Goal: Task Accomplishment & Management: Complete application form

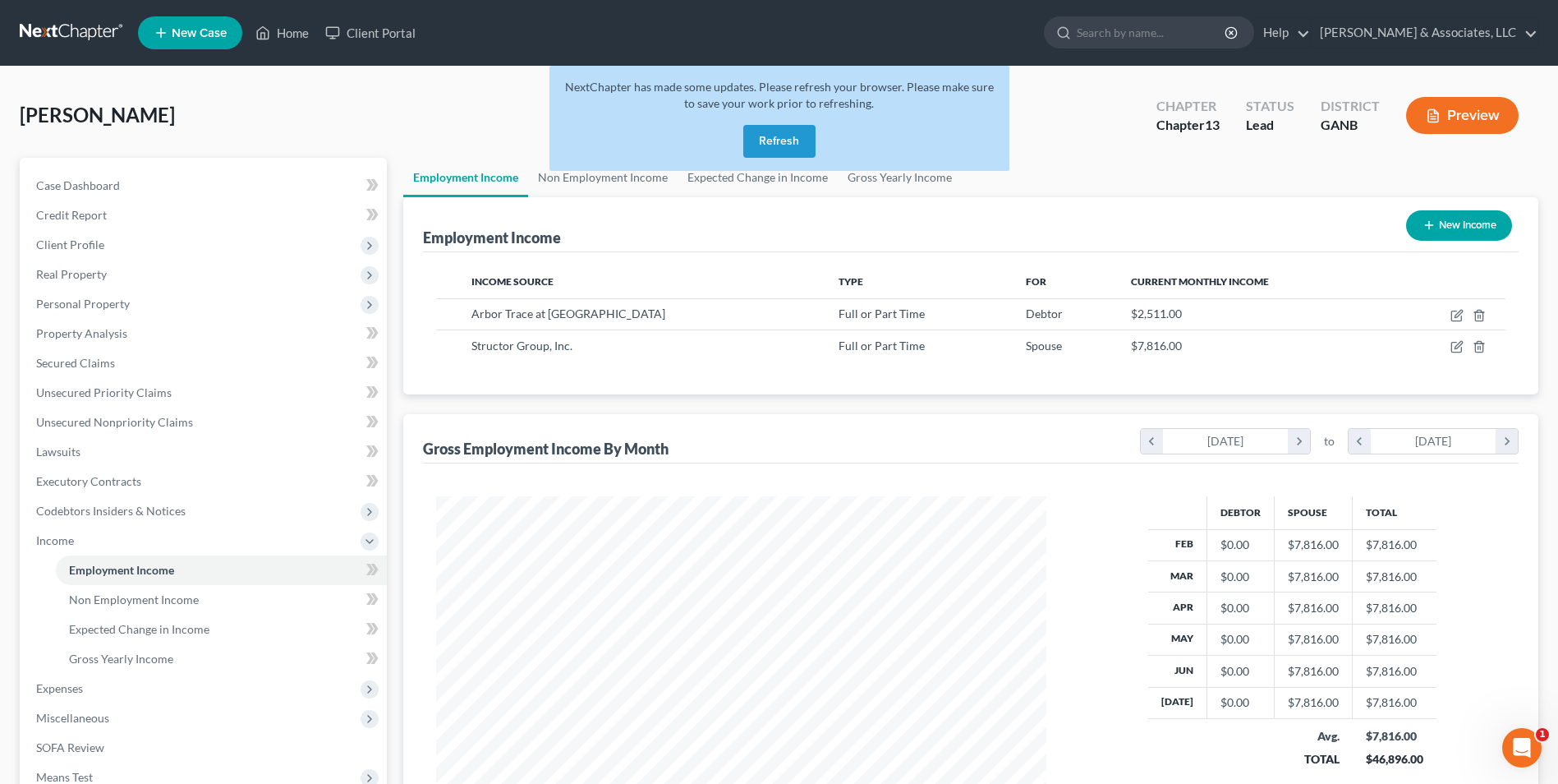
scroll to position [305, 643]
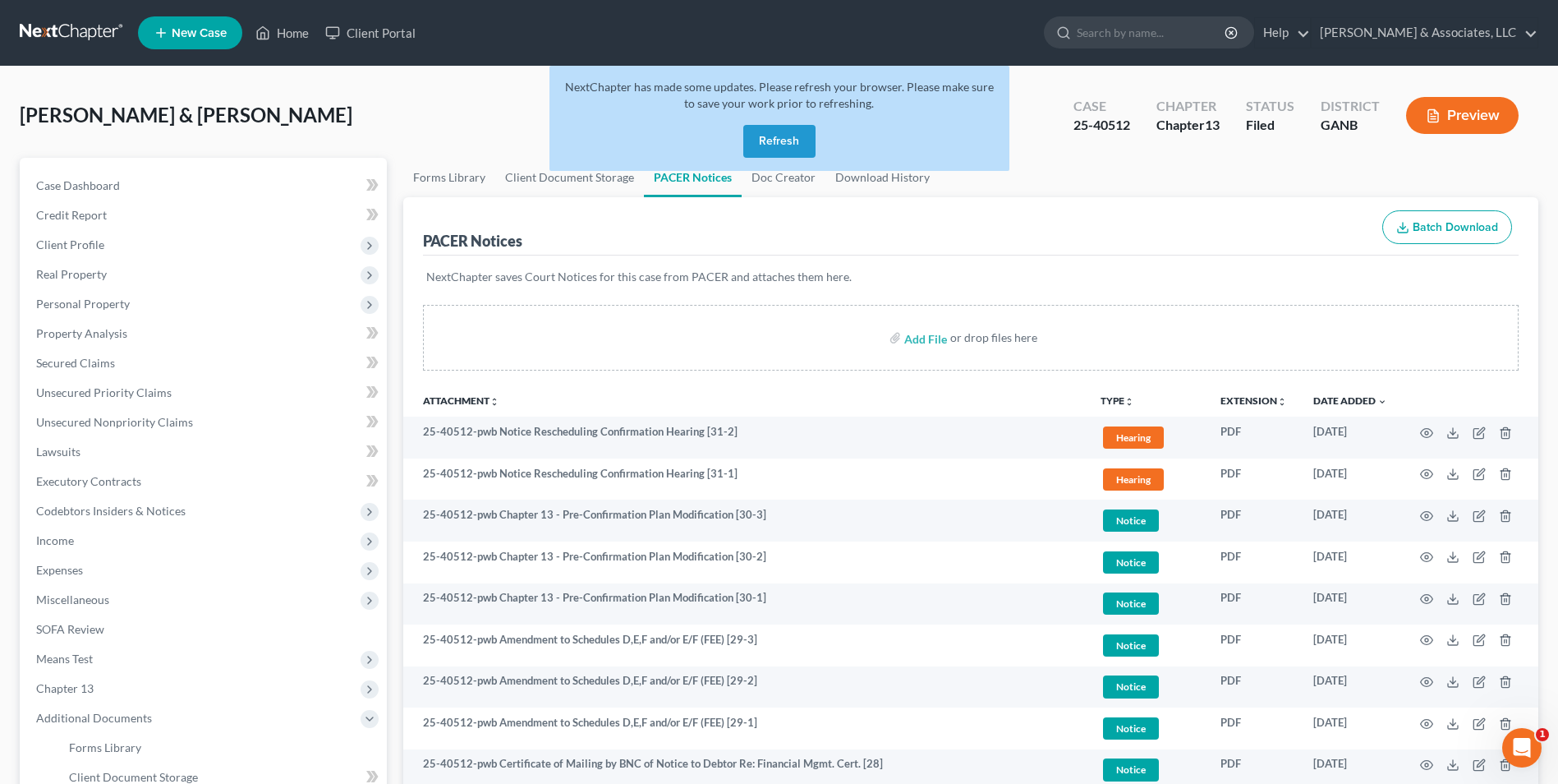
click at [794, 145] on button "Refresh" at bounding box center [779, 140] width 72 height 33
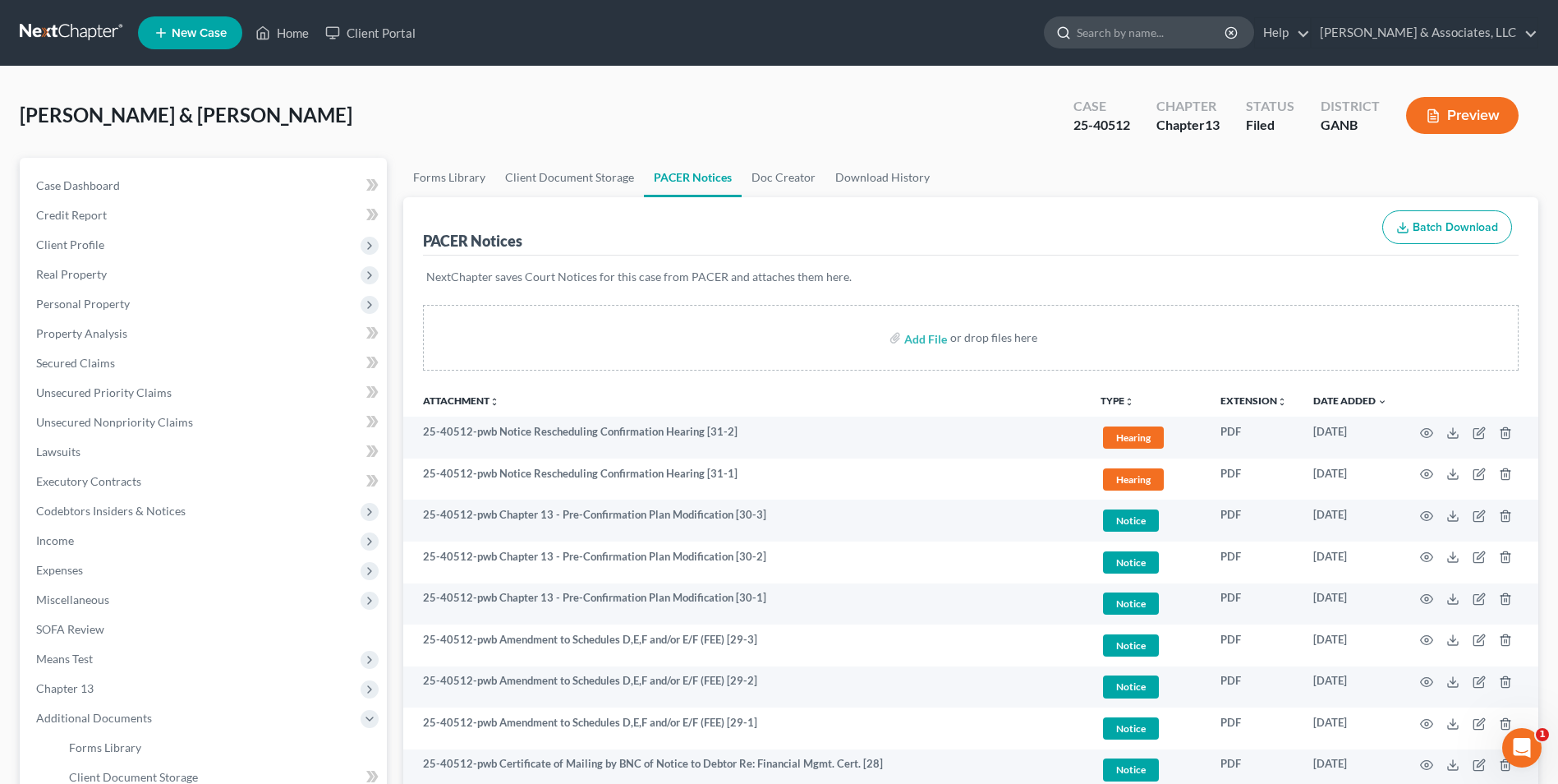
click at [1164, 36] on input "search" at bounding box center [1152, 32] width 151 height 30
type input "critt"
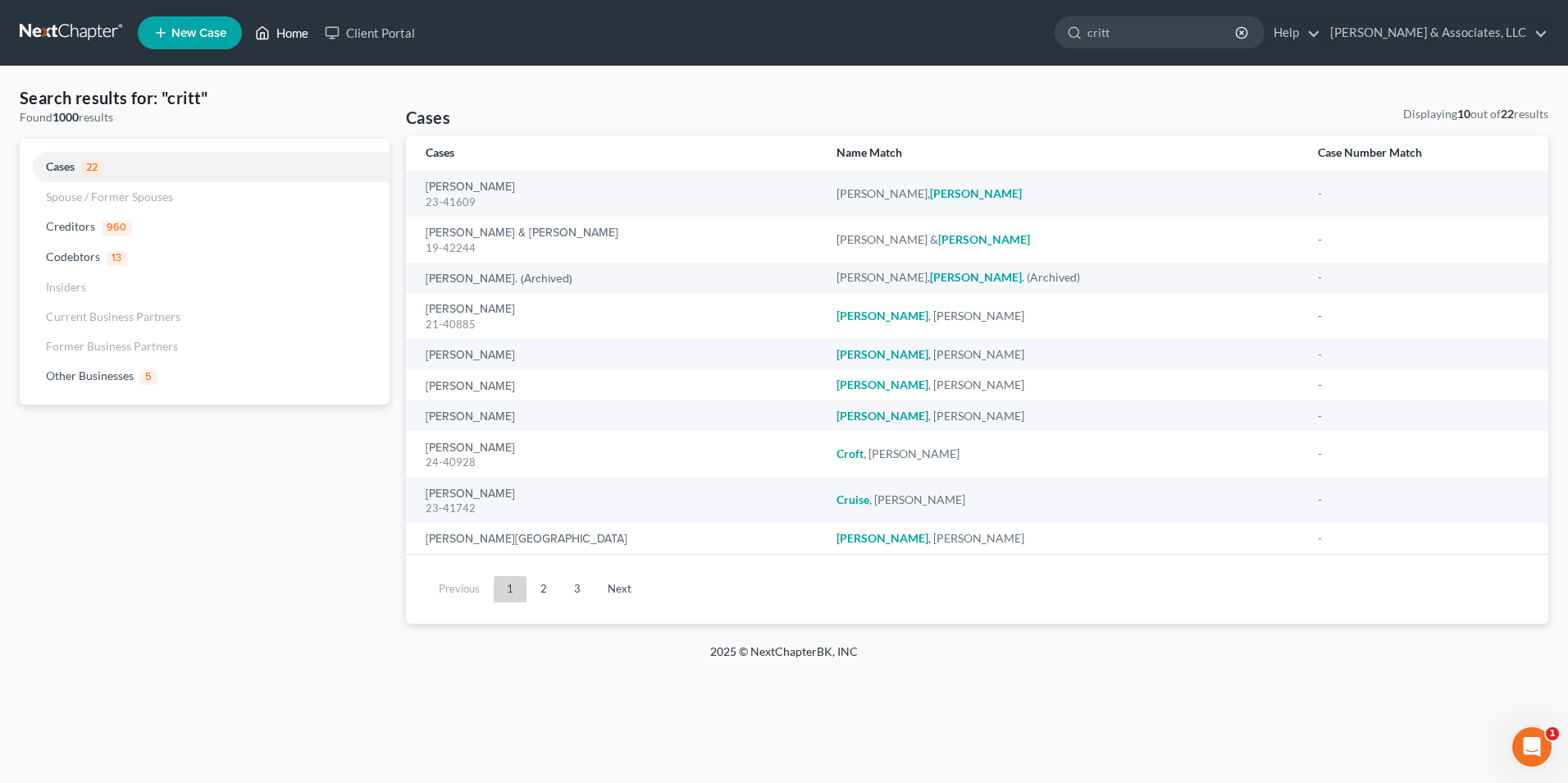
click at [297, 29] on link "Home" at bounding box center [281, 33] width 70 height 30
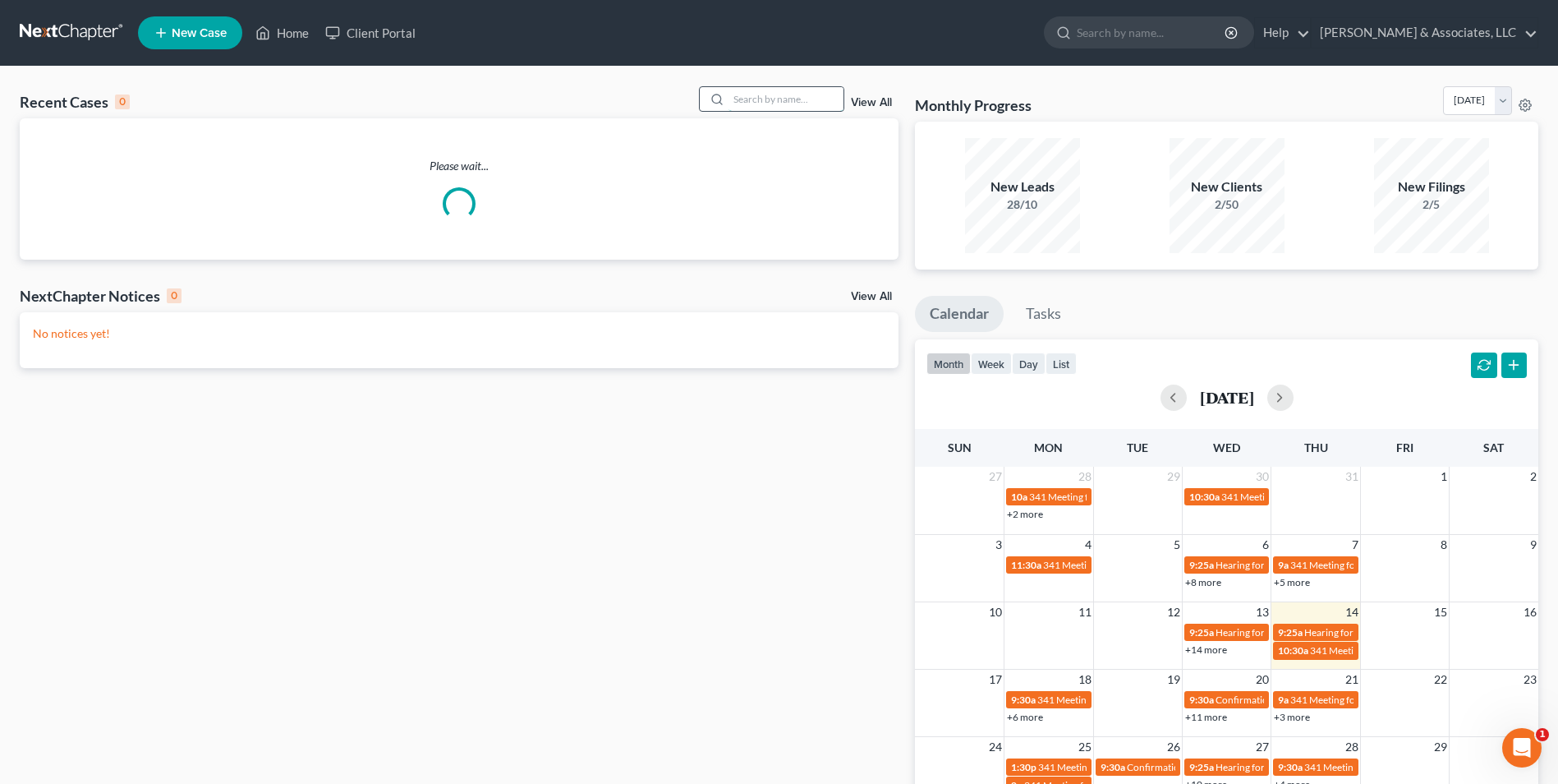
click at [765, 97] on input "search" at bounding box center [786, 98] width 115 height 23
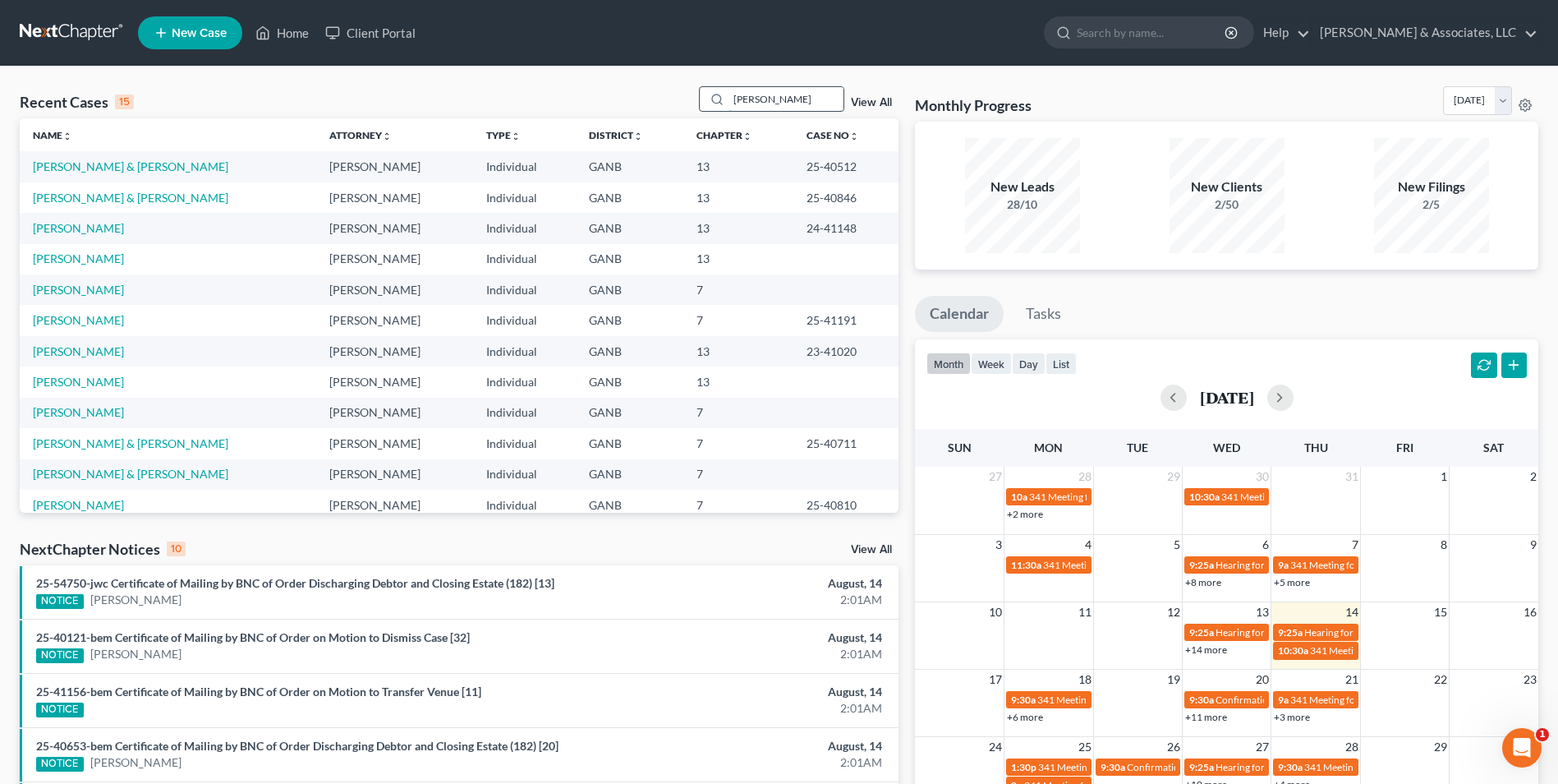
type input "james"
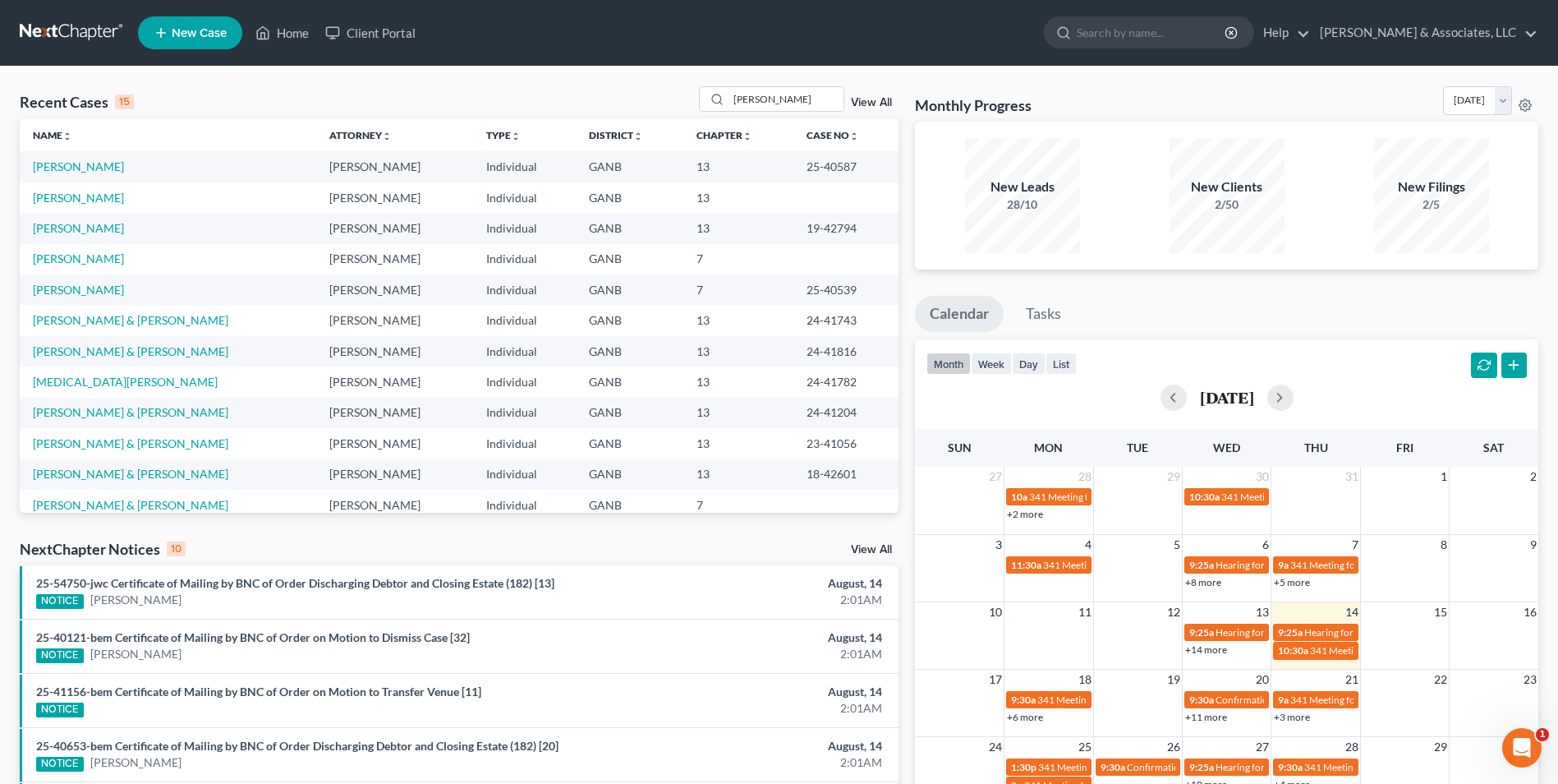
click at [209, 42] on link "New Case" at bounding box center [189, 33] width 104 height 33
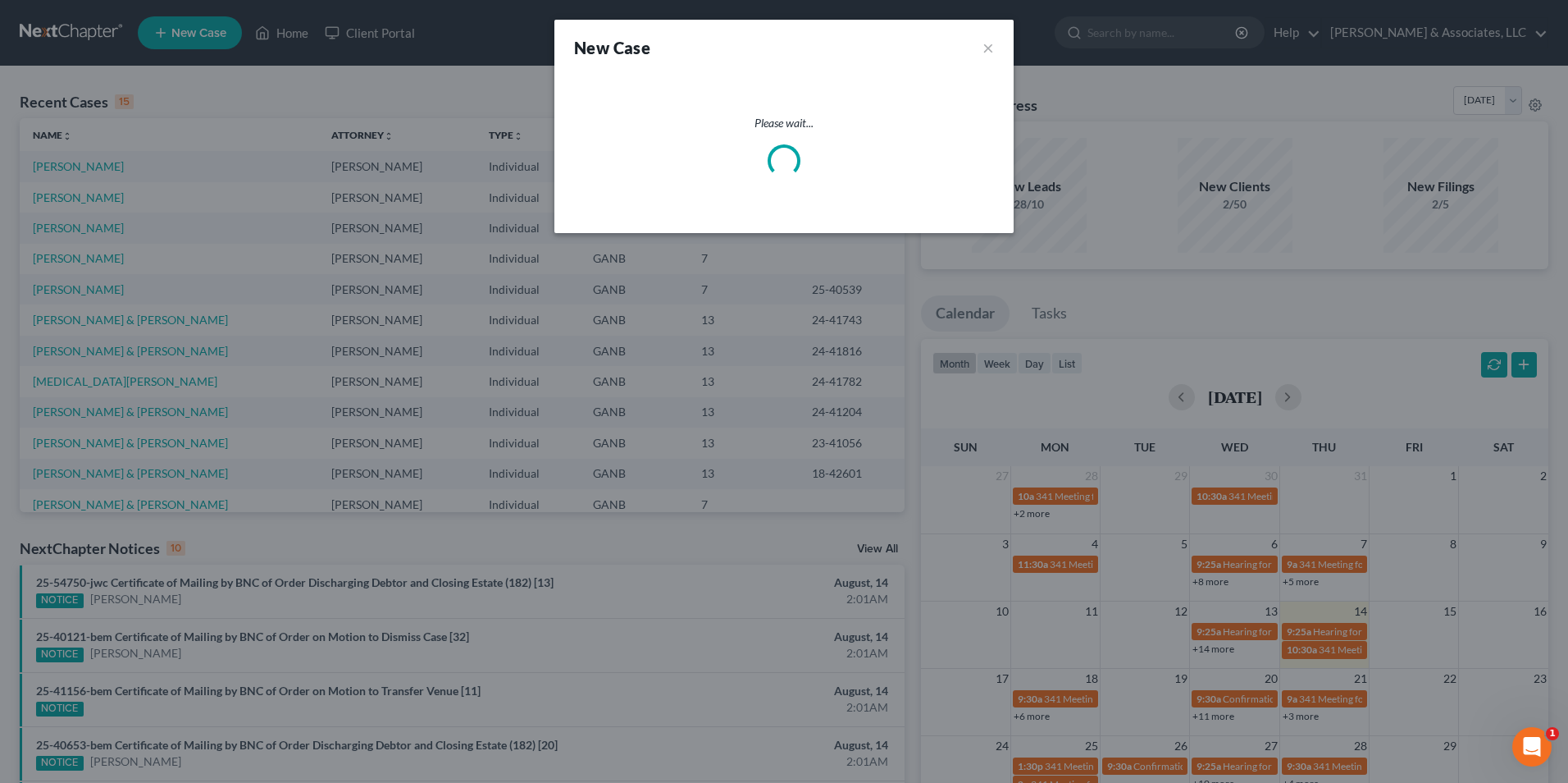
select select "19"
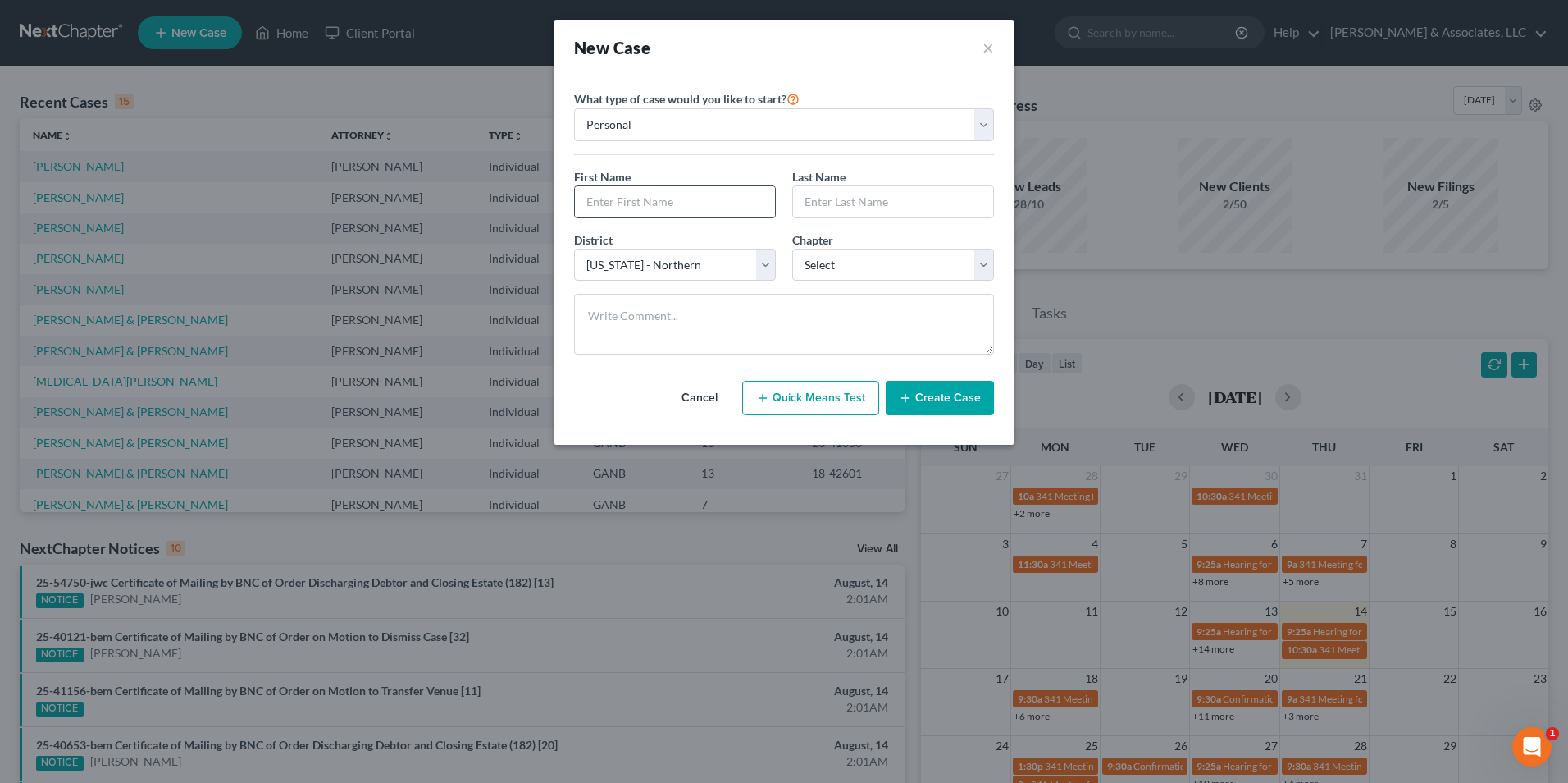
click at [673, 192] on input "text" at bounding box center [674, 201] width 200 height 31
type input "James"
type input "Crittenden"
click at [991, 273] on select "Select 7 11 12 13" at bounding box center [893, 264] width 202 height 33
select select "0"
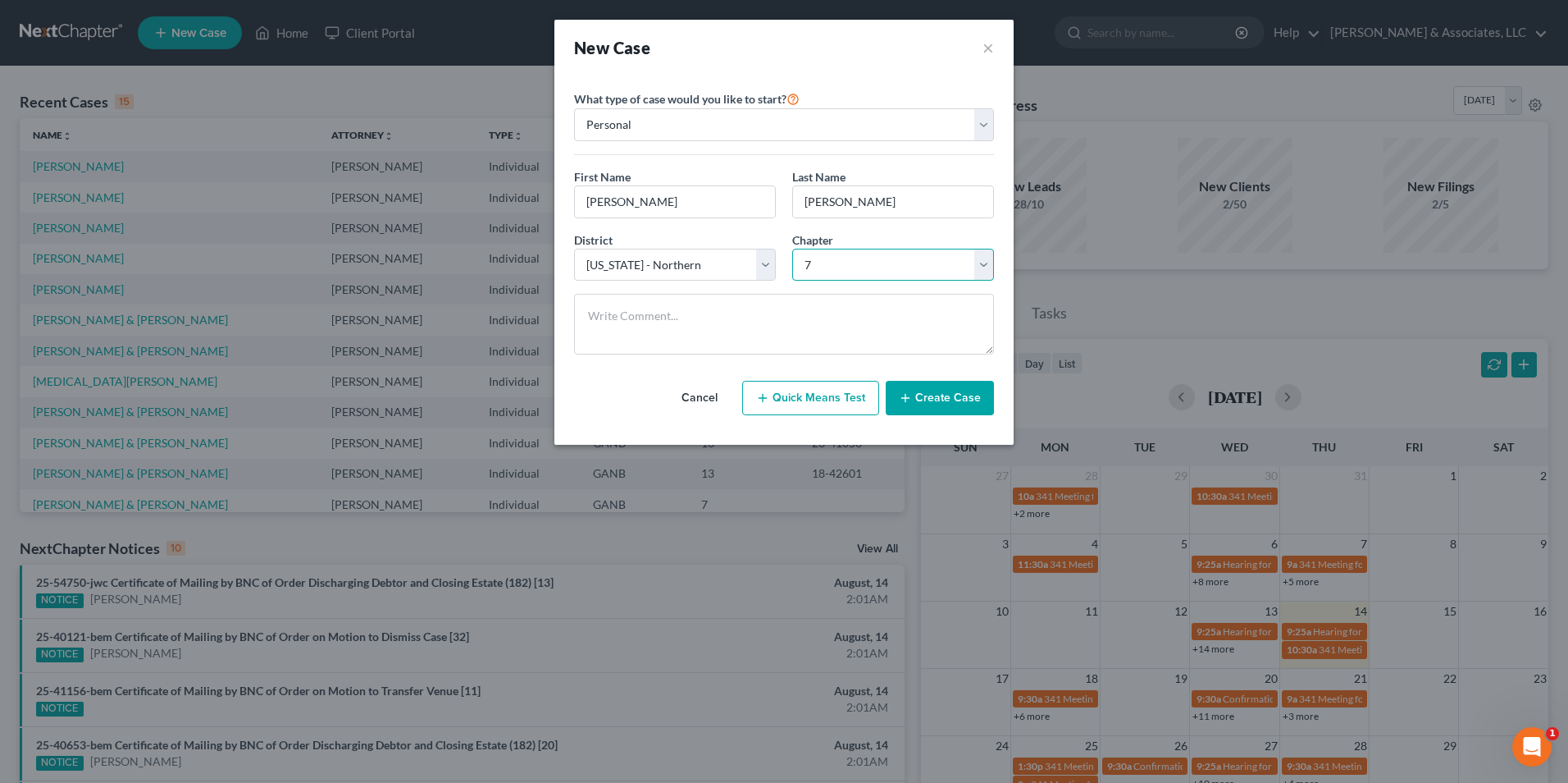
click at [792, 249] on select "Select 7 11 12 13" at bounding box center [893, 264] width 202 height 33
click at [937, 399] on button "Create Case" at bounding box center [939, 397] width 108 height 35
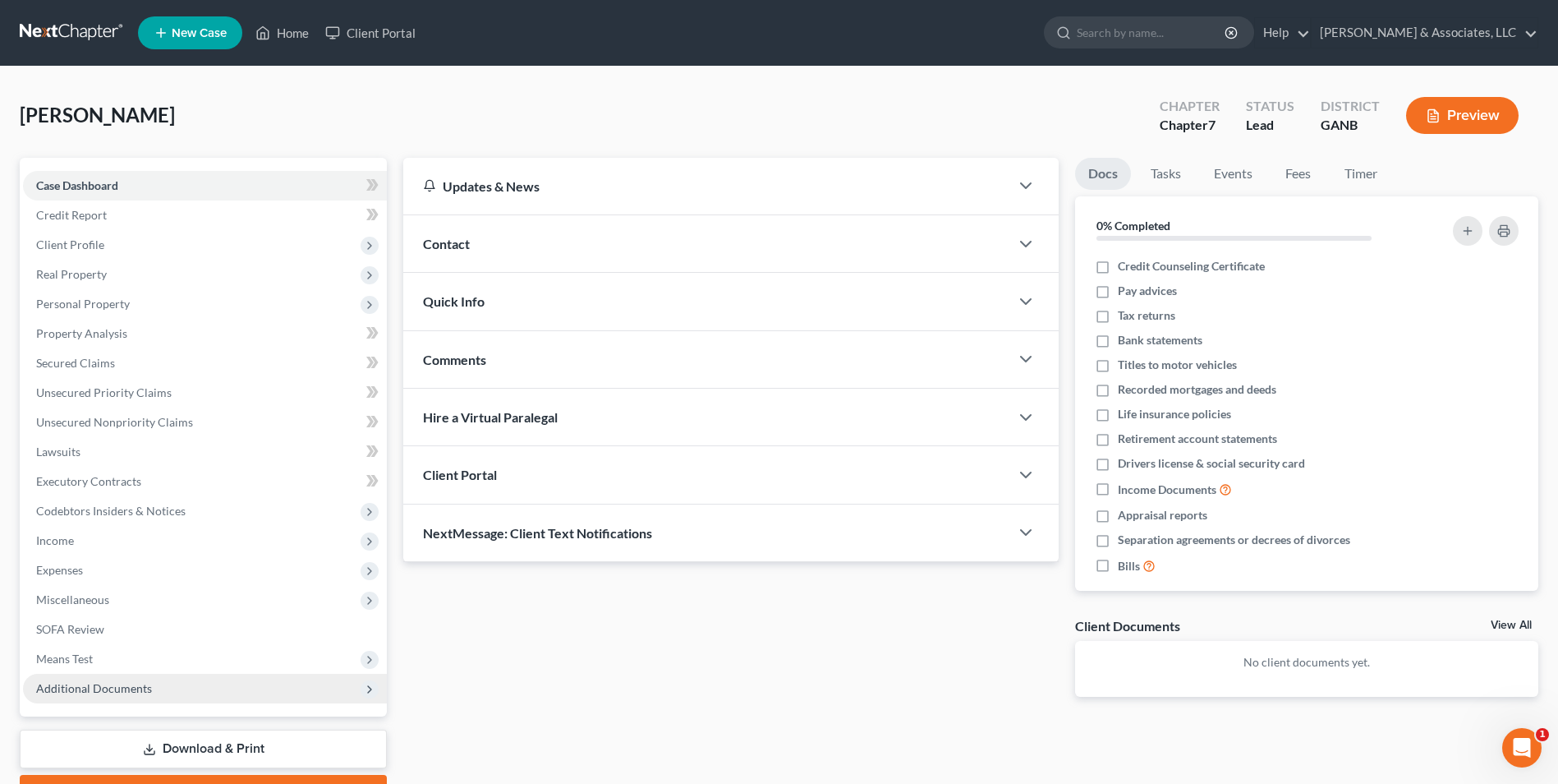
click at [72, 697] on span "Additional Documents" at bounding box center [205, 689] width 364 height 30
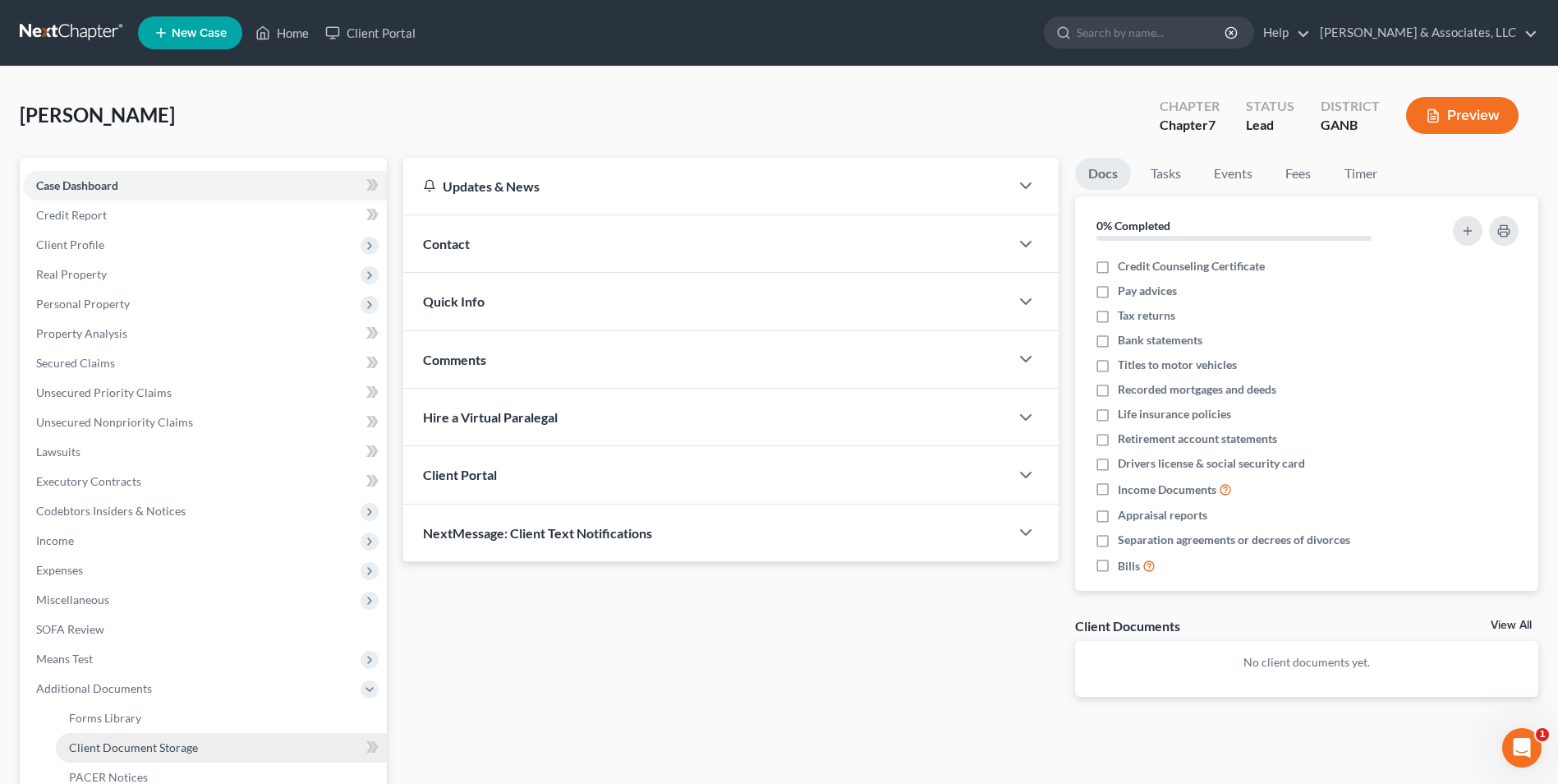
click at [127, 750] on span "Client Document Storage" at bounding box center [134, 747] width 129 height 14
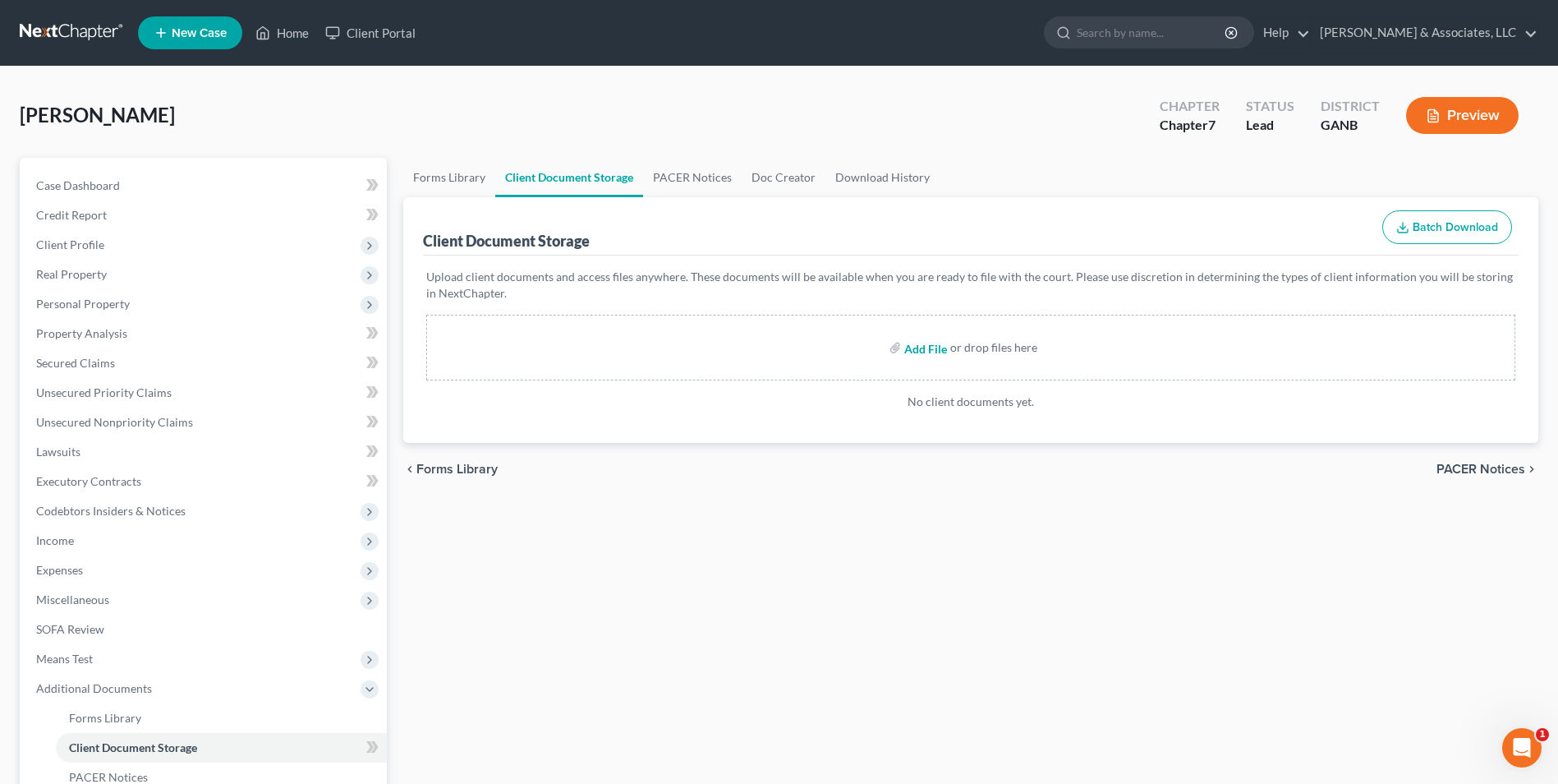
click at [919, 354] on input "file" at bounding box center [925, 348] width 39 height 30
type input "C:\fakepath\Crittenden.Intake.pdf"
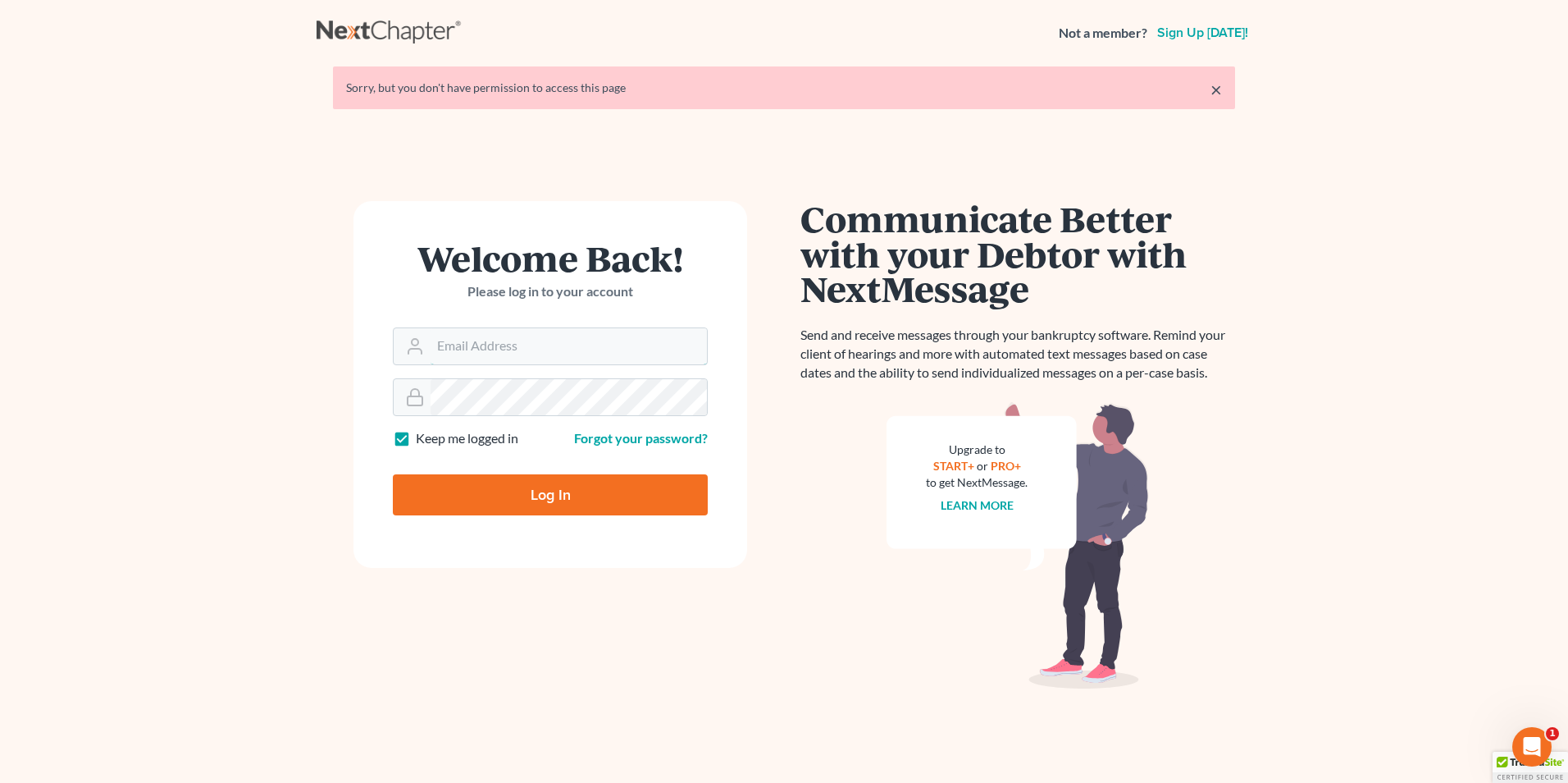
type input "[PERSON_NAME][EMAIL_ADDRESS][DOMAIN_NAME]"
click at [569, 511] on input "Log In" at bounding box center [550, 494] width 315 height 41
type input "Thinking..."
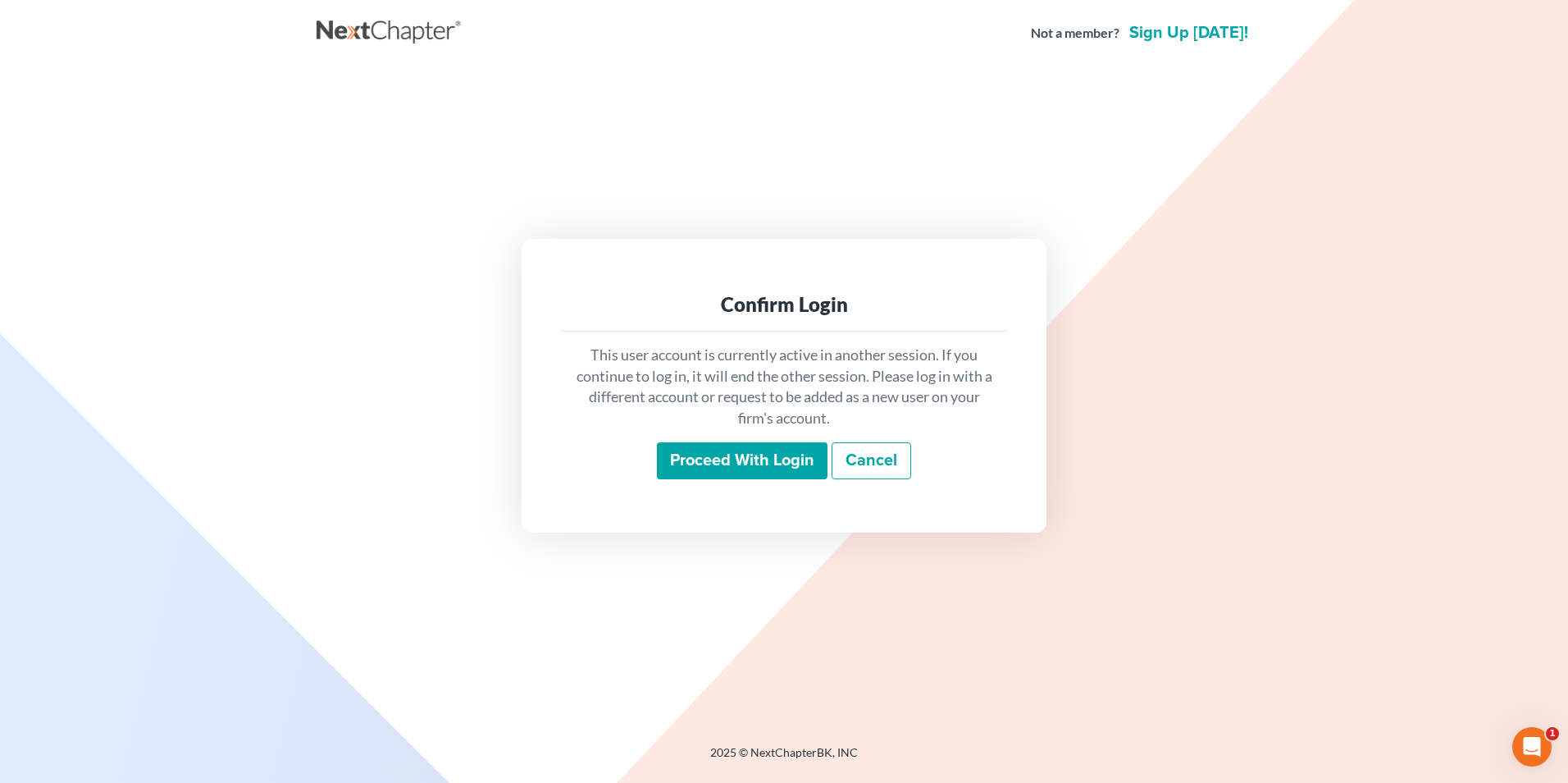
click at [779, 463] on input "Proceed with login" at bounding box center [742, 461] width 171 height 37
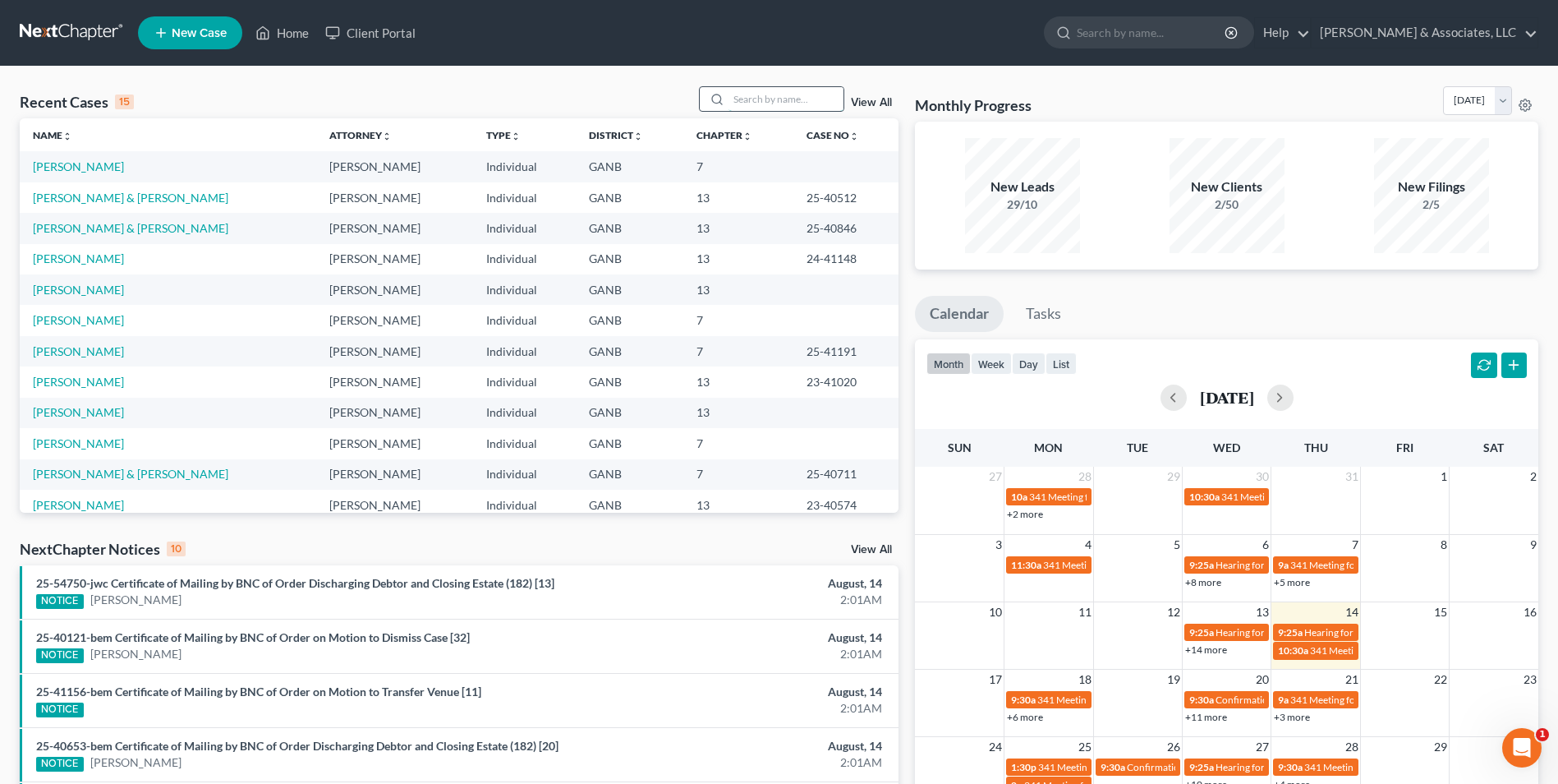
click at [823, 105] on input "search" at bounding box center [786, 98] width 115 height 23
type input "watkins"
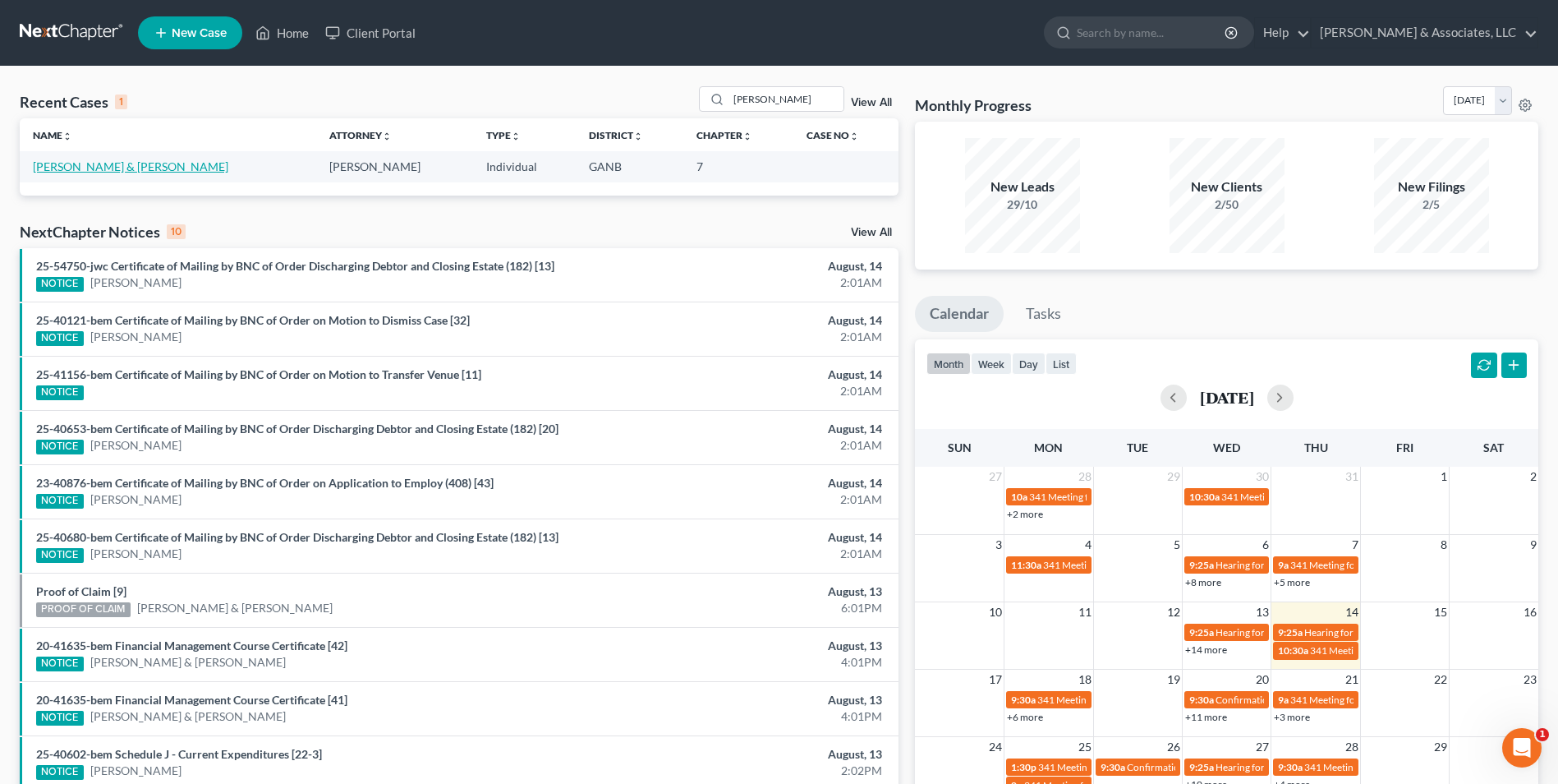
click at [113, 169] on link "[PERSON_NAME] & [PERSON_NAME]" at bounding box center [130, 166] width 196 height 14
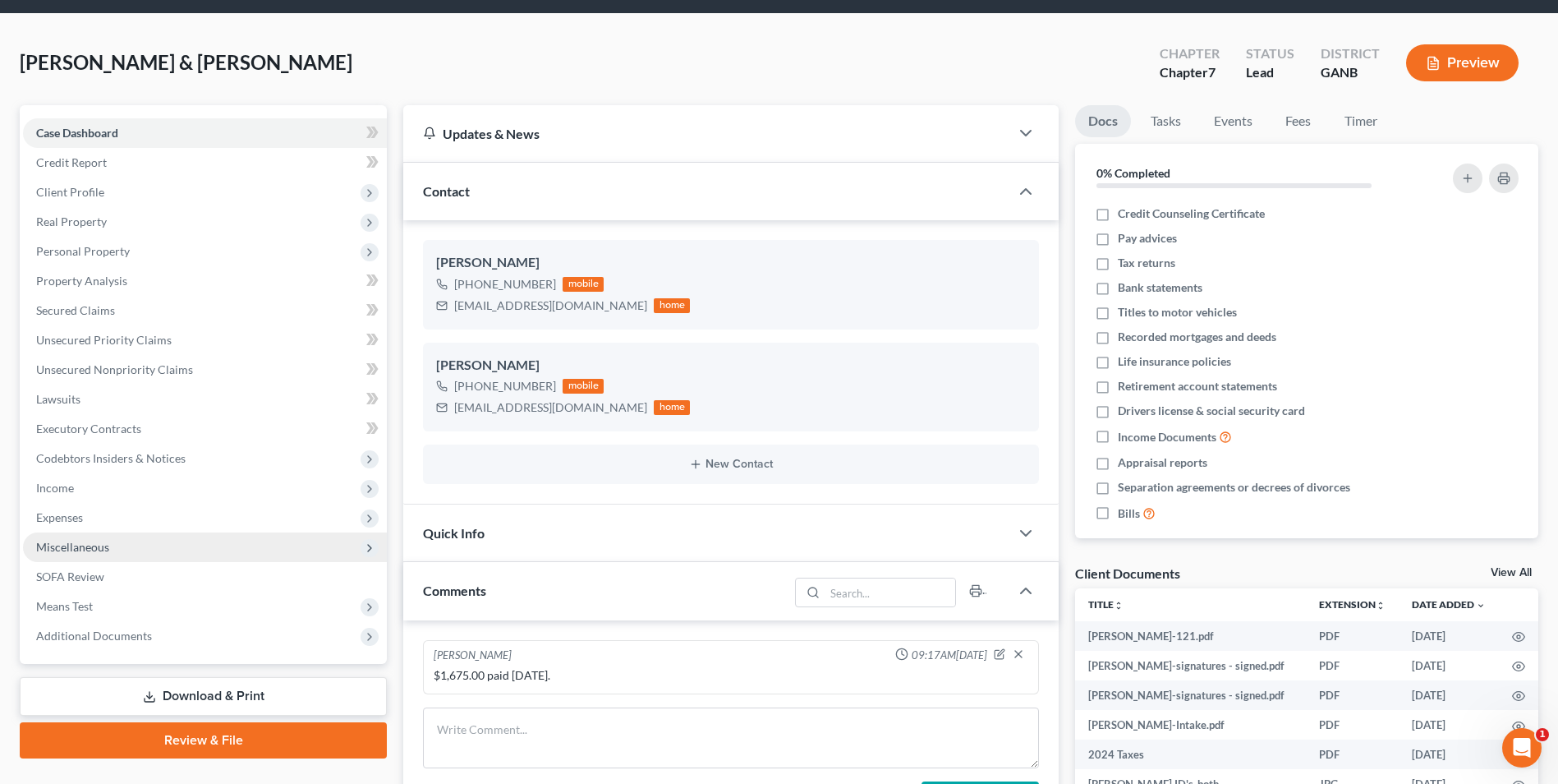
scroll to position [82, 0]
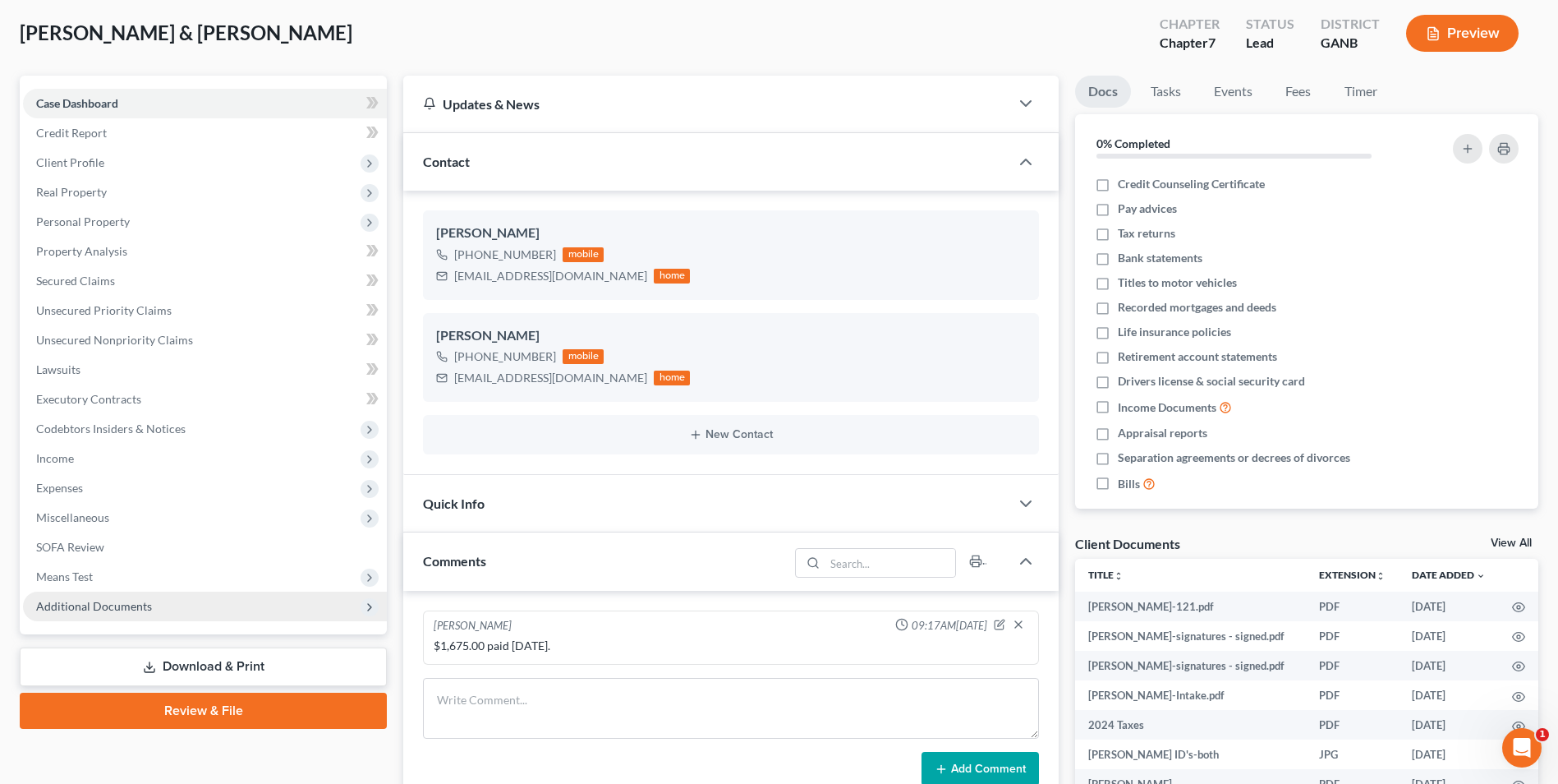
click at [118, 609] on span "Additional Documents" at bounding box center [95, 605] width 116 height 14
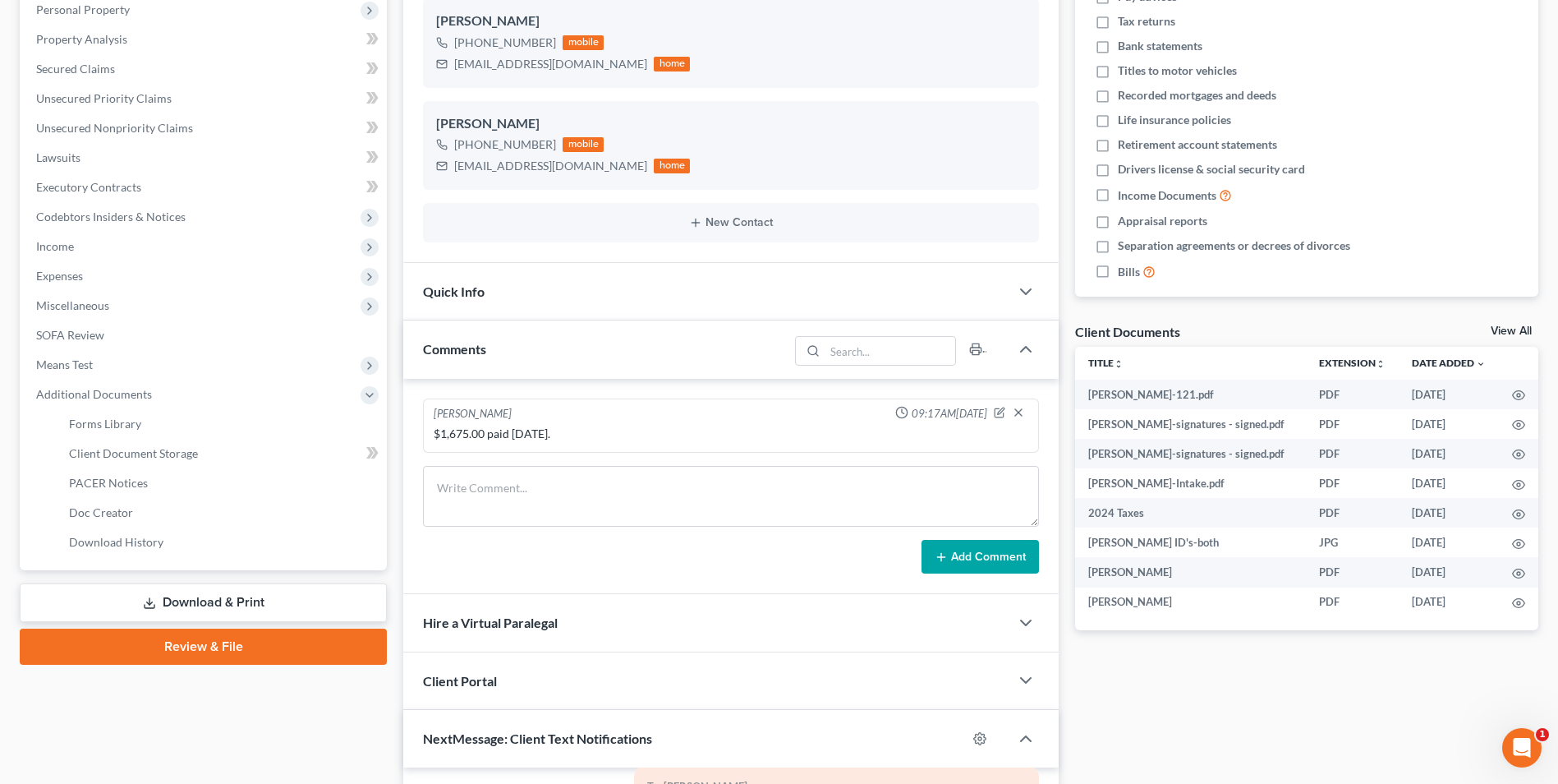
scroll to position [493, 0]
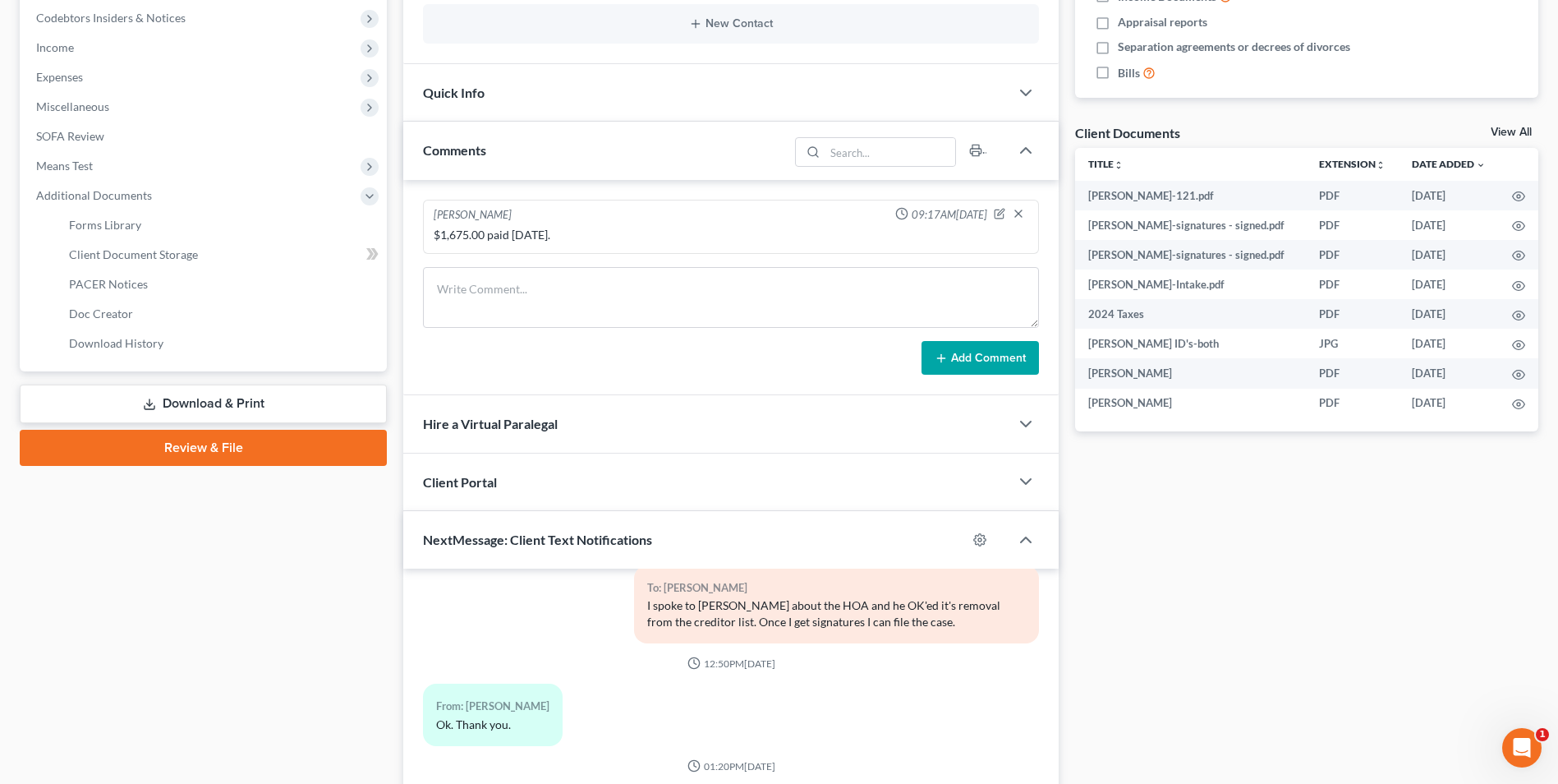
click at [267, 450] on link "Review & File" at bounding box center [203, 447] width 367 height 36
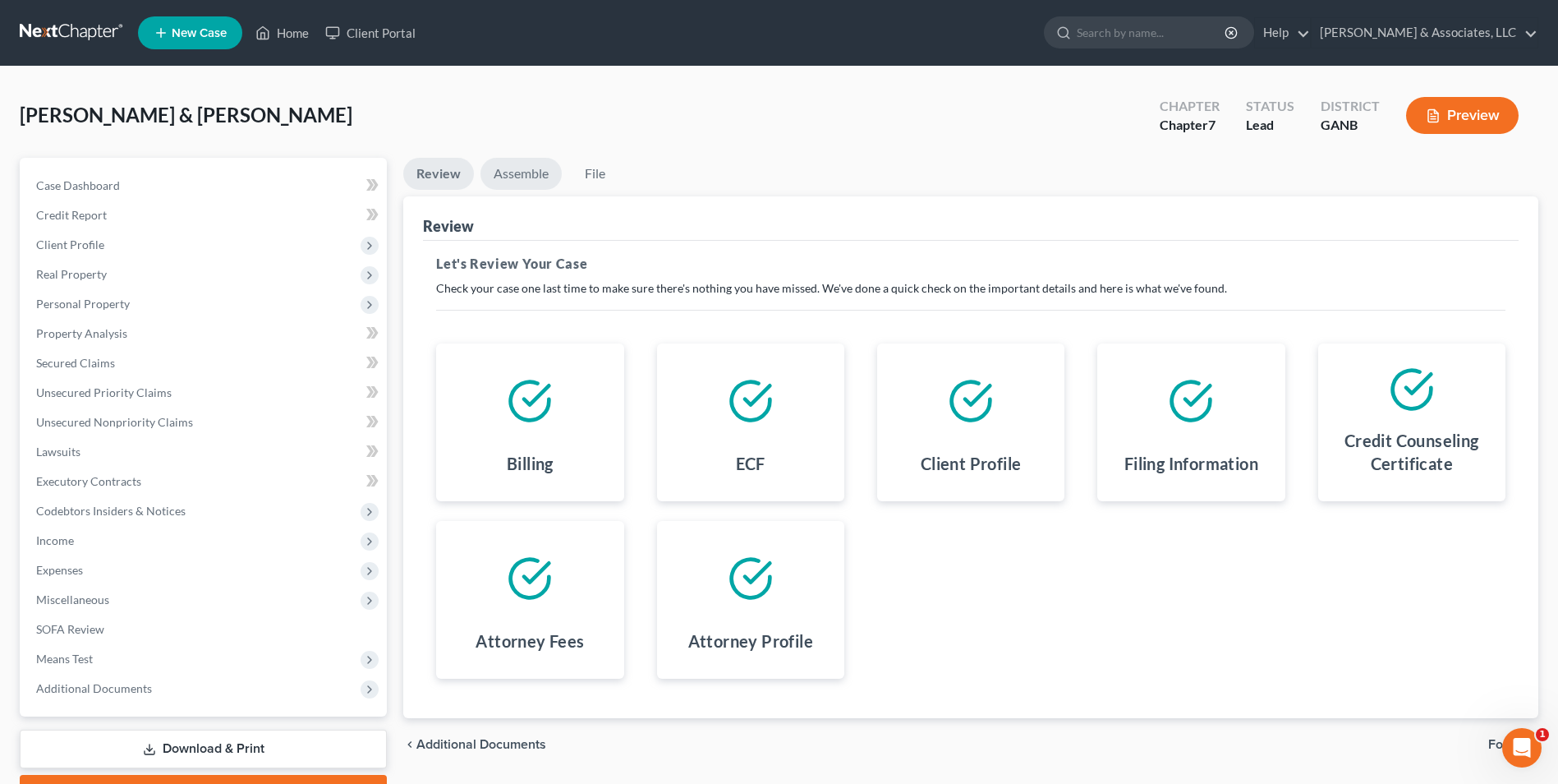
drag, startPoint x: 514, startPoint y: 177, endPoint x: 547, endPoint y: 192, distance: 36.2
click at [516, 177] on link "Assemble" at bounding box center [521, 174] width 81 height 32
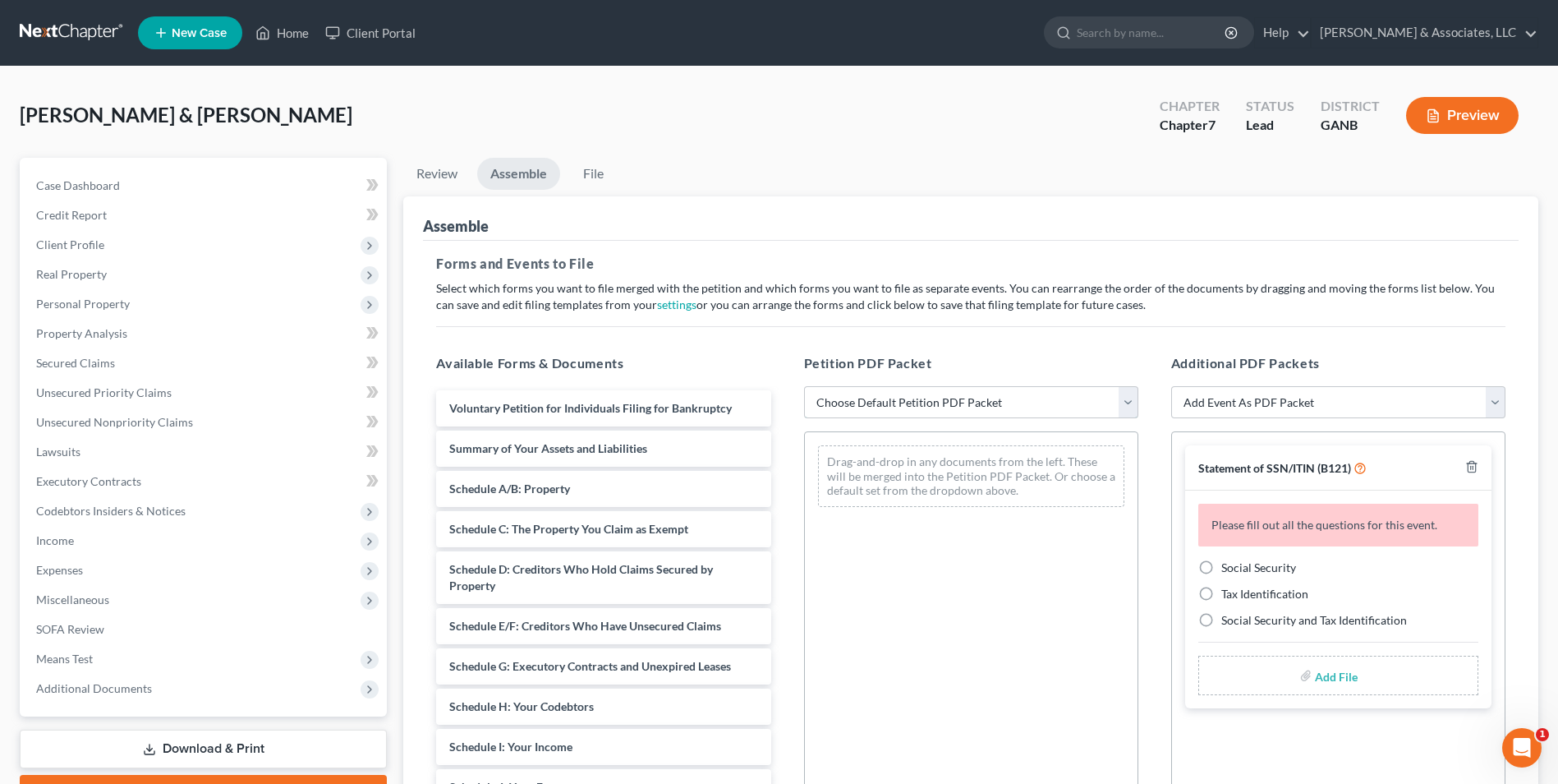
click at [1128, 400] on select "Choose Default Petition PDF Packet Complete Bankruptcy Petition (all forms and …" at bounding box center [970, 402] width 334 height 33
select select "0"
click at [804, 386] on select "Choose Default Petition PDF Packet Complete Bankruptcy Petition (all forms and …" at bounding box center [970, 402] width 334 height 33
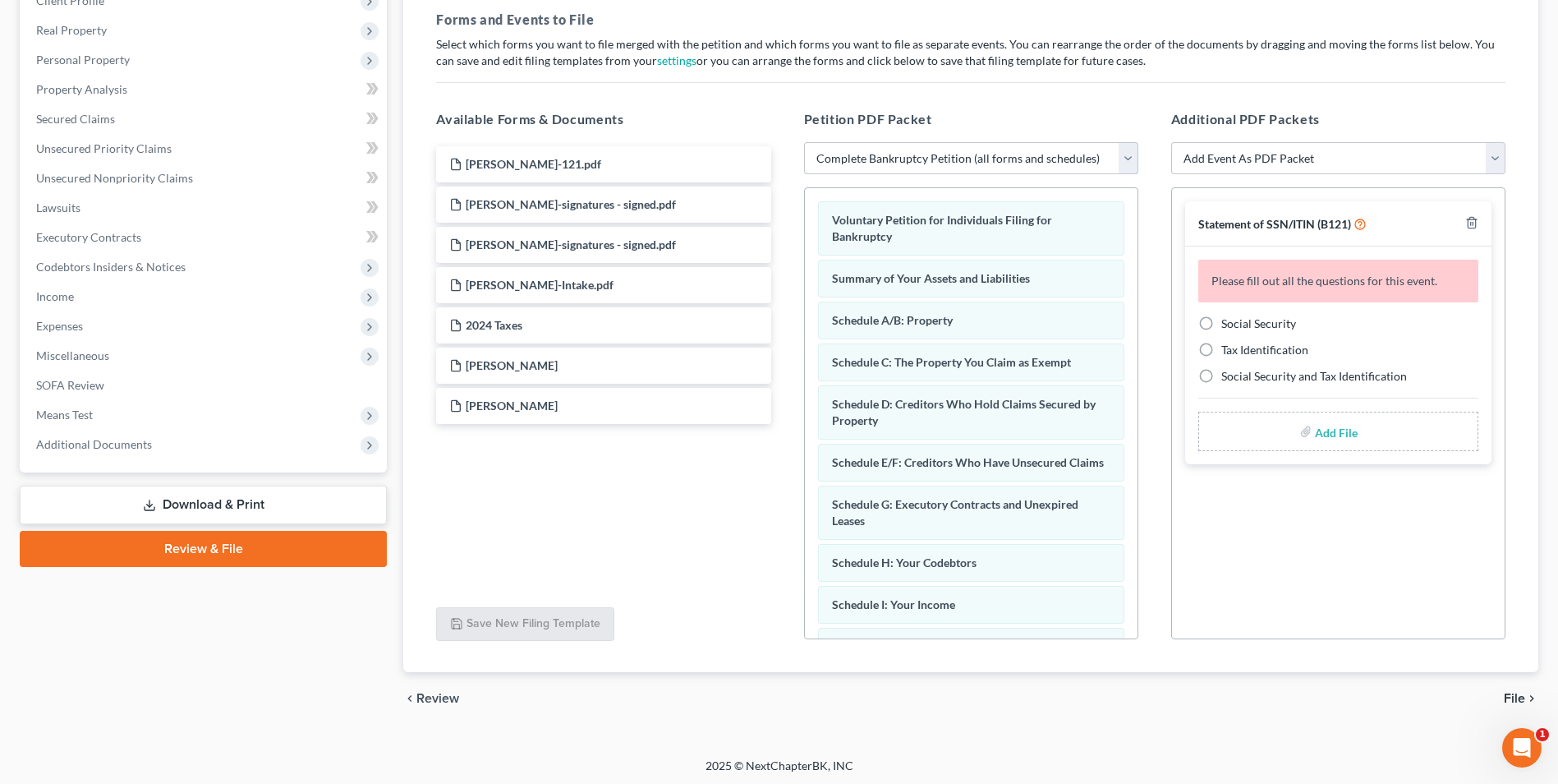
scroll to position [247, 0]
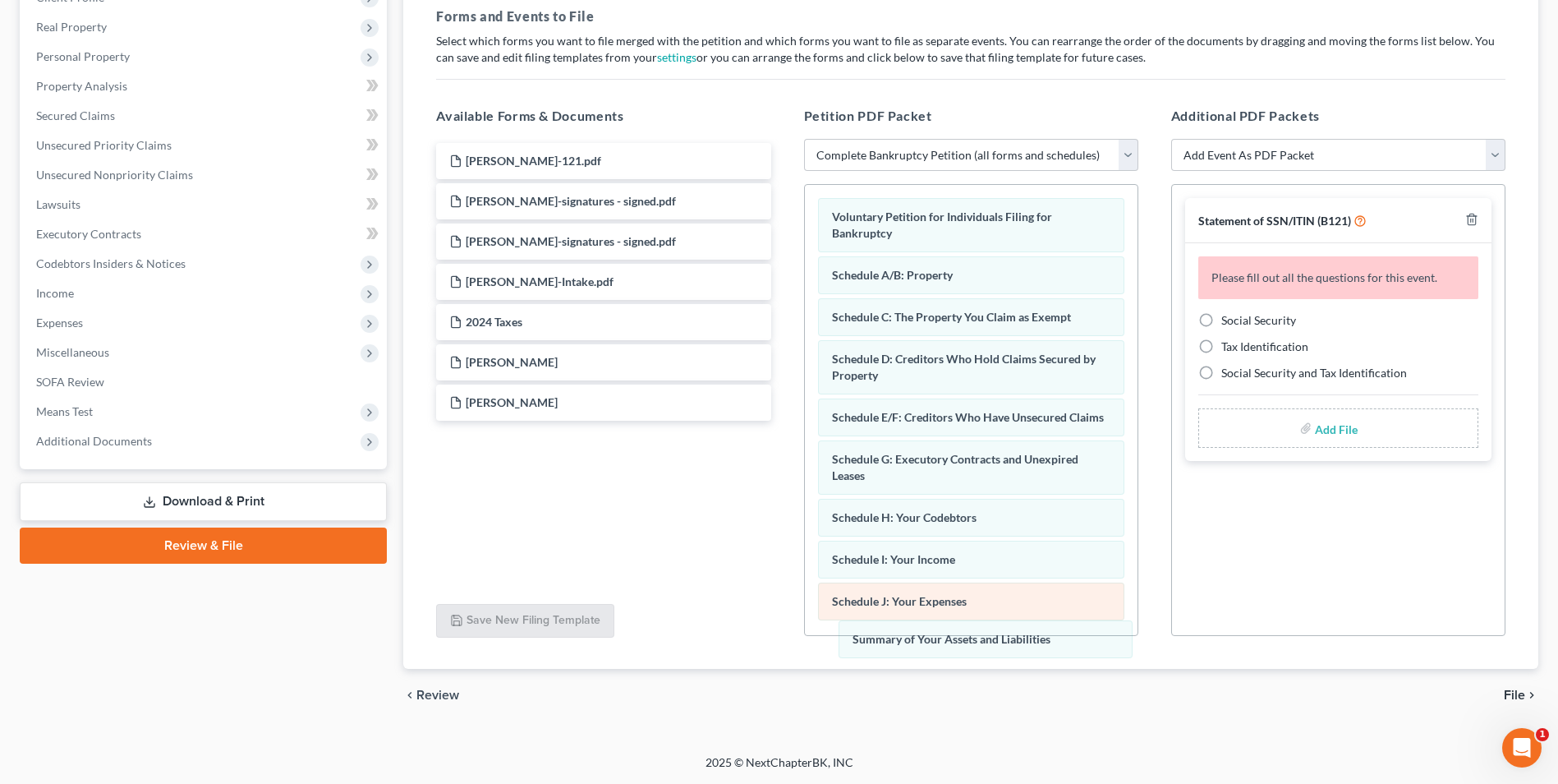
drag, startPoint x: 925, startPoint y: 273, endPoint x: 952, endPoint y: 626, distance: 354.0
click at [947, 636] on div "Summary of Your Assets and Liabilities Voluntary Petition for Individuals Filin…" at bounding box center [971, 663] width 333 height 957
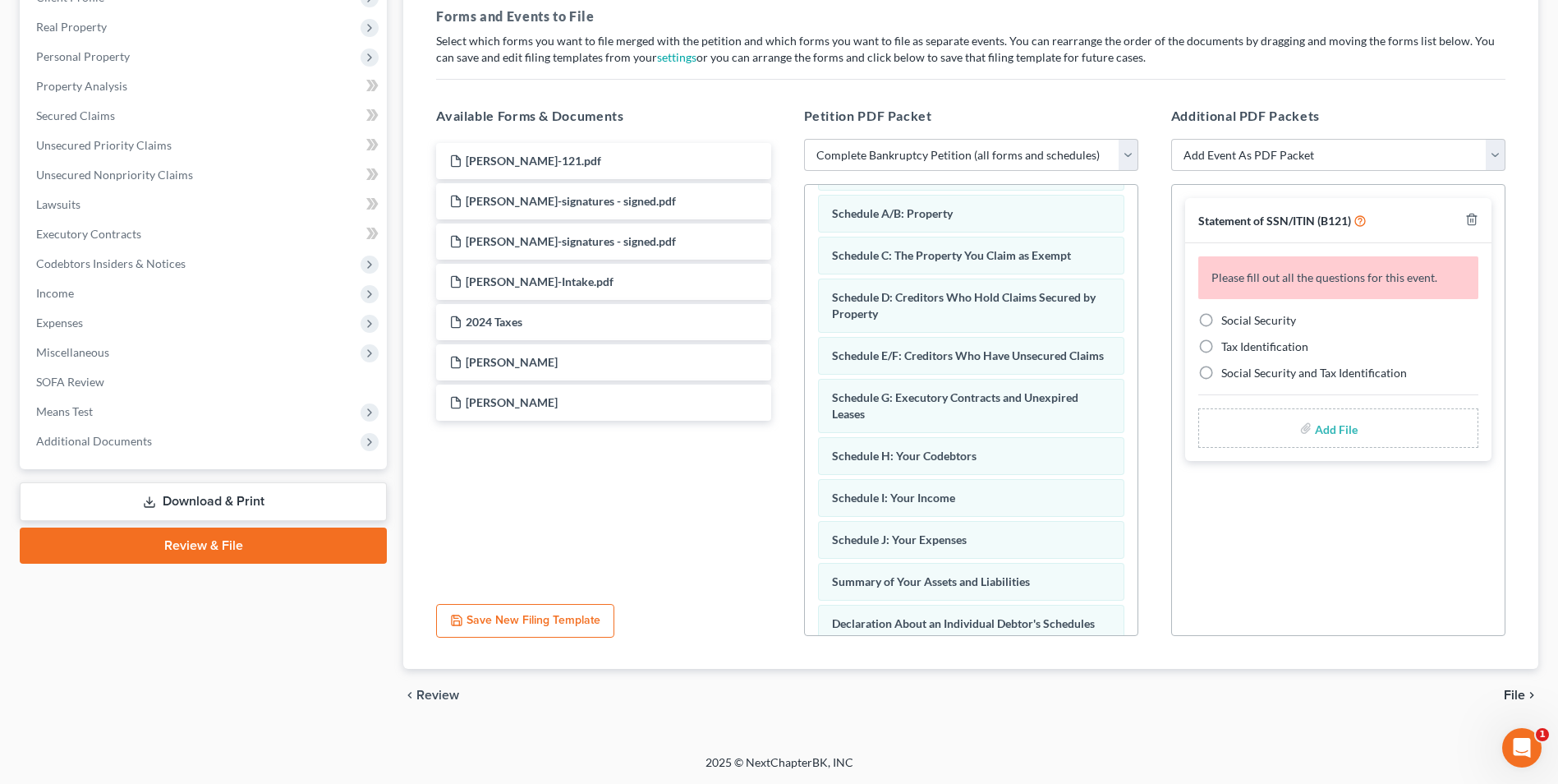
scroll to position [165, 0]
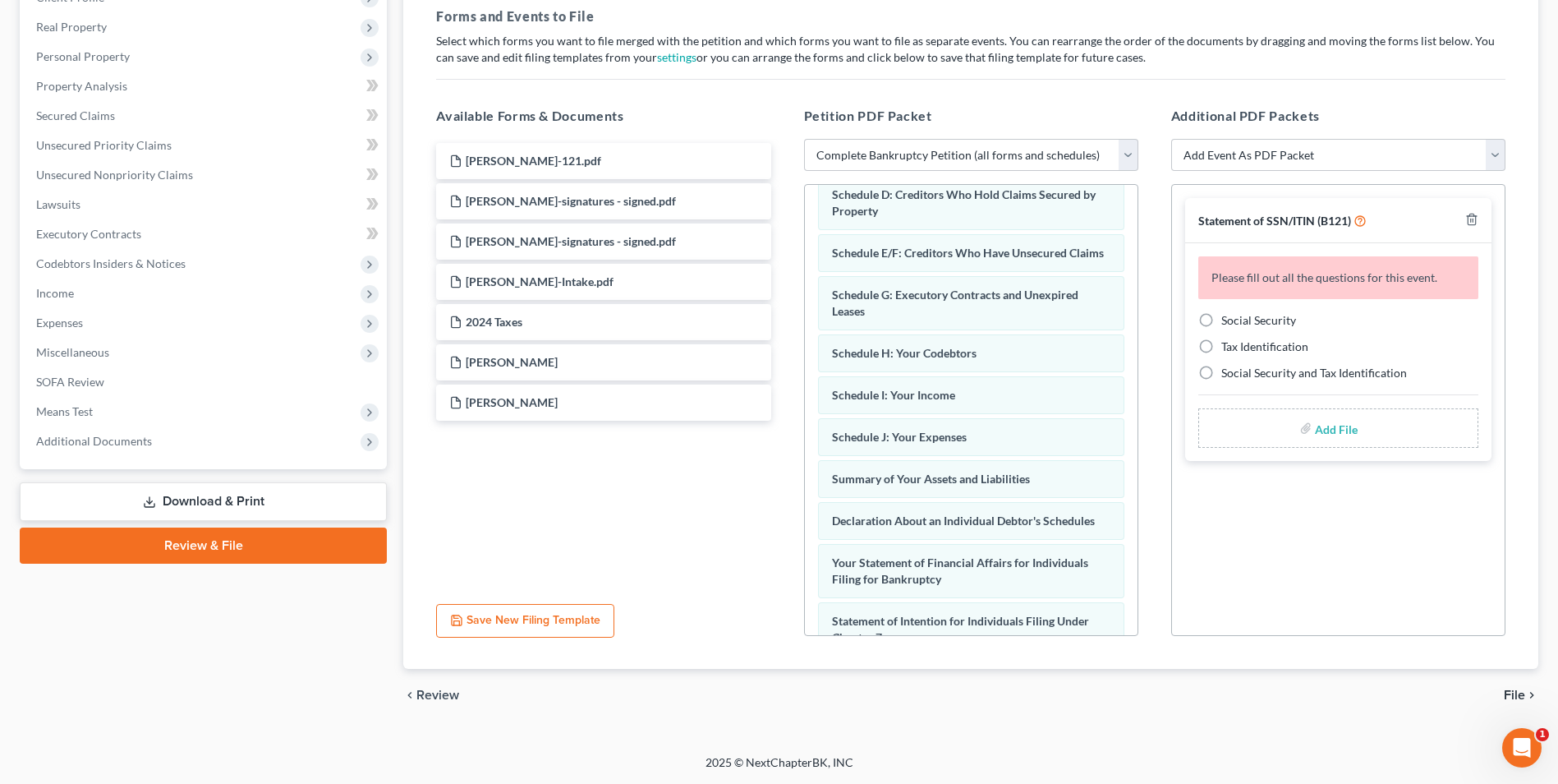
click at [1221, 320] on label "Social Security" at bounding box center [1259, 321] width 75 height 17
click at [1228, 320] on input "Social Security" at bounding box center [1232, 317] width 10 height 10
radio input "true"
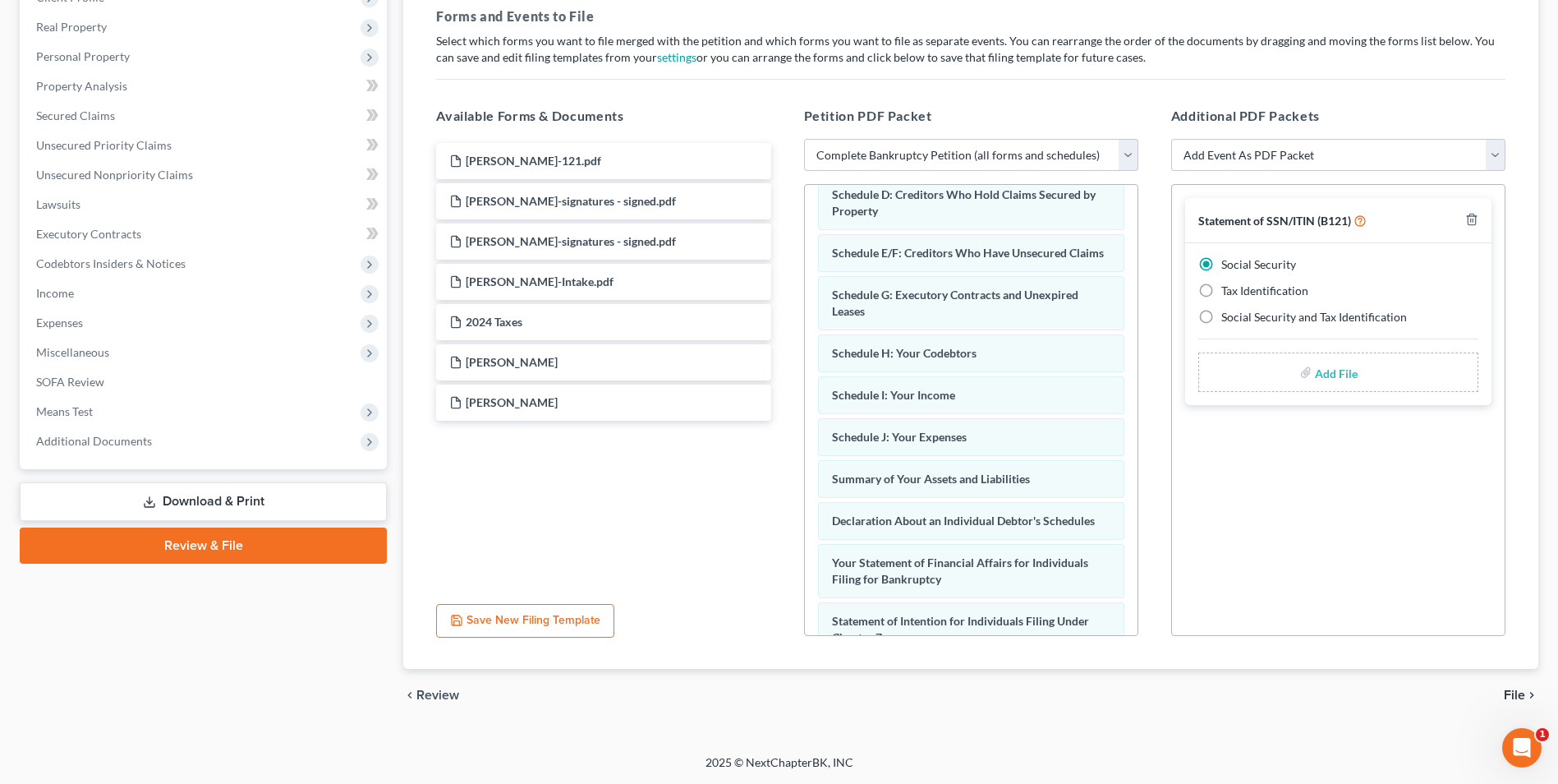
click at [1337, 377] on input "file" at bounding box center [1335, 372] width 39 height 30
type input "C:\fakepath\Watkins.121.pdf"
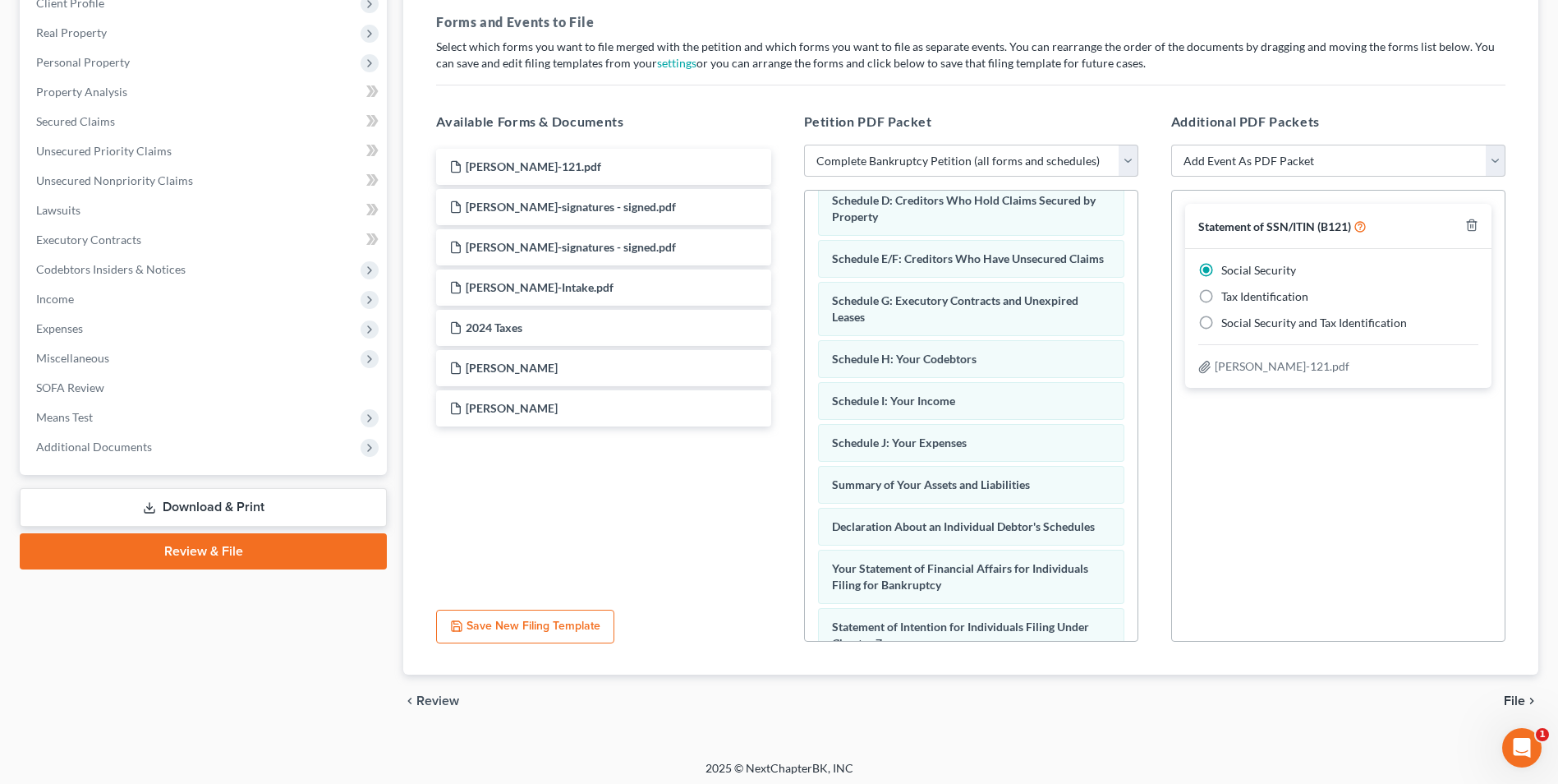
scroll to position [247, 0]
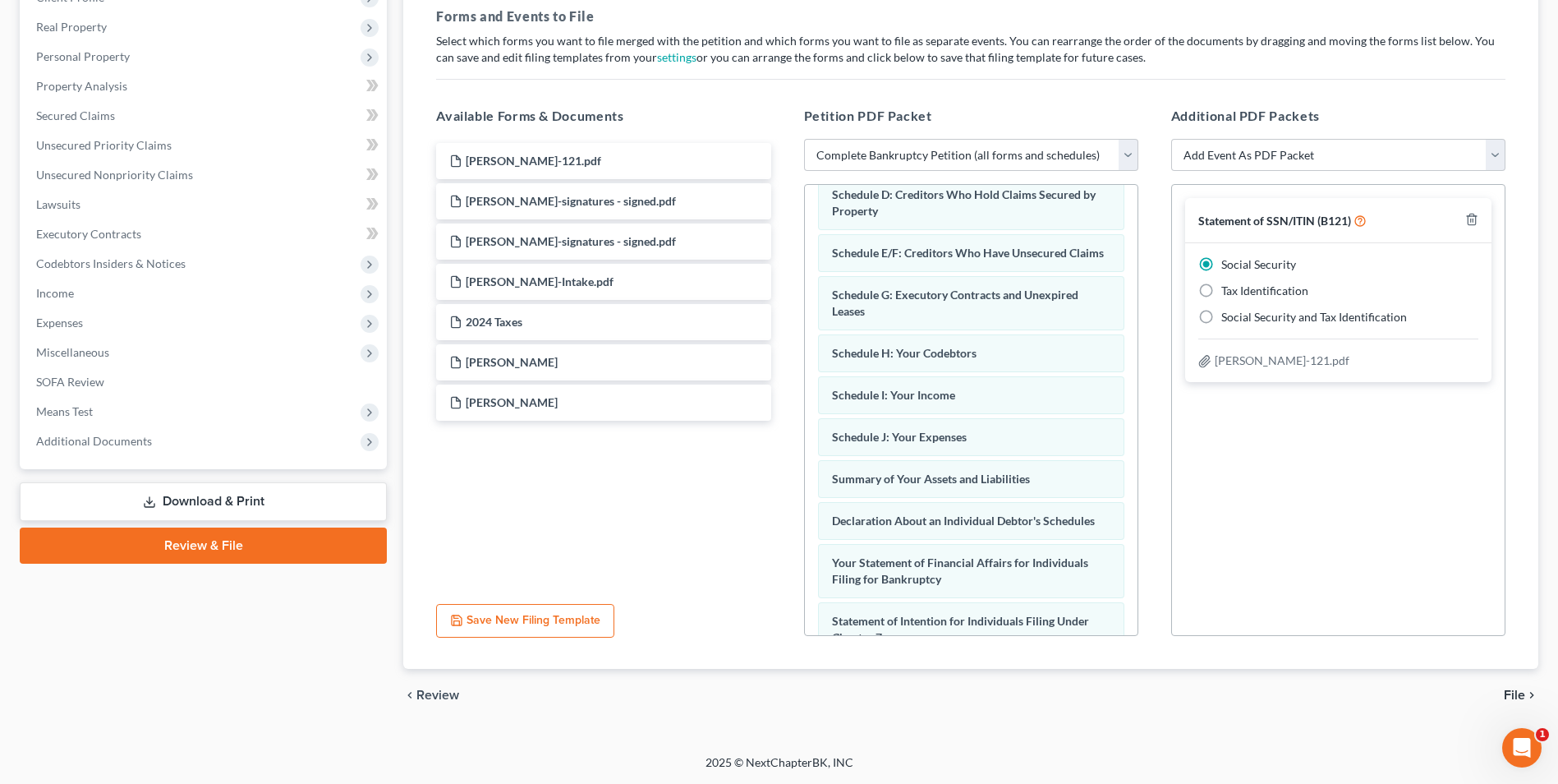
click at [1522, 697] on span "File" at bounding box center [1514, 695] width 22 height 13
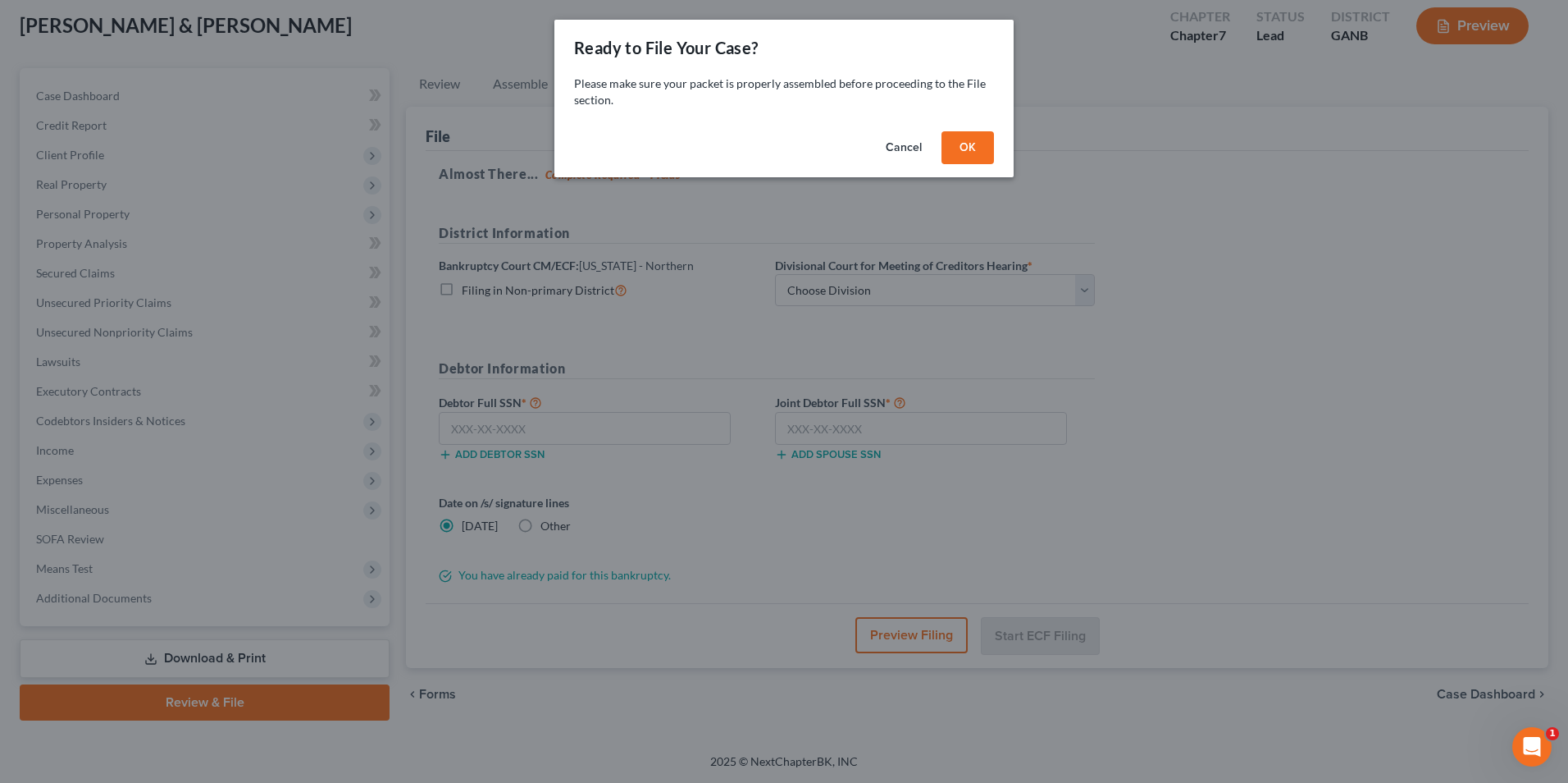
click at [980, 157] on button "OK" at bounding box center [968, 147] width 52 height 33
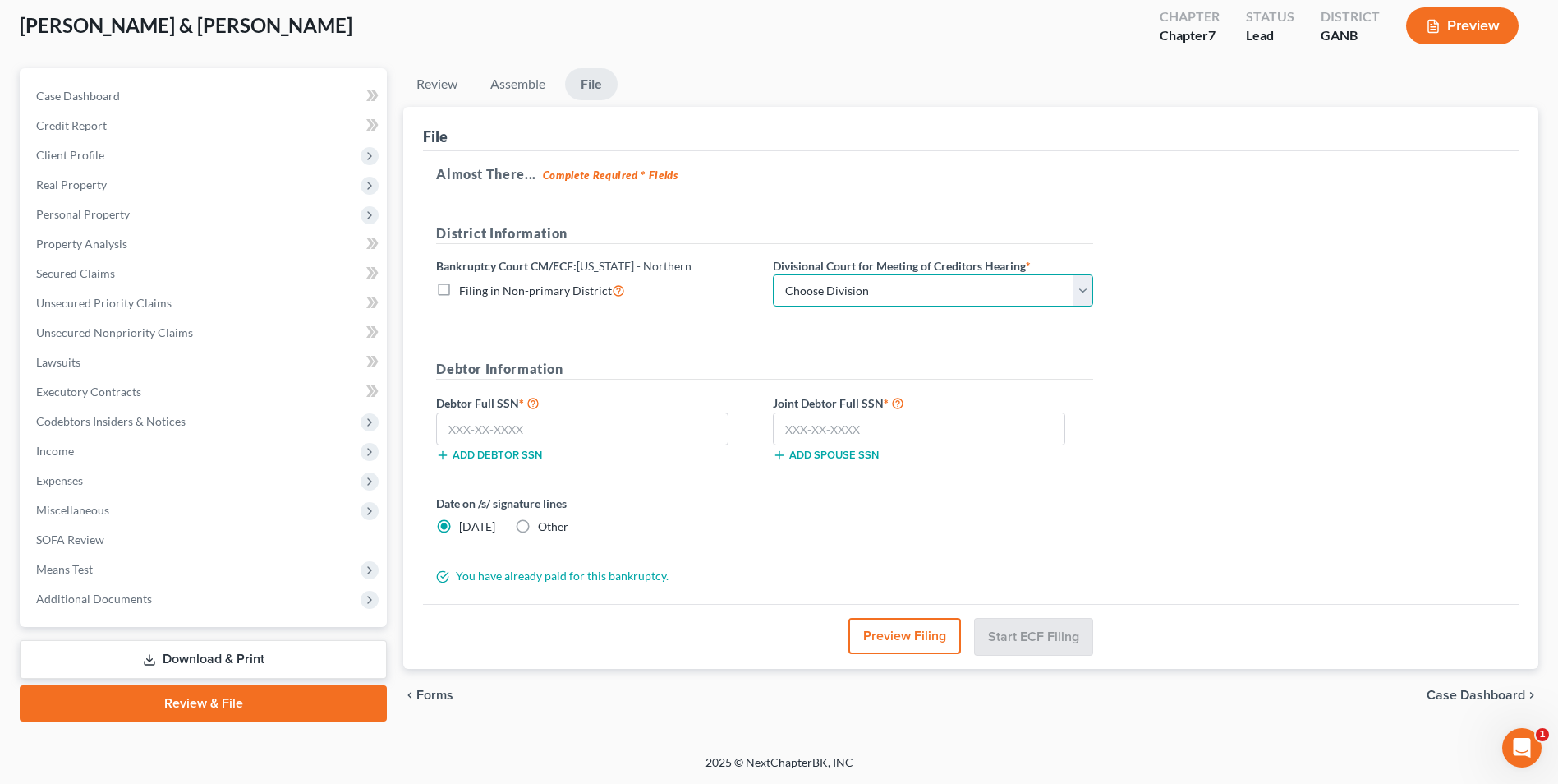
click at [1088, 295] on select "Choose Division Atlanta Gainesville Newnan Rome" at bounding box center [933, 290] width 320 height 33
select select "3"
click at [773, 274] on select "Choose Division Atlanta Gainesville Newnan Rome" at bounding box center [933, 290] width 320 height 33
click at [637, 437] on input "text" at bounding box center [582, 428] width 293 height 33
type input "371-92-5094"
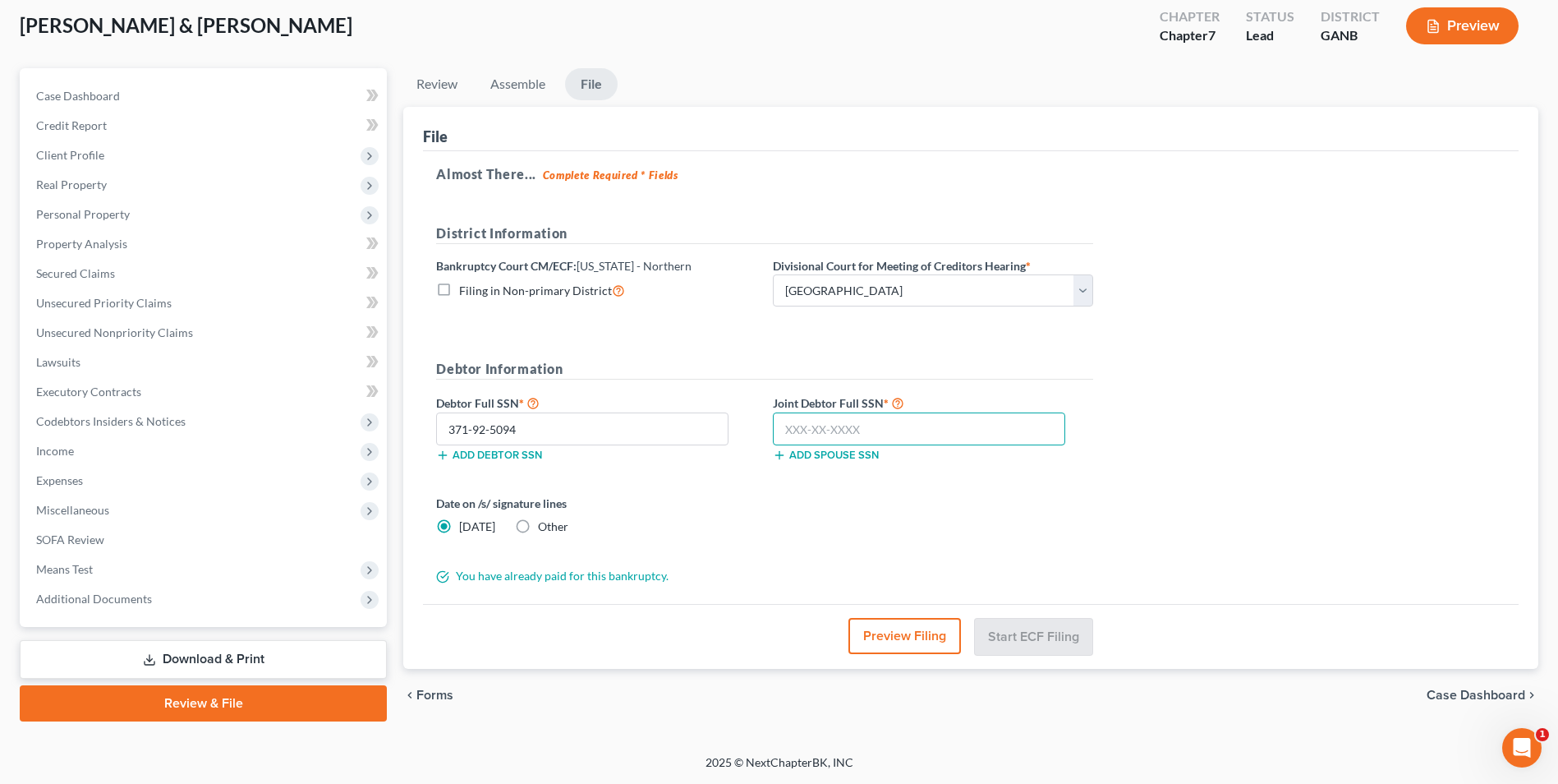
click at [911, 429] on input "text" at bounding box center [919, 428] width 293 height 33
type input "253-49-5377"
click at [1054, 629] on button "Start ECF Filing" at bounding box center [1034, 635] width 118 height 36
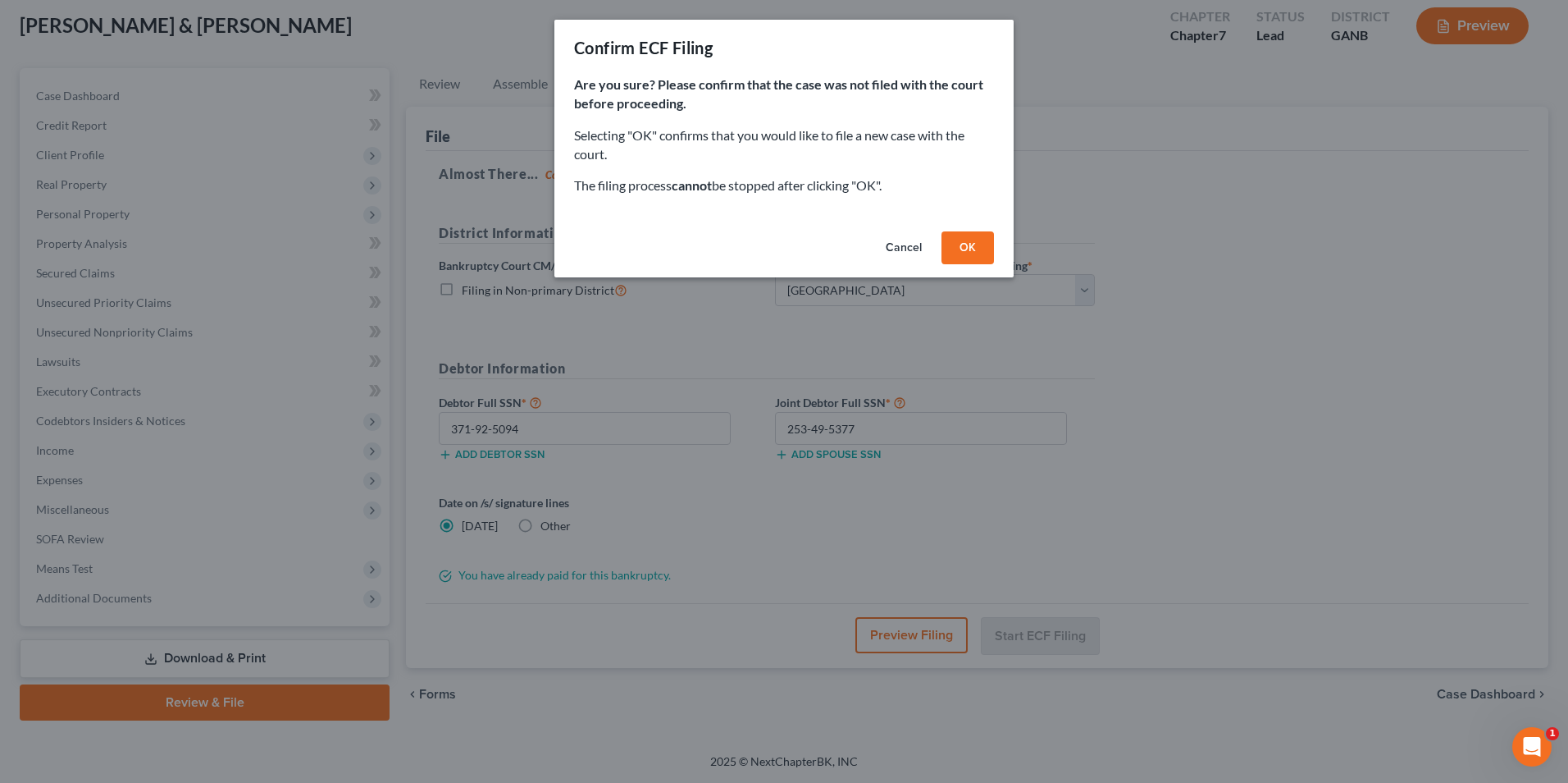
click at [976, 249] on button "OK" at bounding box center [968, 248] width 52 height 33
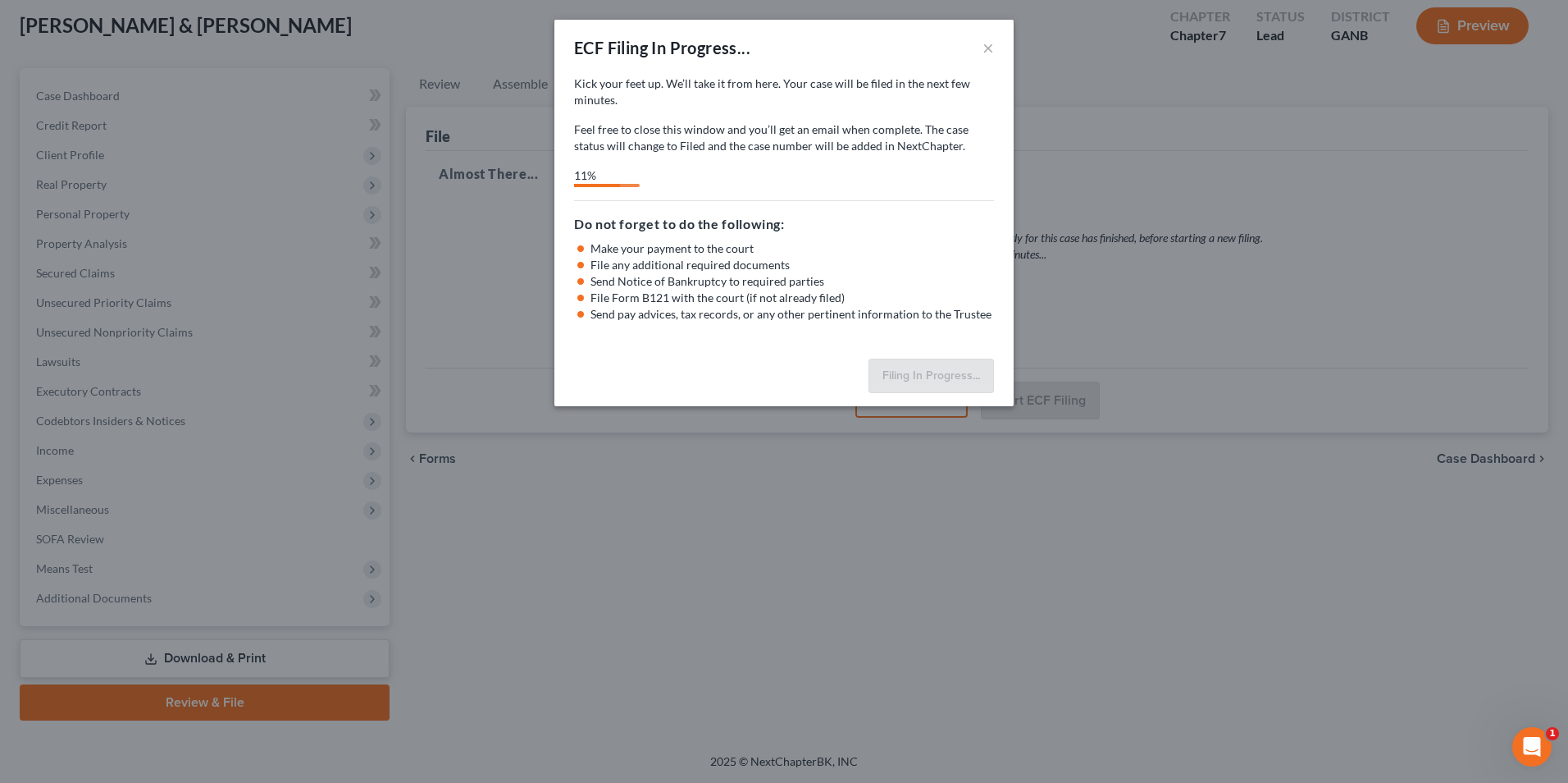
select select "3"
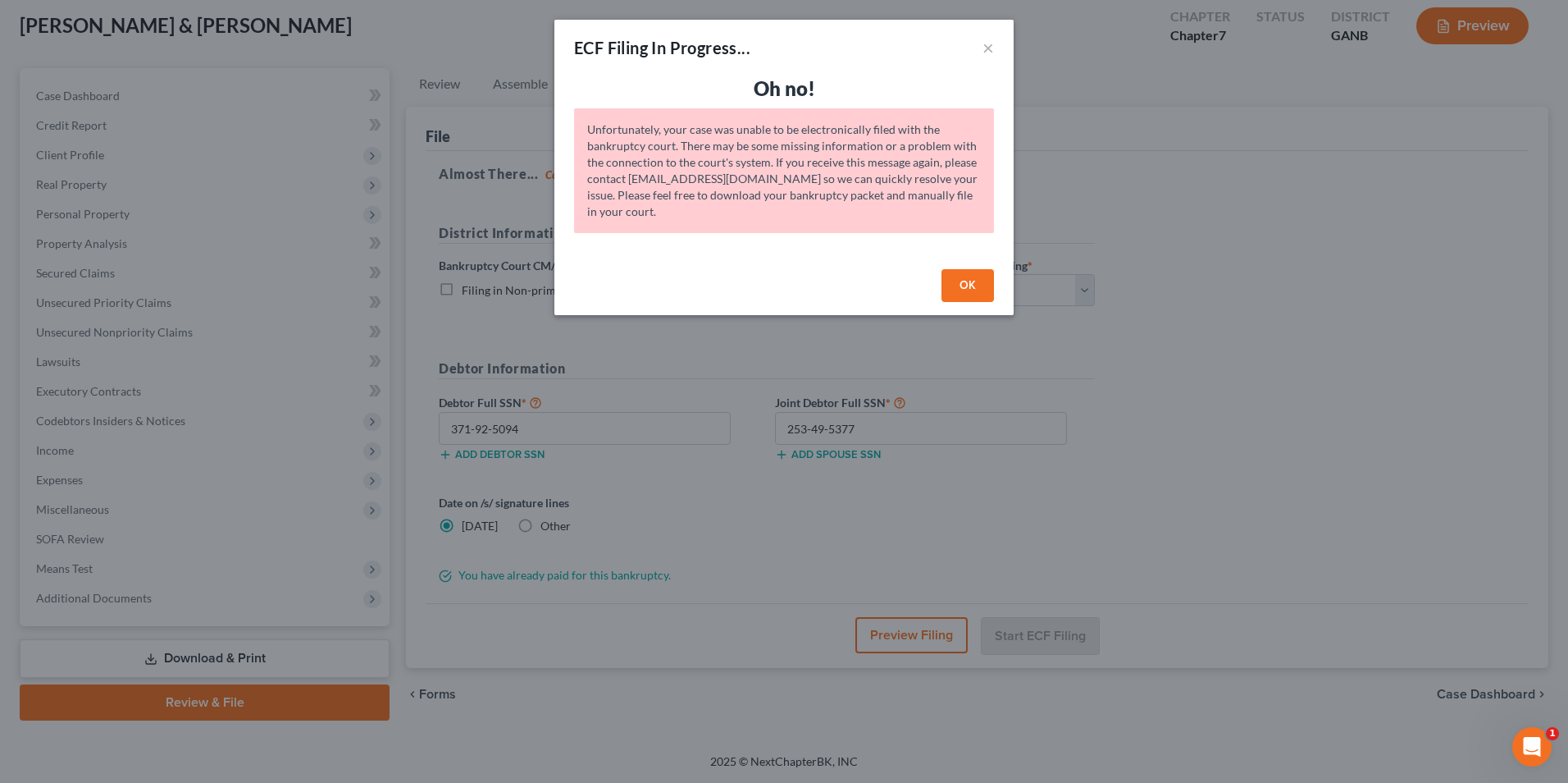
click at [952, 280] on button "OK" at bounding box center [968, 285] width 52 height 33
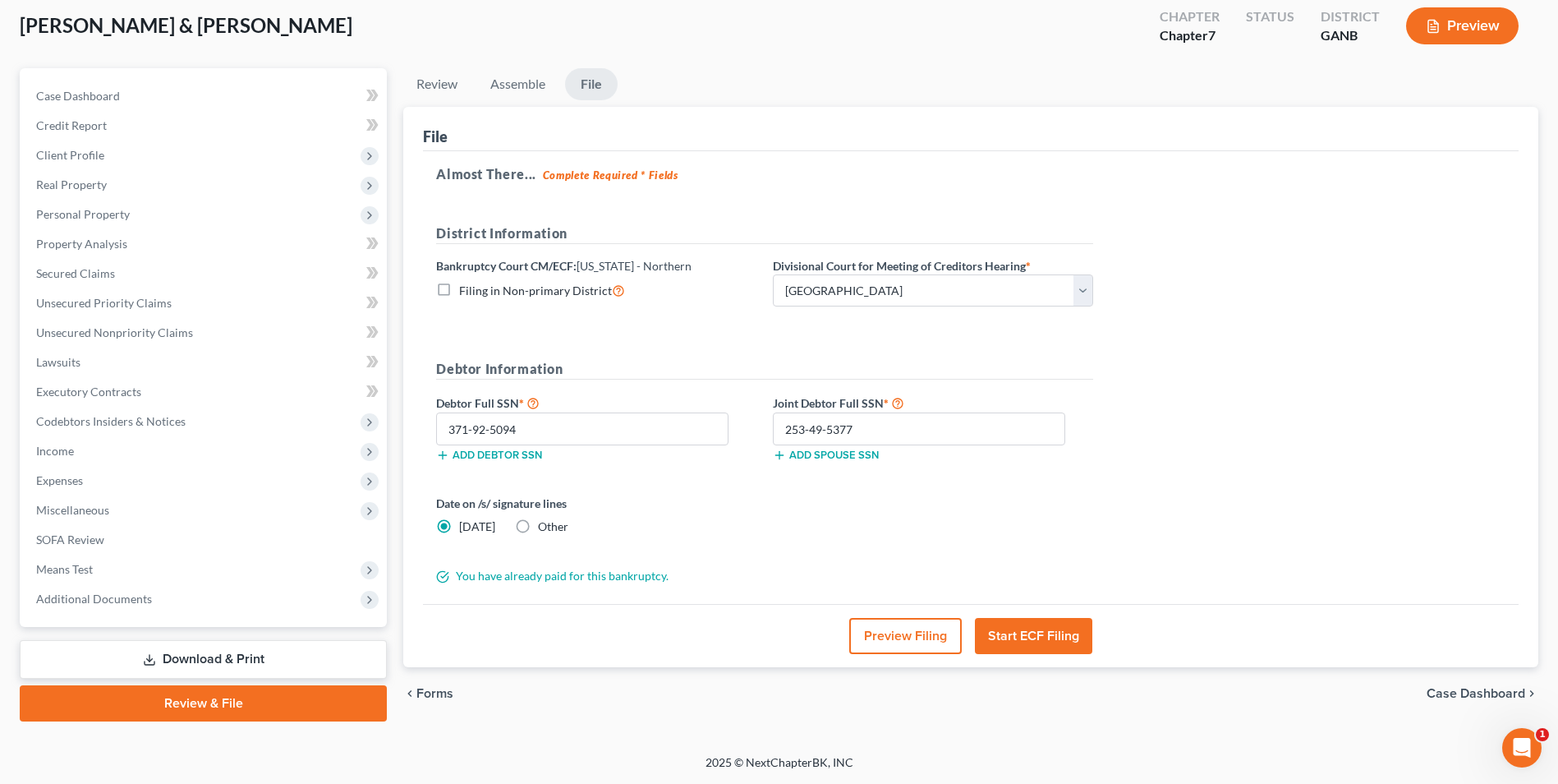
click at [289, 707] on link "Review & File" at bounding box center [203, 703] width 367 height 36
click at [517, 85] on link "Assemble" at bounding box center [517, 84] width 81 height 32
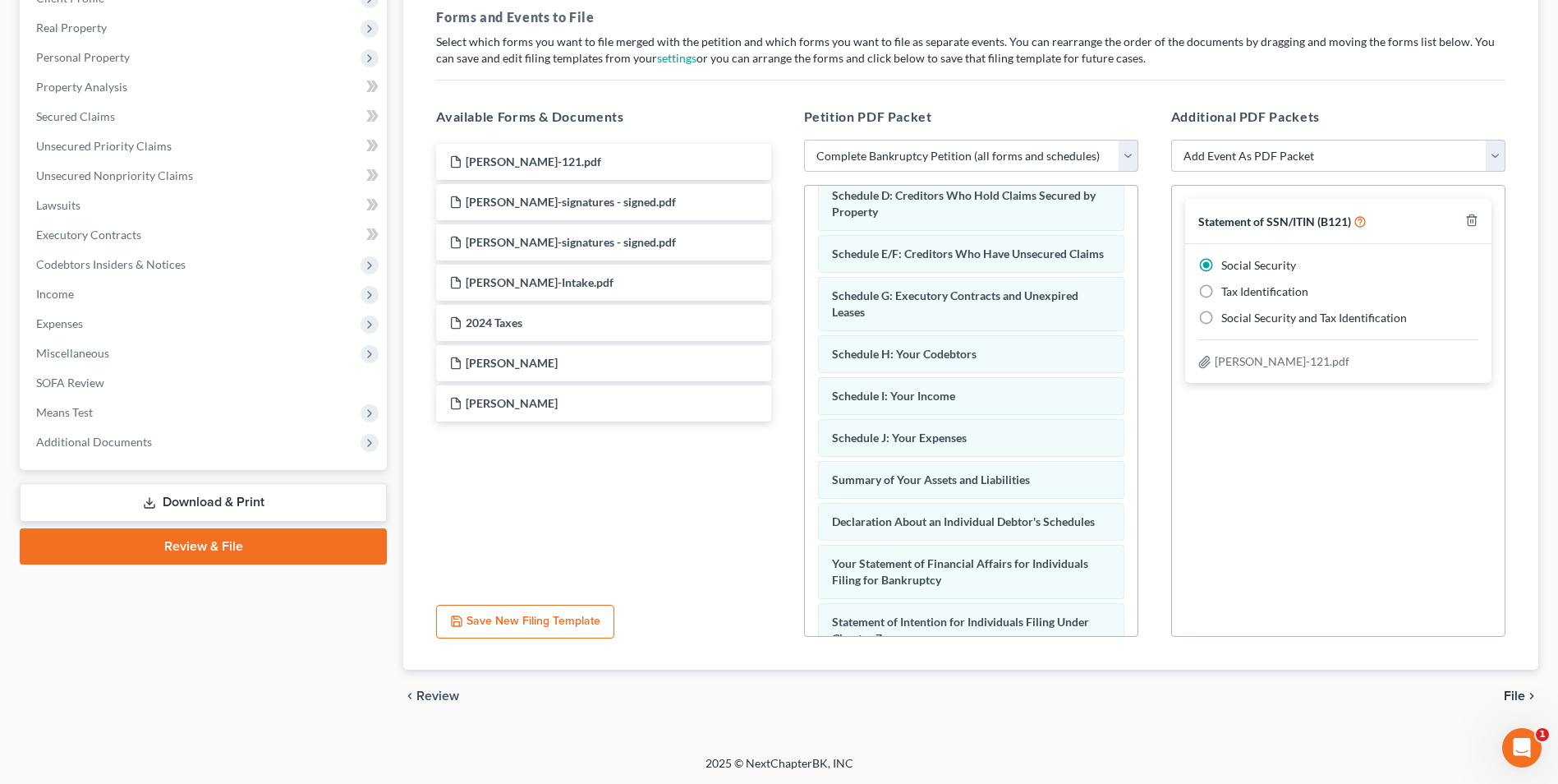
scroll to position [247, 0]
click at [1522, 695] on span "File" at bounding box center [1514, 695] width 22 height 13
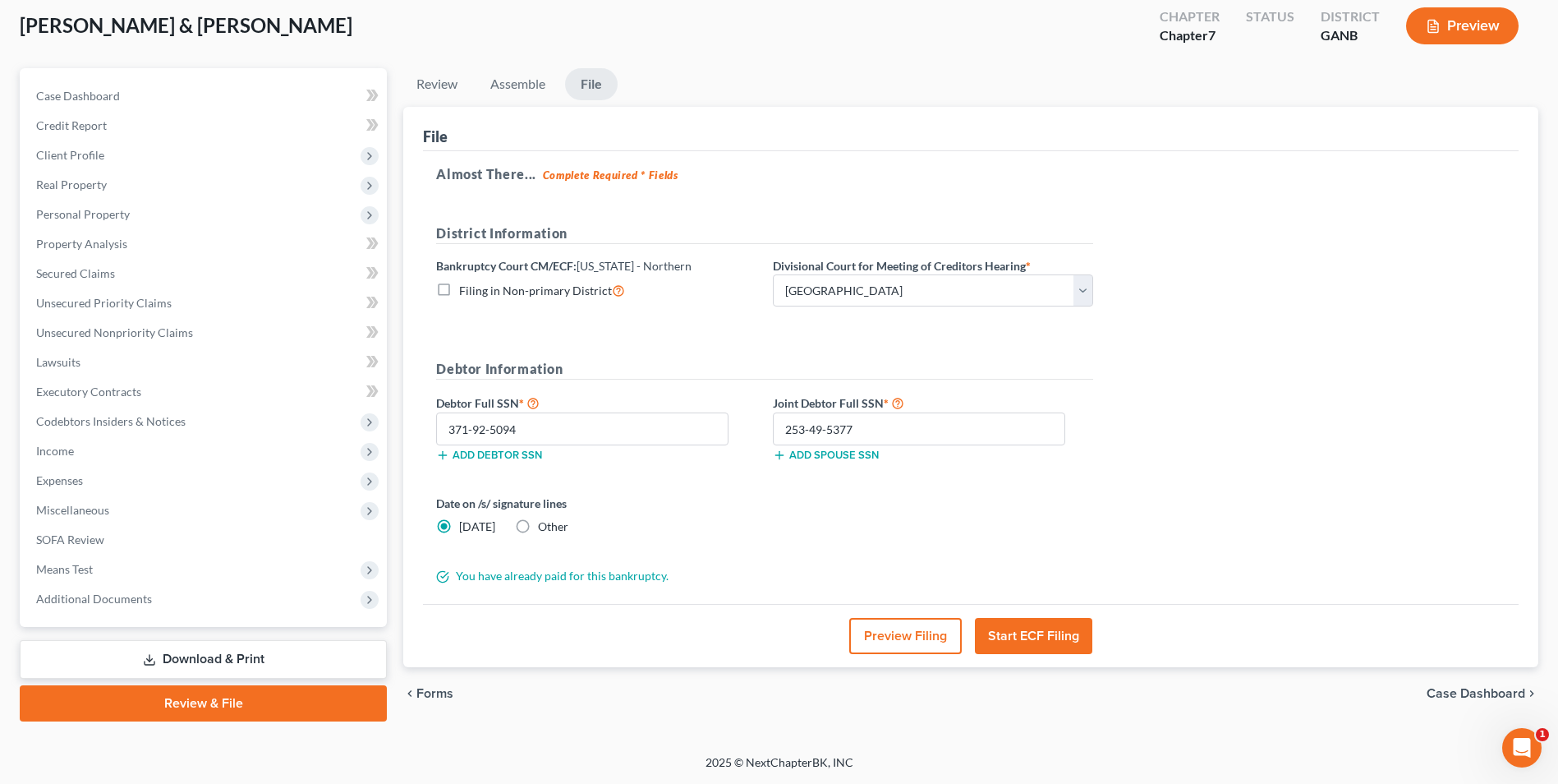
scroll to position [90, 0]
click at [508, 80] on link "Assemble" at bounding box center [517, 84] width 81 height 32
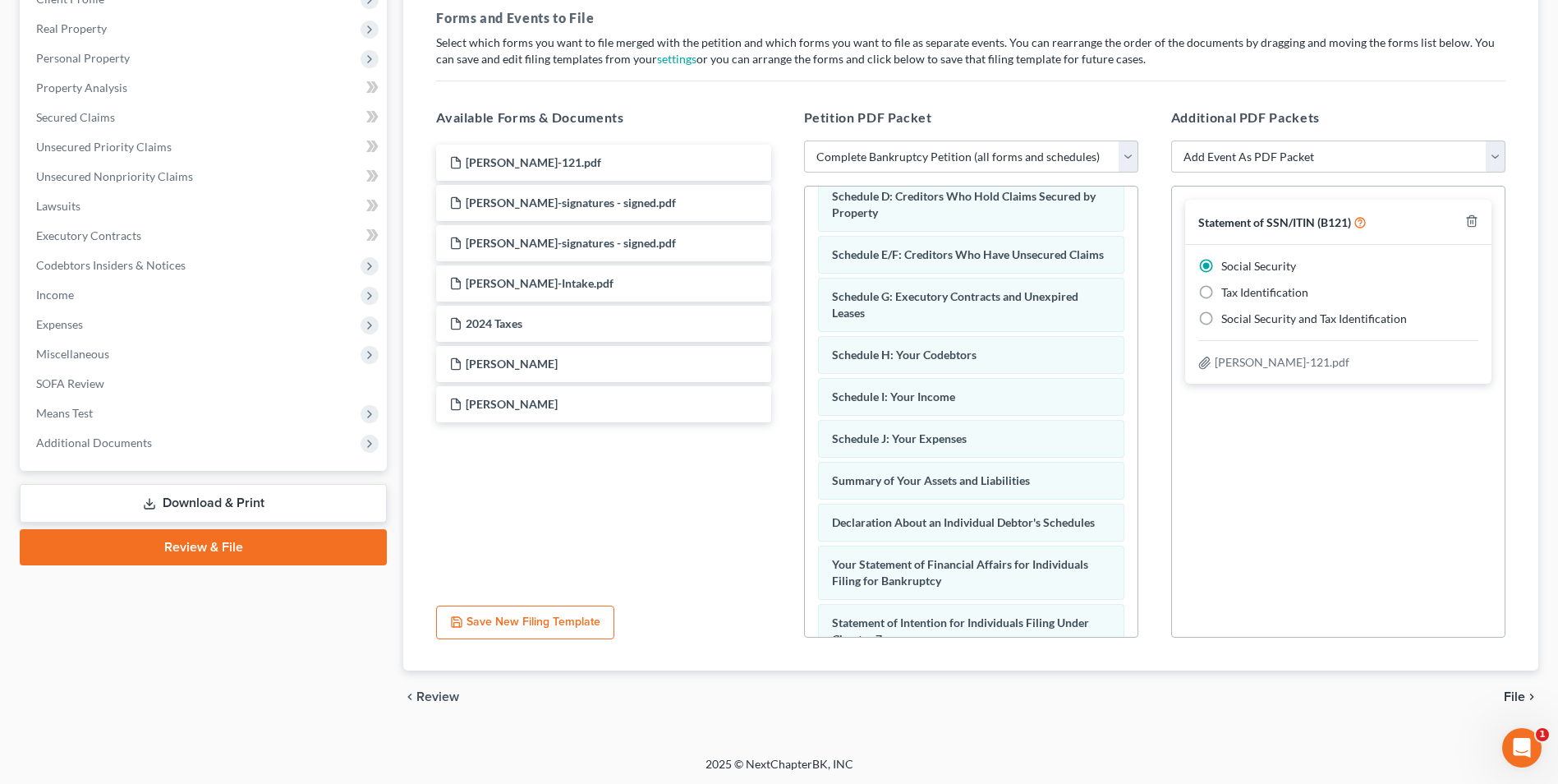
scroll to position [247, 0]
click at [1521, 690] on span "File" at bounding box center [1514, 695] width 22 height 13
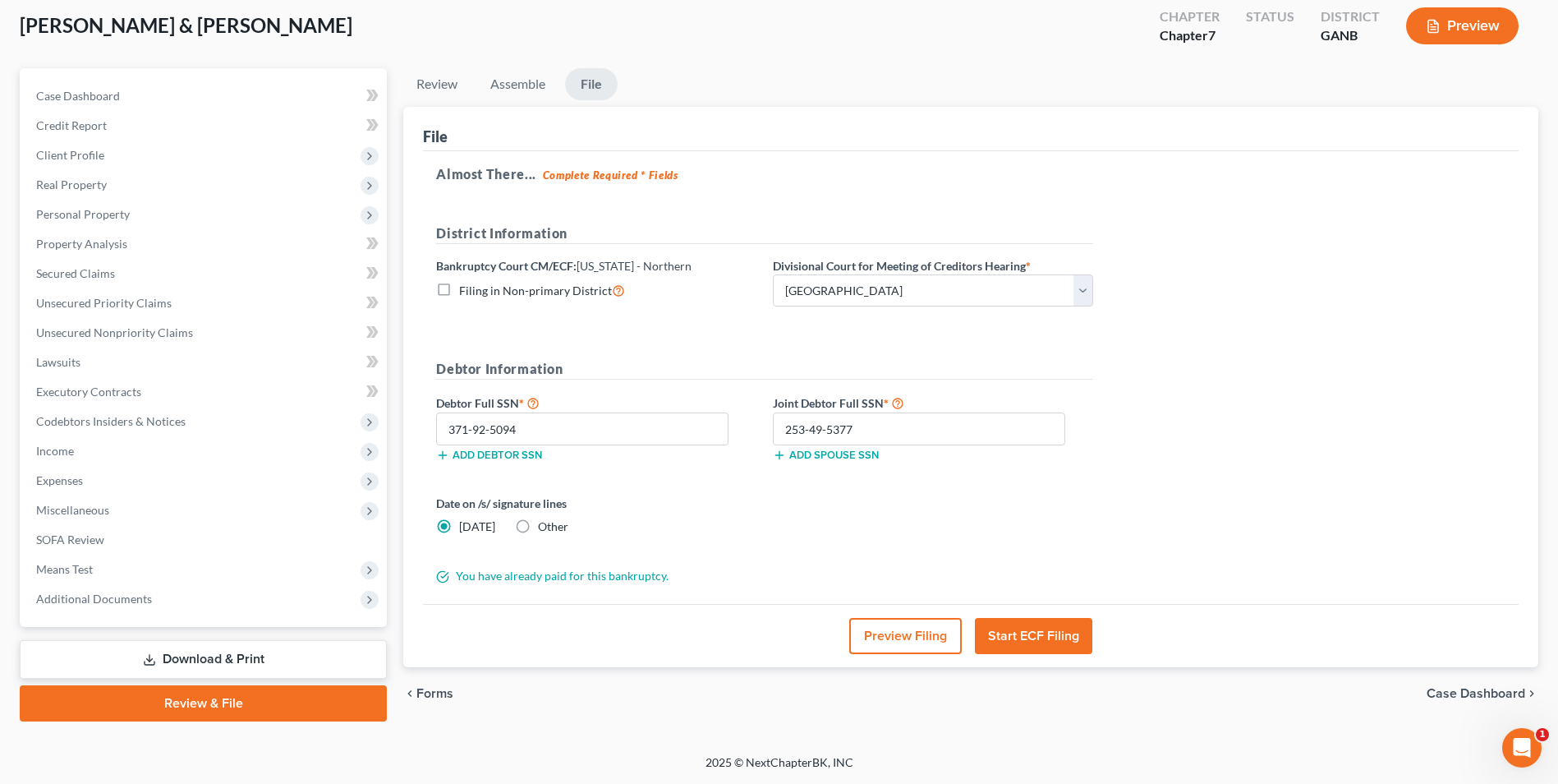
click at [1040, 632] on button "Start ECF Filing" at bounding box center [1034, 635] width 118 height 36
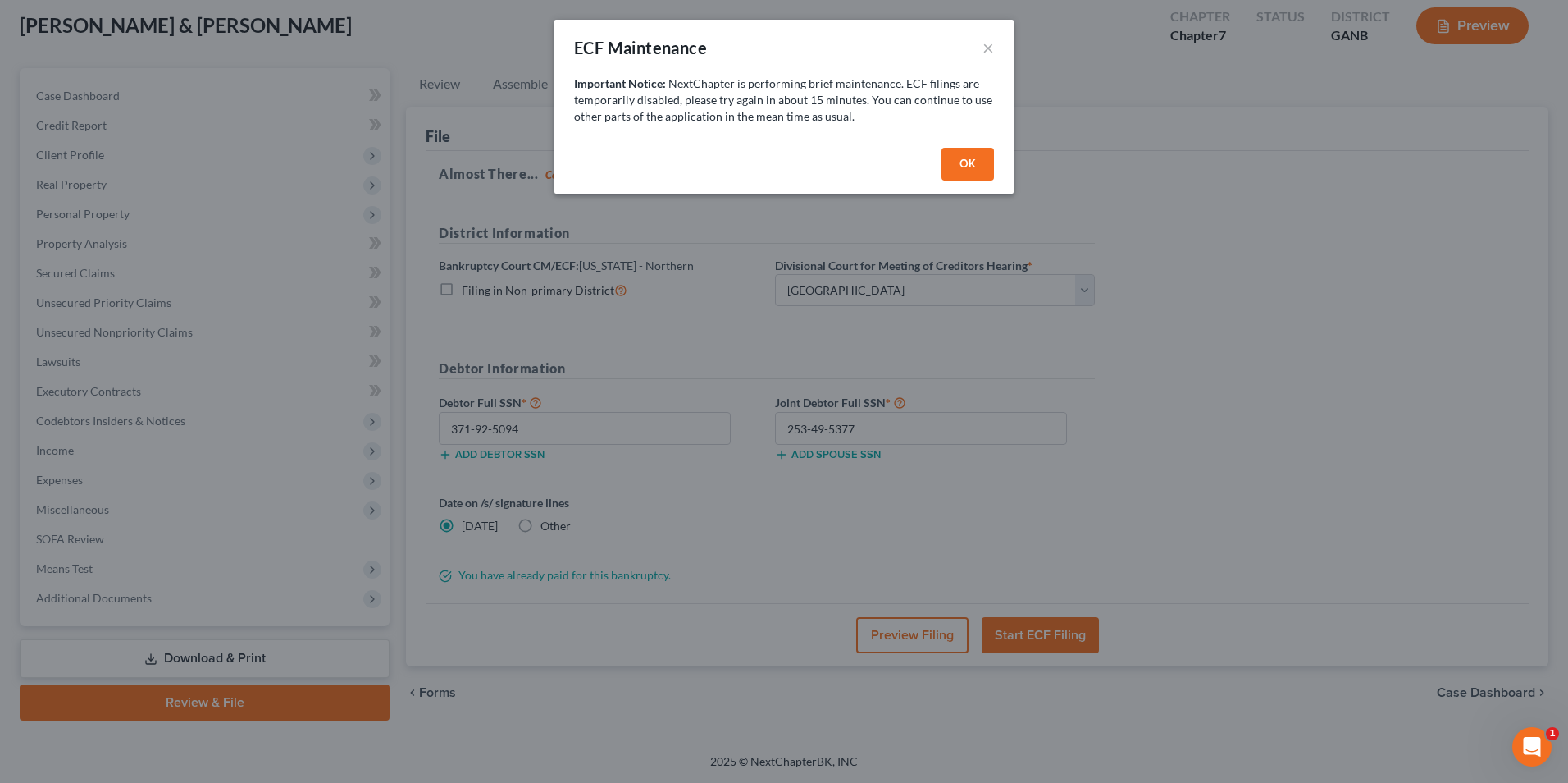
click at [979, 157] on button "OK" at bounding box center [968, 164] width 52 height 33
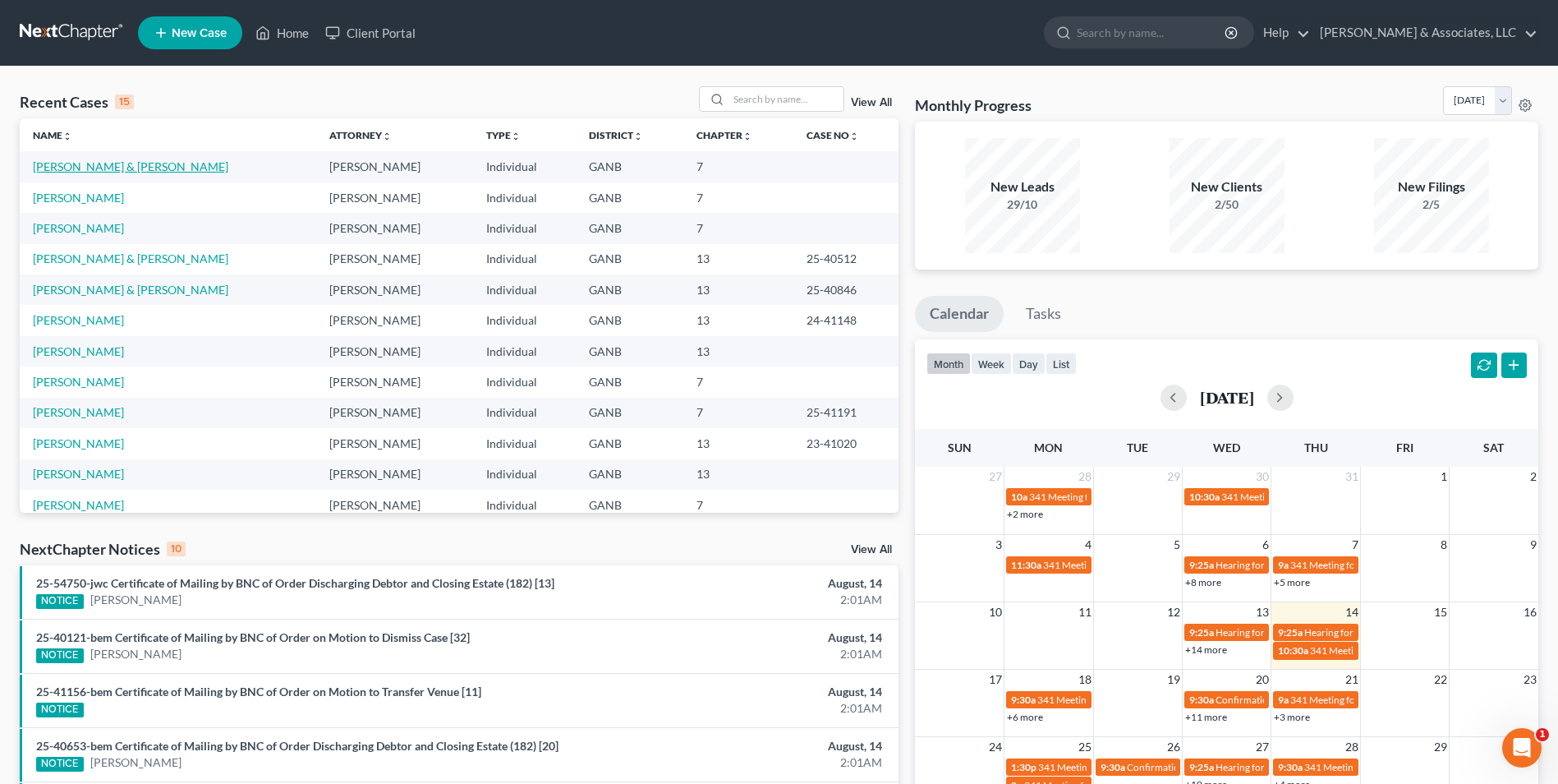
click at [91, 166] on link "[PERSON_NAME] & [PERSON_NAME]" at bounding box center [130, 166] width 196 height 14
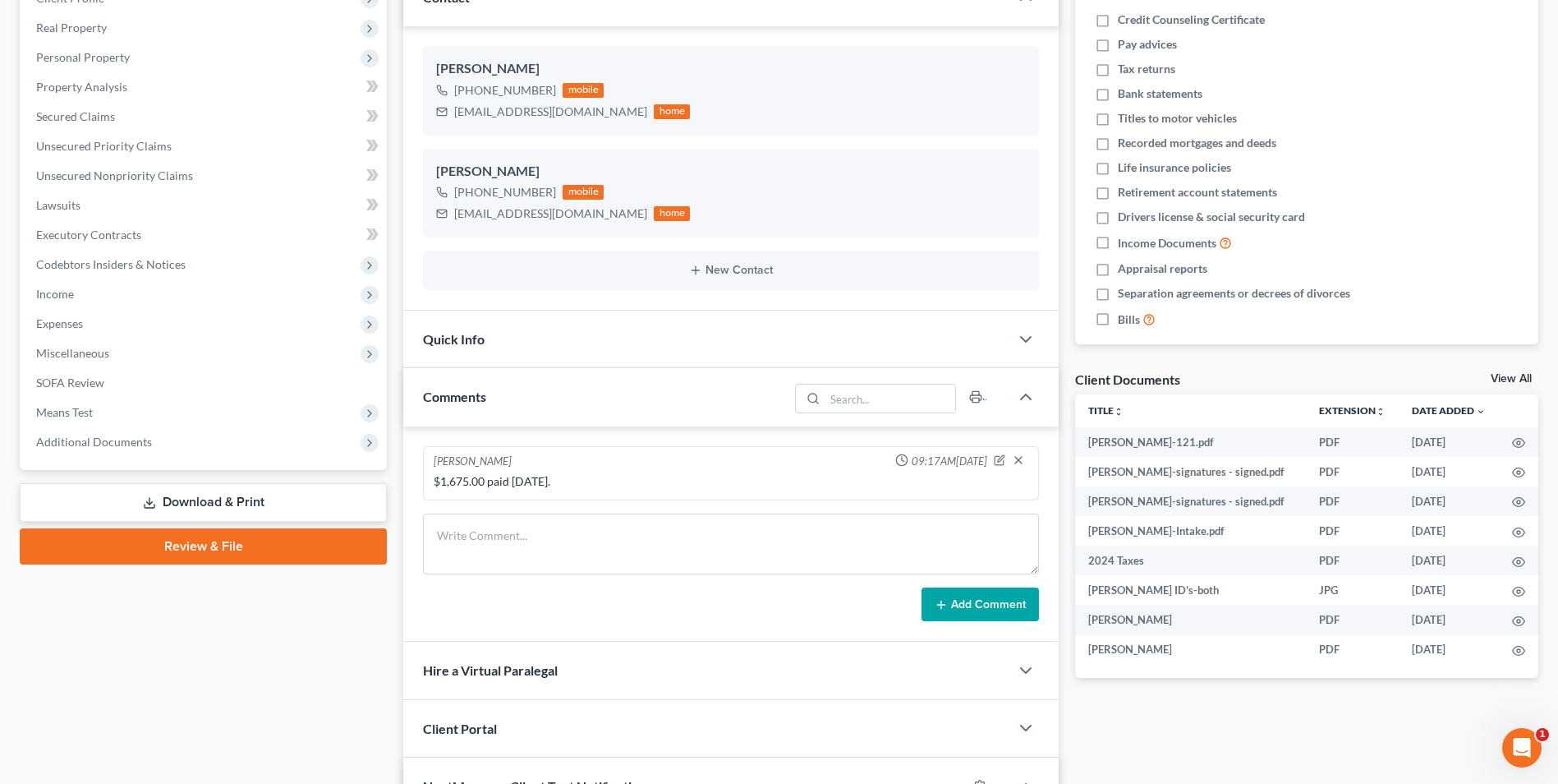
scroll to position [413, 0]
click at [228, 553] on link "Review & File" at bounding box center [203, 546] width 367 height 36
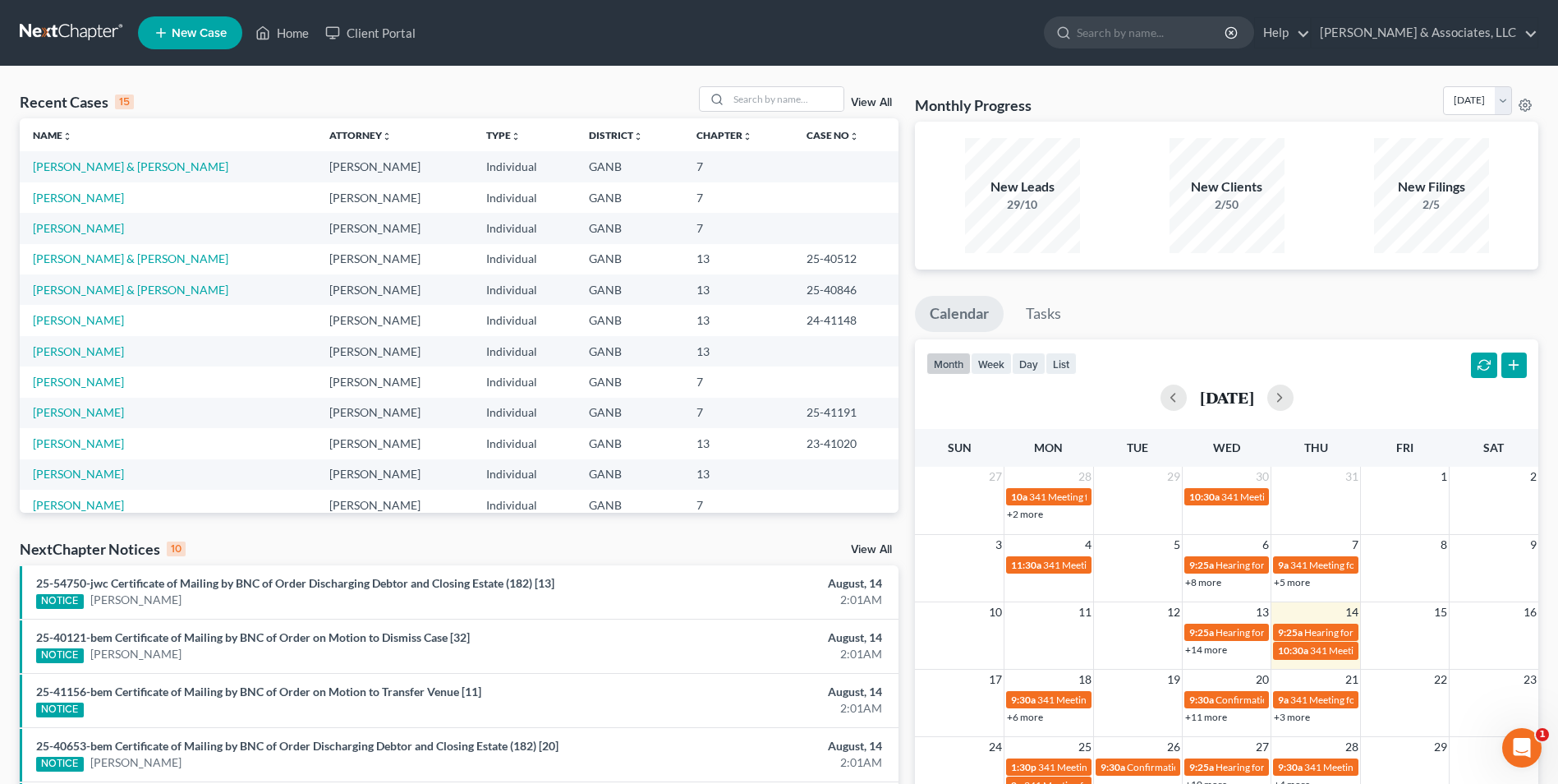
click at [97, 174] on td "[PERSON_NAME] & [PERSON_NAME]" at bounding box center [167, 167] width 297 height 30
click at [104, 169] on link "[PERSON_NAME] & [PERSON_NAME]" at bounding box center [130, 166] width 196 height 14
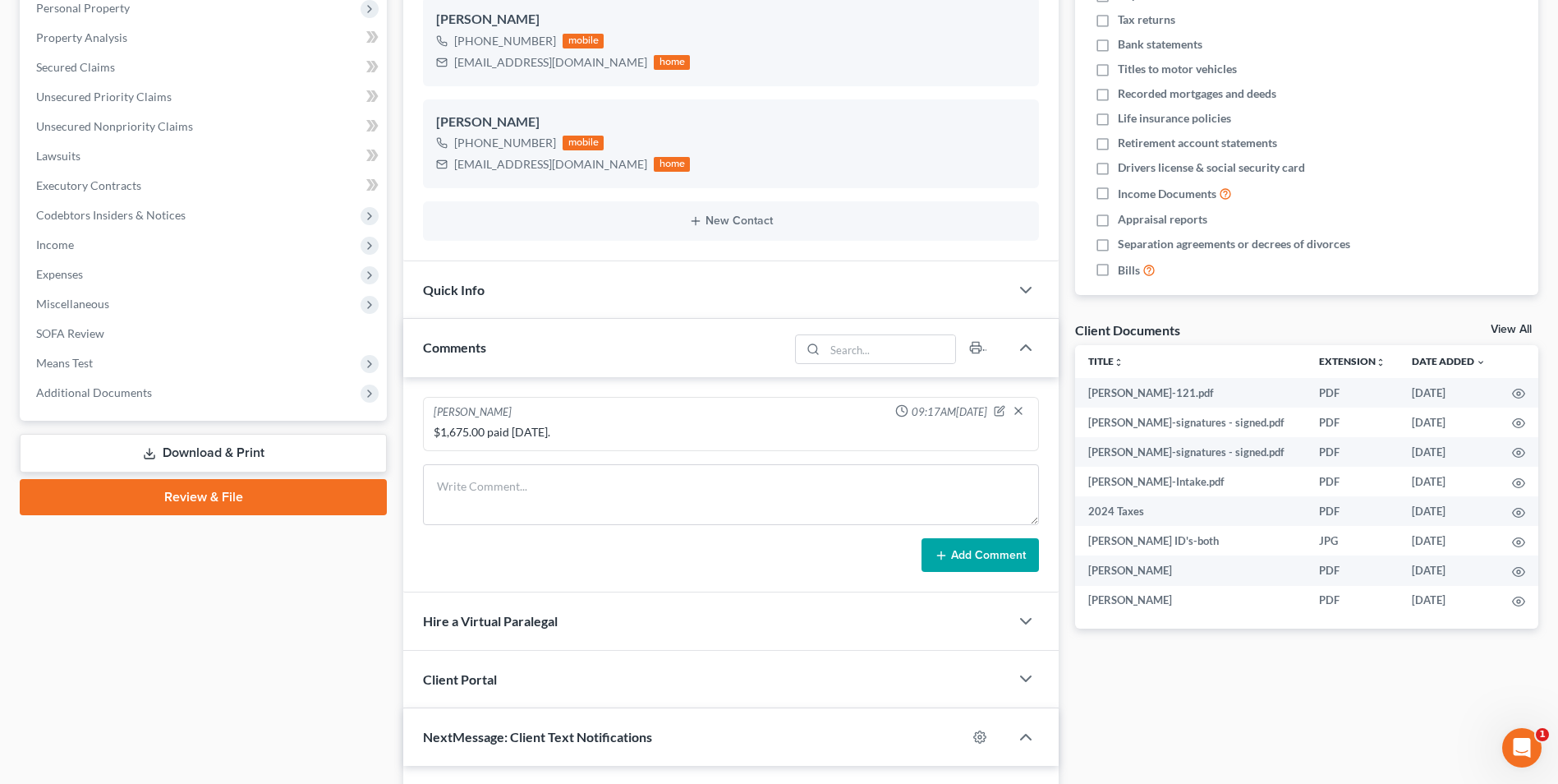
scroll to position [328, 0]
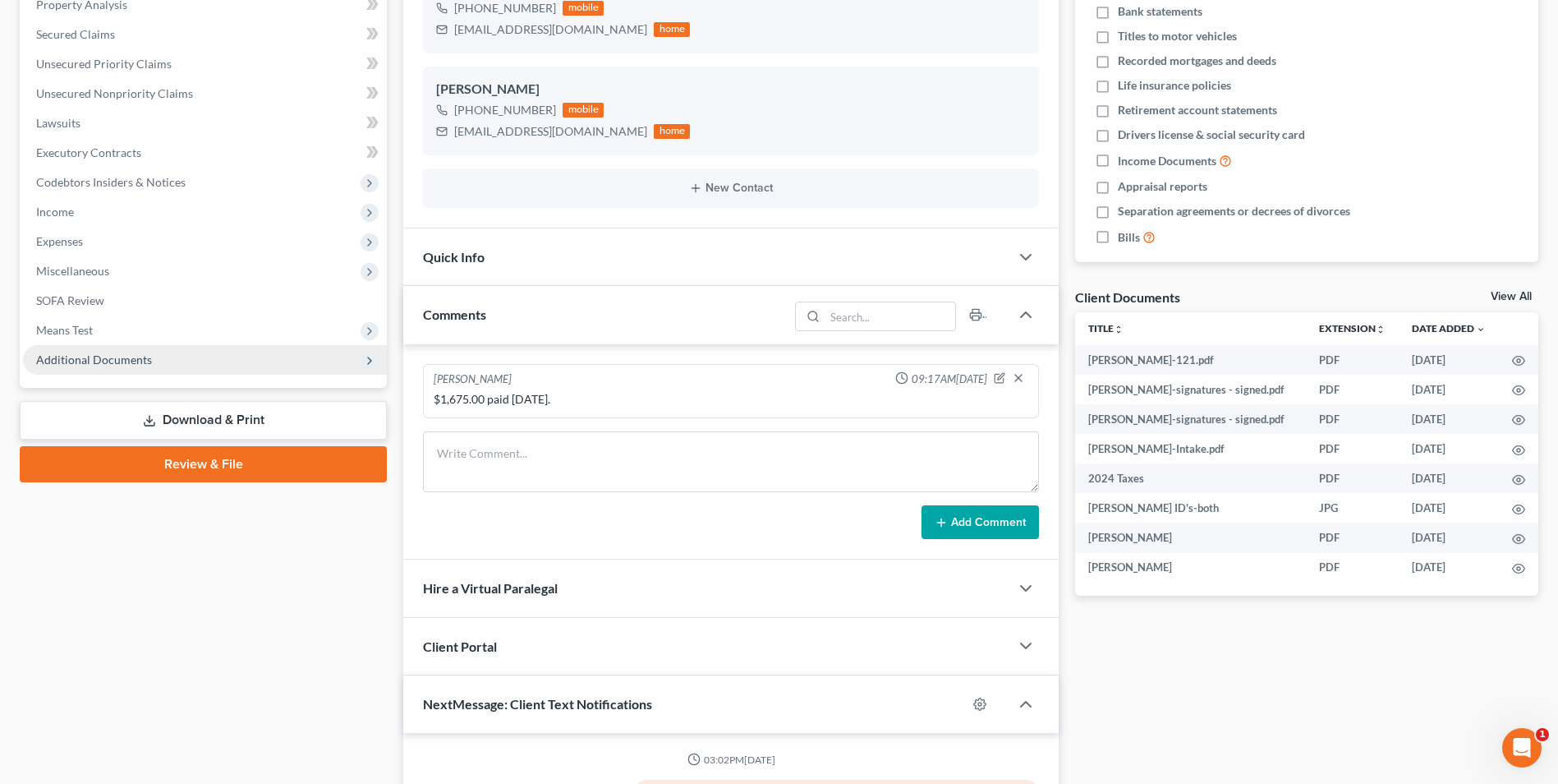
click at [95, 358] on span "Additional Documents" at bounding box center [95, 359] width 116 height 14
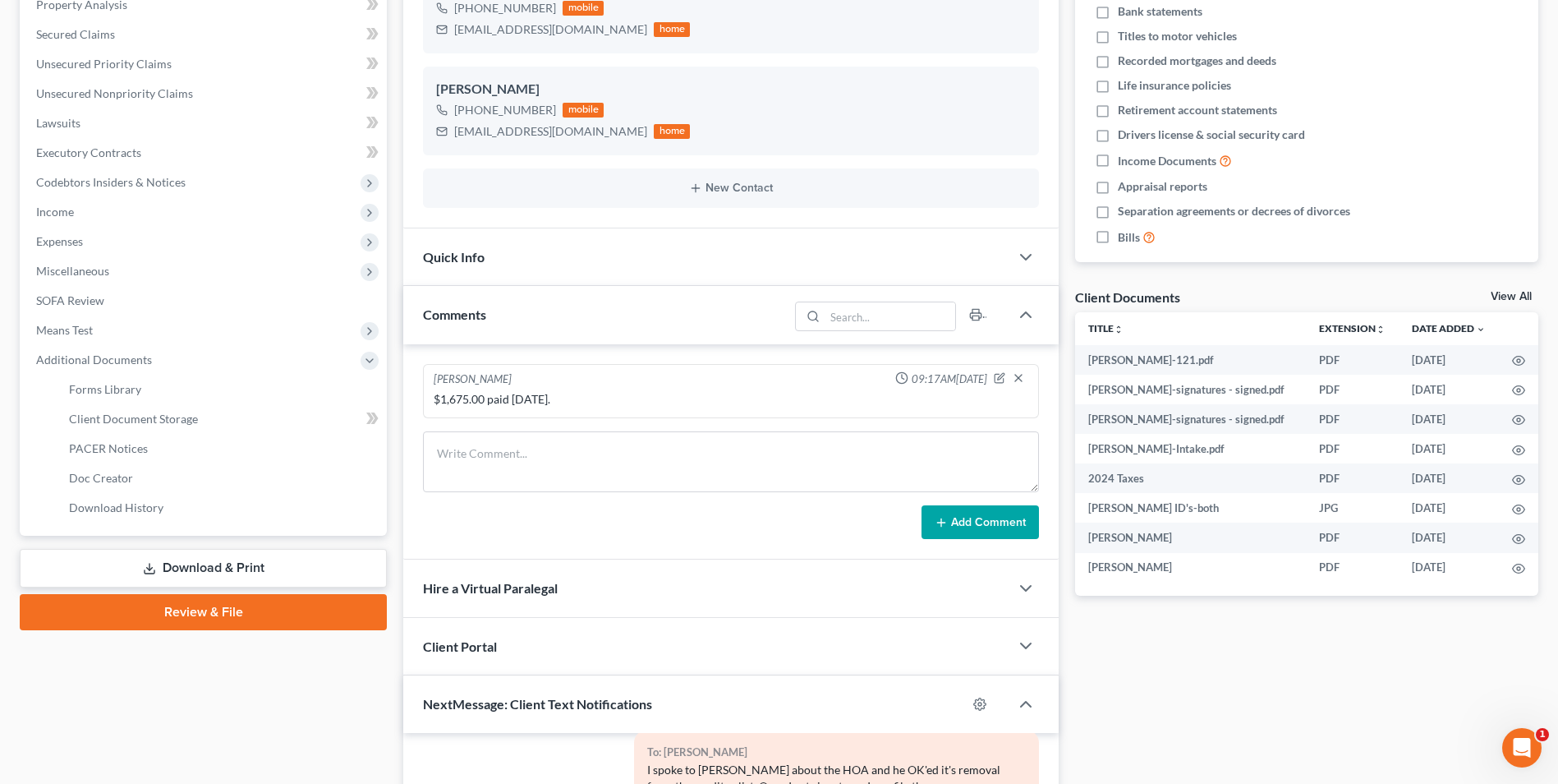
click at [219, 616] on link "Review & File" at bounding box center [203, 612] width 367 height 36
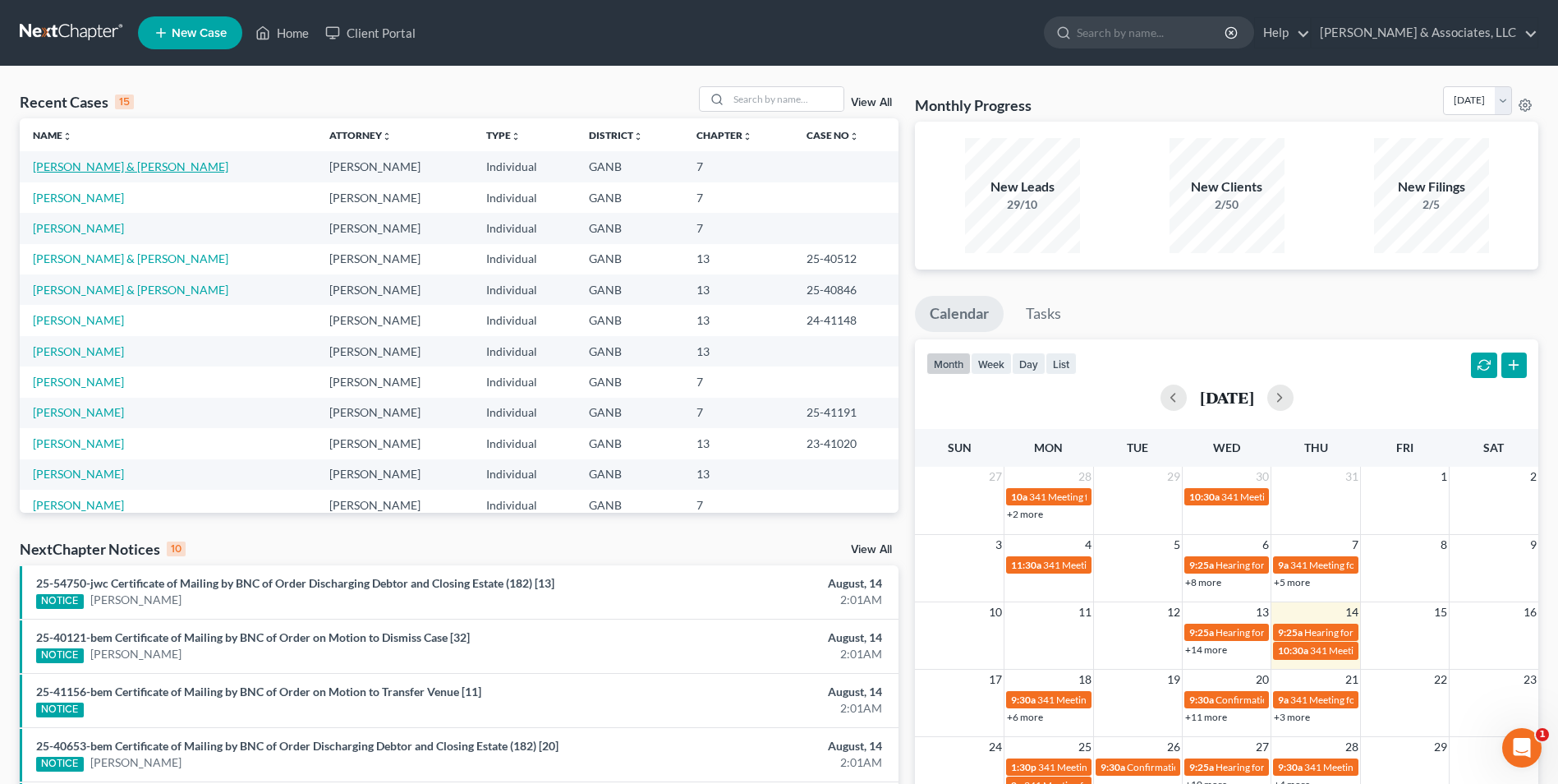
click at [91, 165] on link "[PERSON_NAME] & [PERSON_NAME]" at bounding box center [130, 166] width 196 height 14
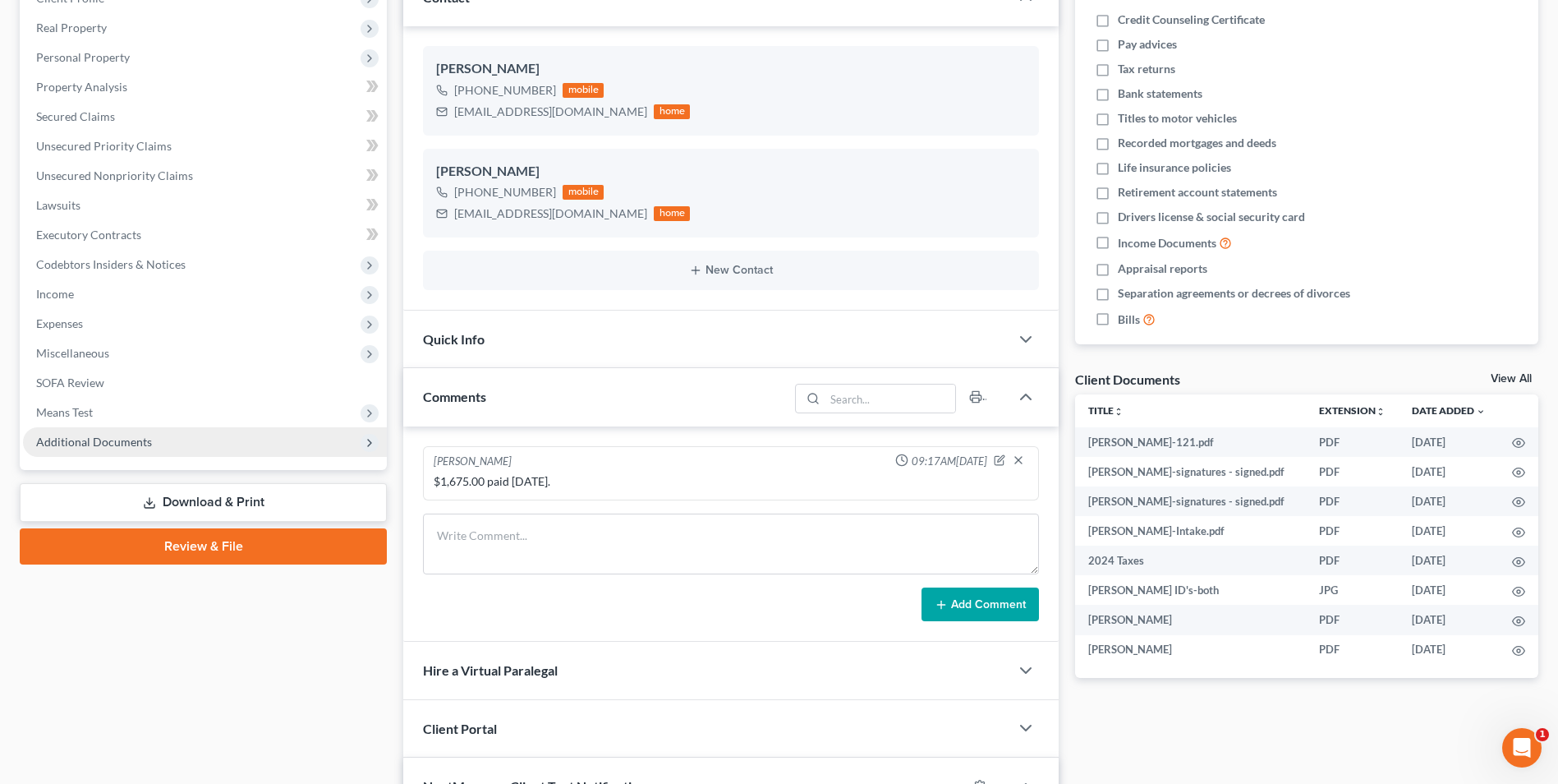
scroll to position [413, 0]
drag, startPoint x: 250, startPoint y: 547, endPoint x: 265, endPoint y: 545, distance: 15.1
click at [253, 549] on link "Review & File" at bounding box center [203, 546] width 367 height 36
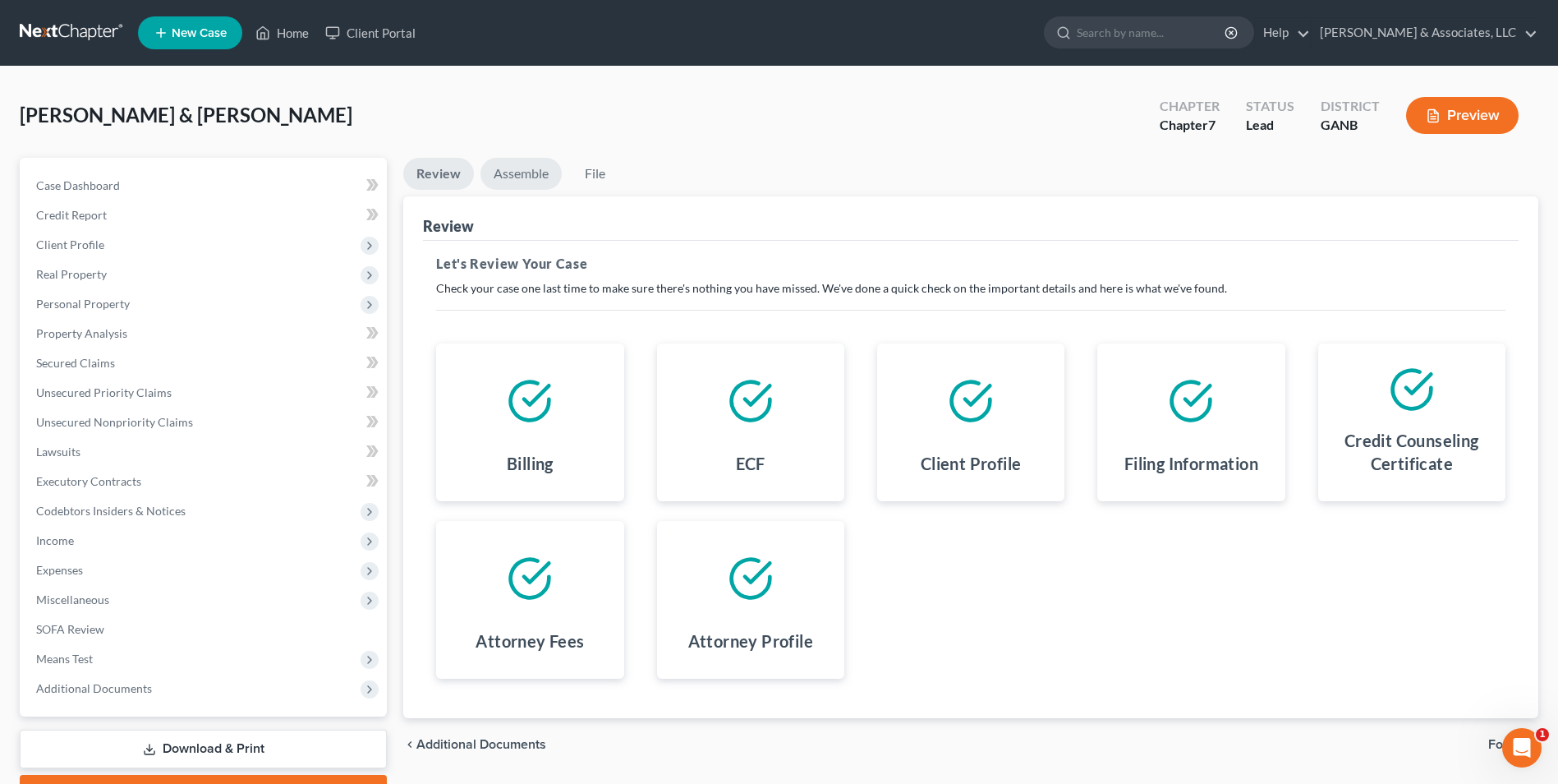
click at [517, 183] on link "Assemble" at bounding box center [521, 174] width 81 height 32
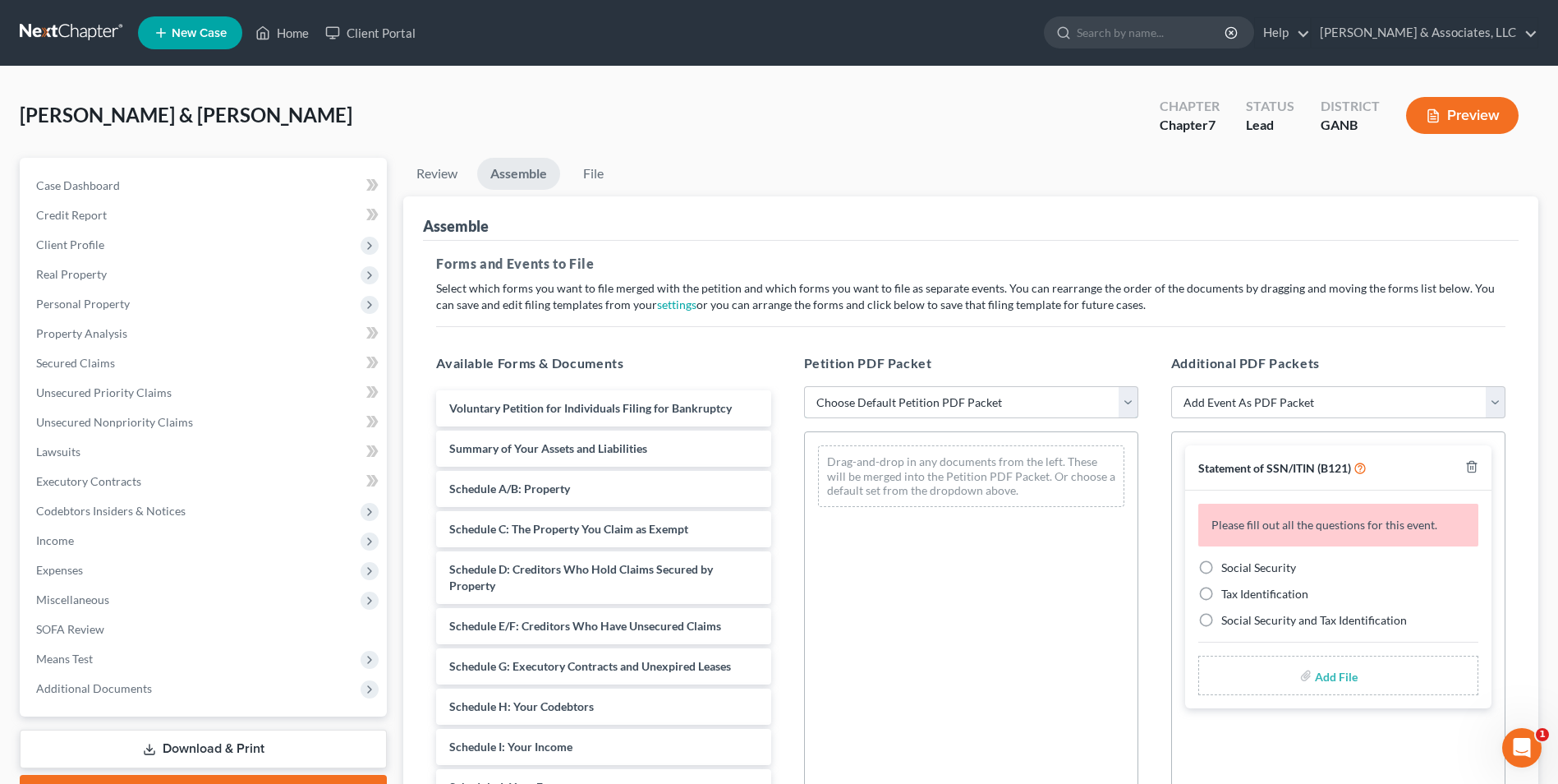
click at [1133, 407] on select "Choose Default Petition PDF Packet Complete Bankruptcy Petition (all forms and …" at bounding box center [970, 402] width 334 height 33
select select "0"
click at [804, 386] on select "Choose Default Petition PDF Packet Complete Bankruptcy Petition (all forms and …" at bounding box center [970, 402] width 334 height 33
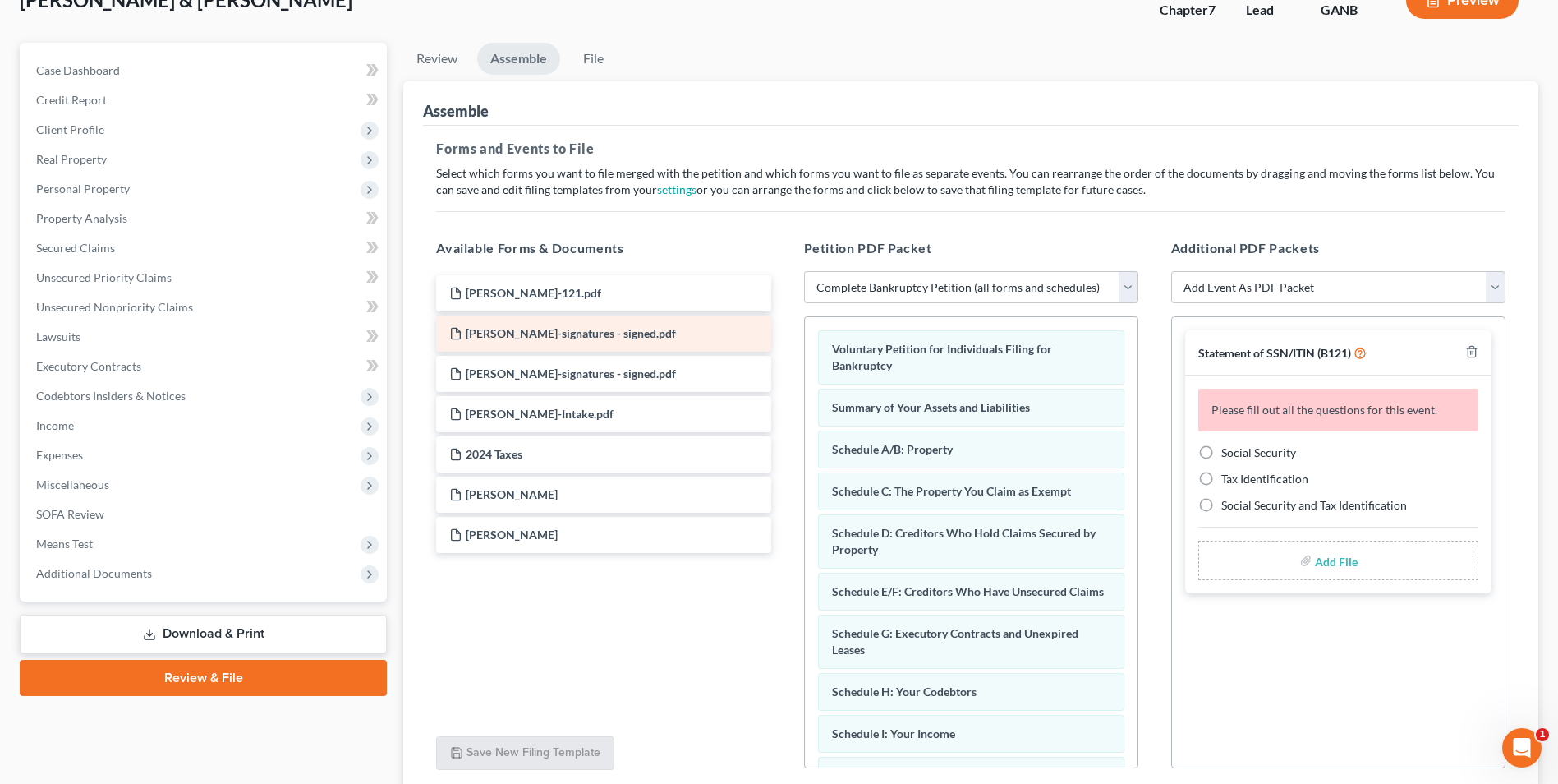
scroll to position [246, 0]
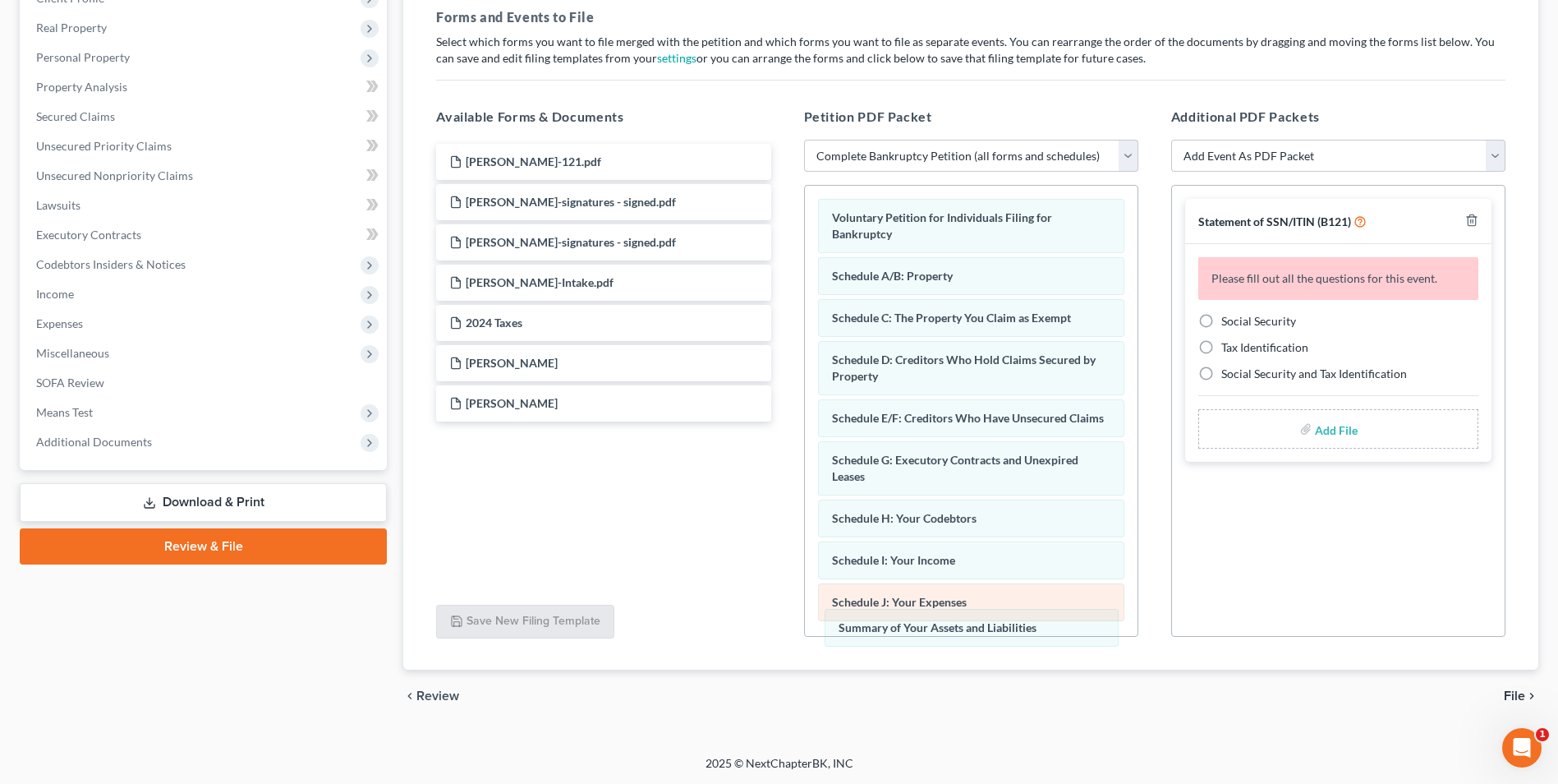
drag, startPoint x: 966, startPoint y: 280, endPoint x: 984, endPoint y: 605, distance: 325.5
click at [978, 629] on div "Summary of Your Assets and Liabilities Voluntary Petition for Individuals Filin…" at bounding box center [971, 663] width 333 height 957
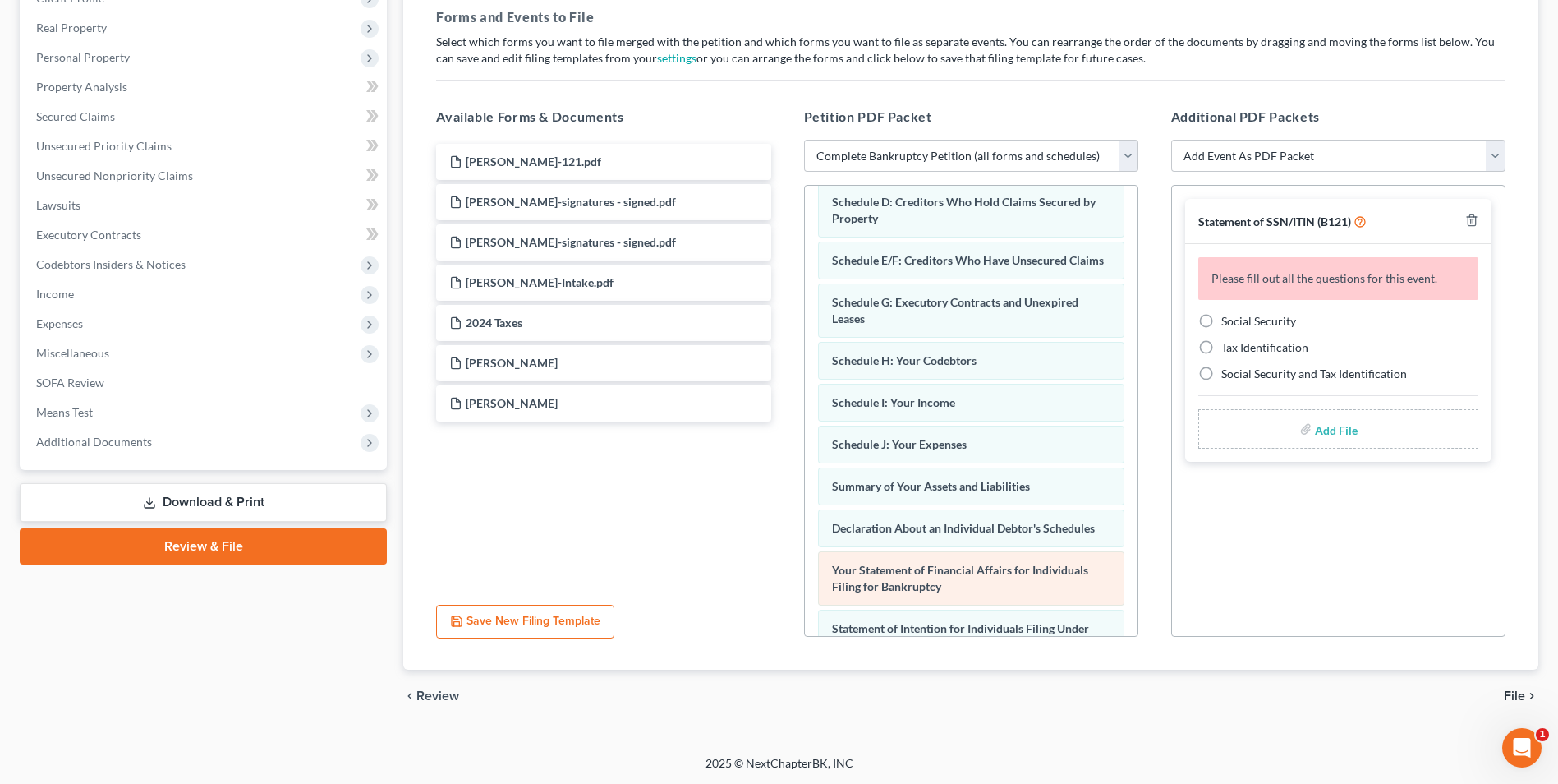
scroll to position [165, 0]
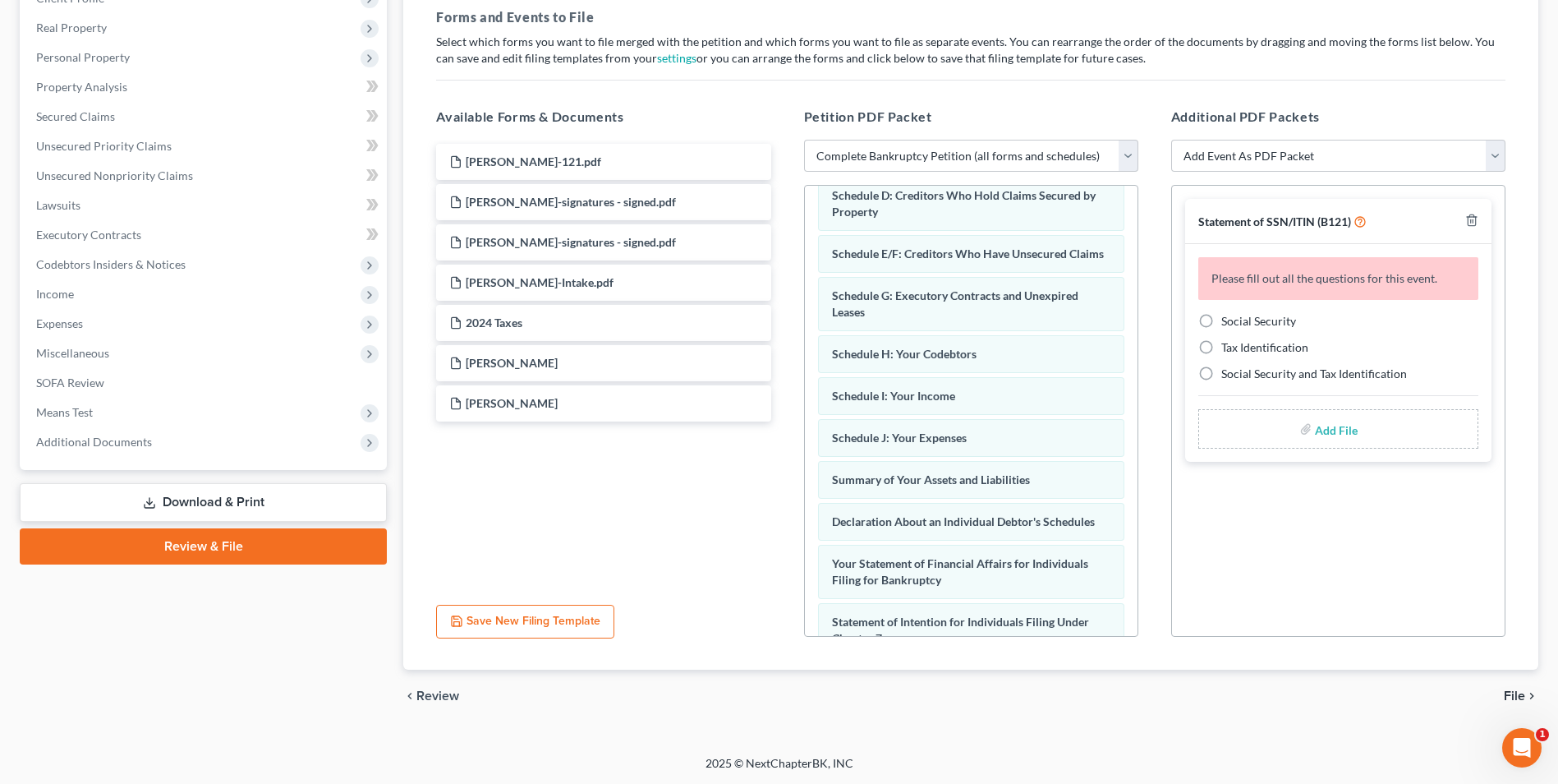
click at [1221, 317] on label "Social Security" at bounding box center [1259, 321] width 75 height 17
click at [1228, 317] on input "Social Security" at bounding box center [1232, 317] width 10 height 10
radio input "true"
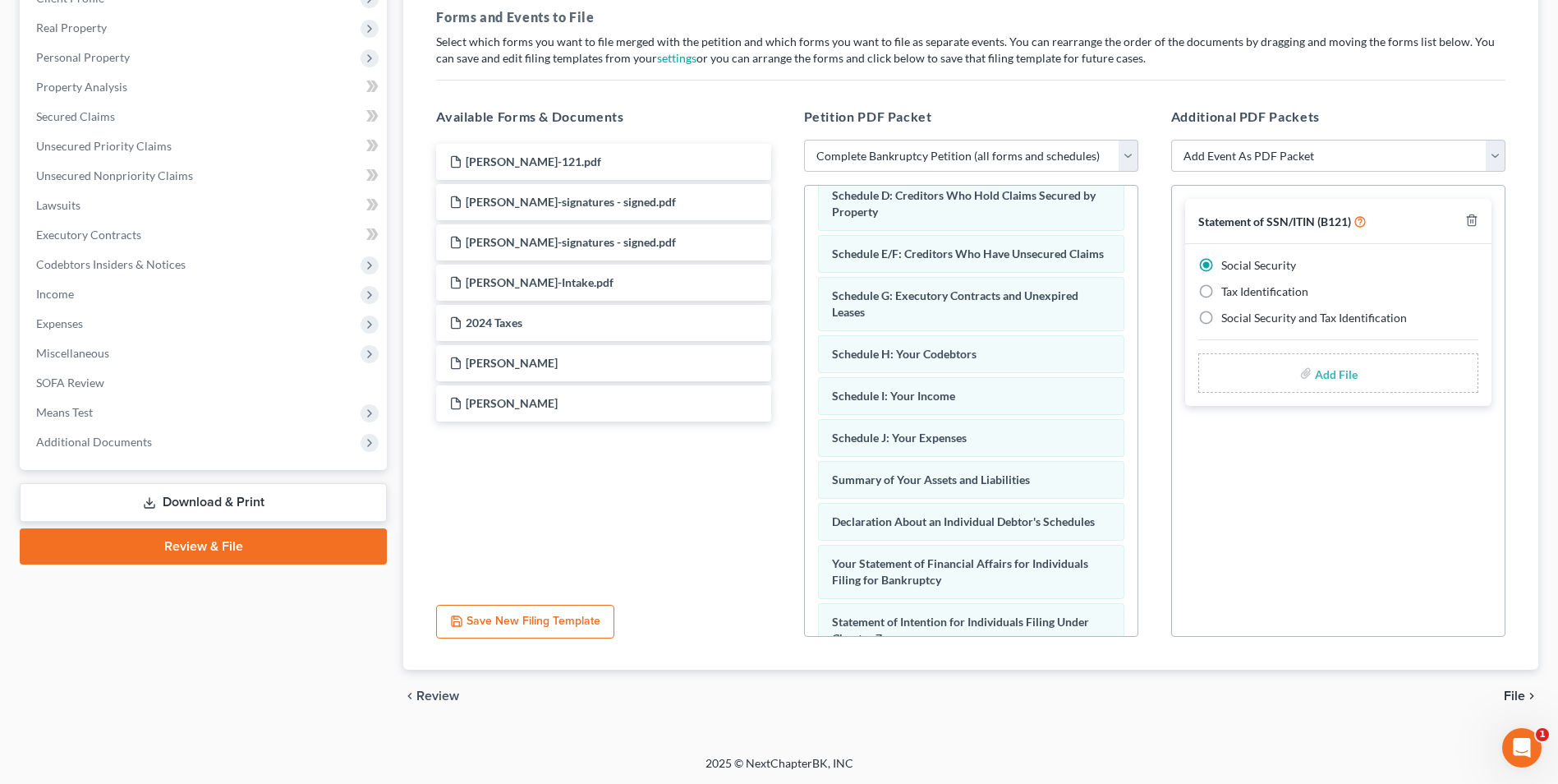
click at [1343, 378] on input "file" at bounding box center [1335, 373] width 39 height 30
type input "C:\fakepath\Watkins.121.pdf"
click at [1512, 694] on span "File" at bounding box center [1514, 695] width 22 height 13
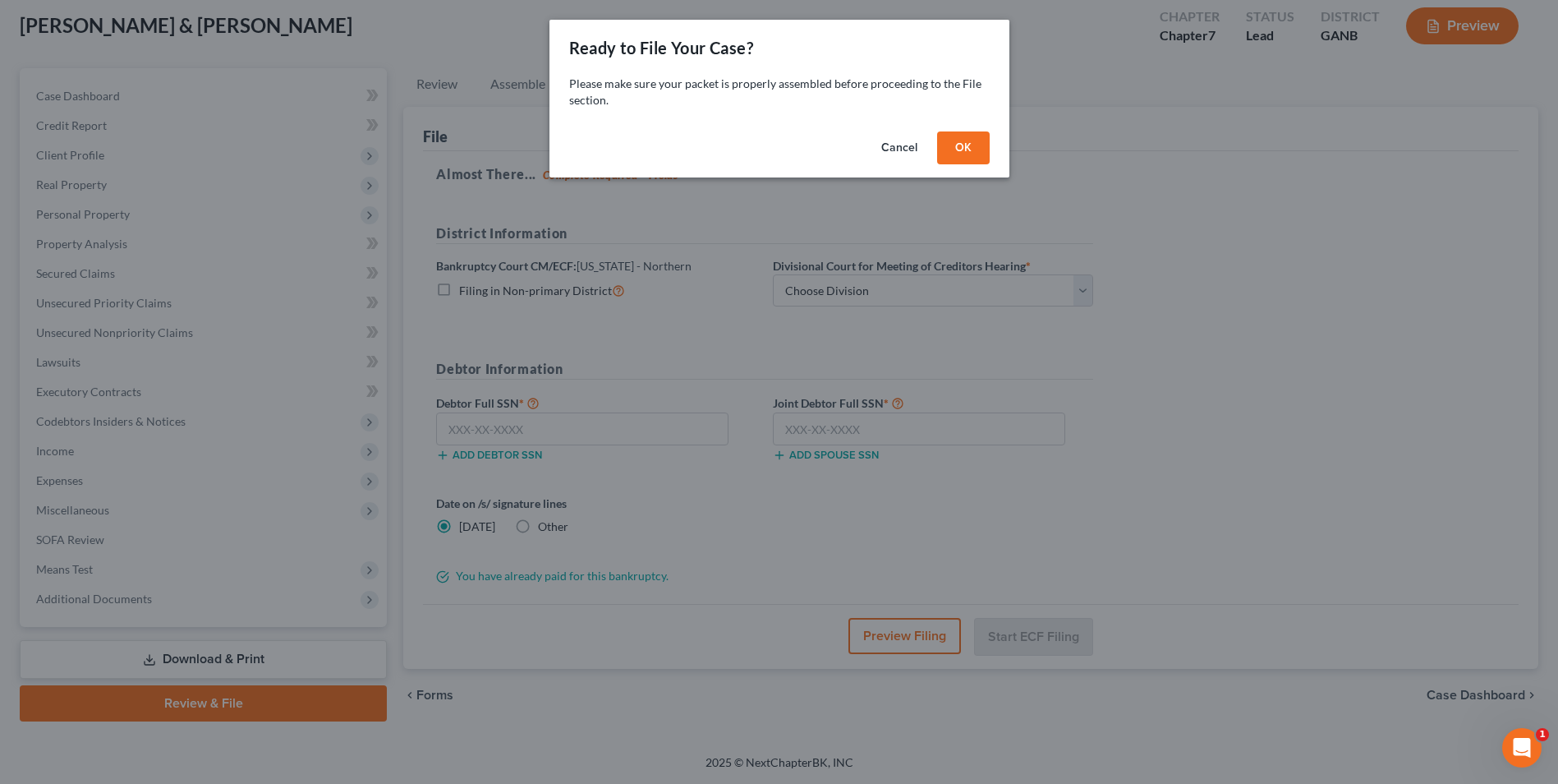
scroll to position [90, 0]
click at [979, 141] on button "OK" at bounding box center [969, 147] width 52 height 33
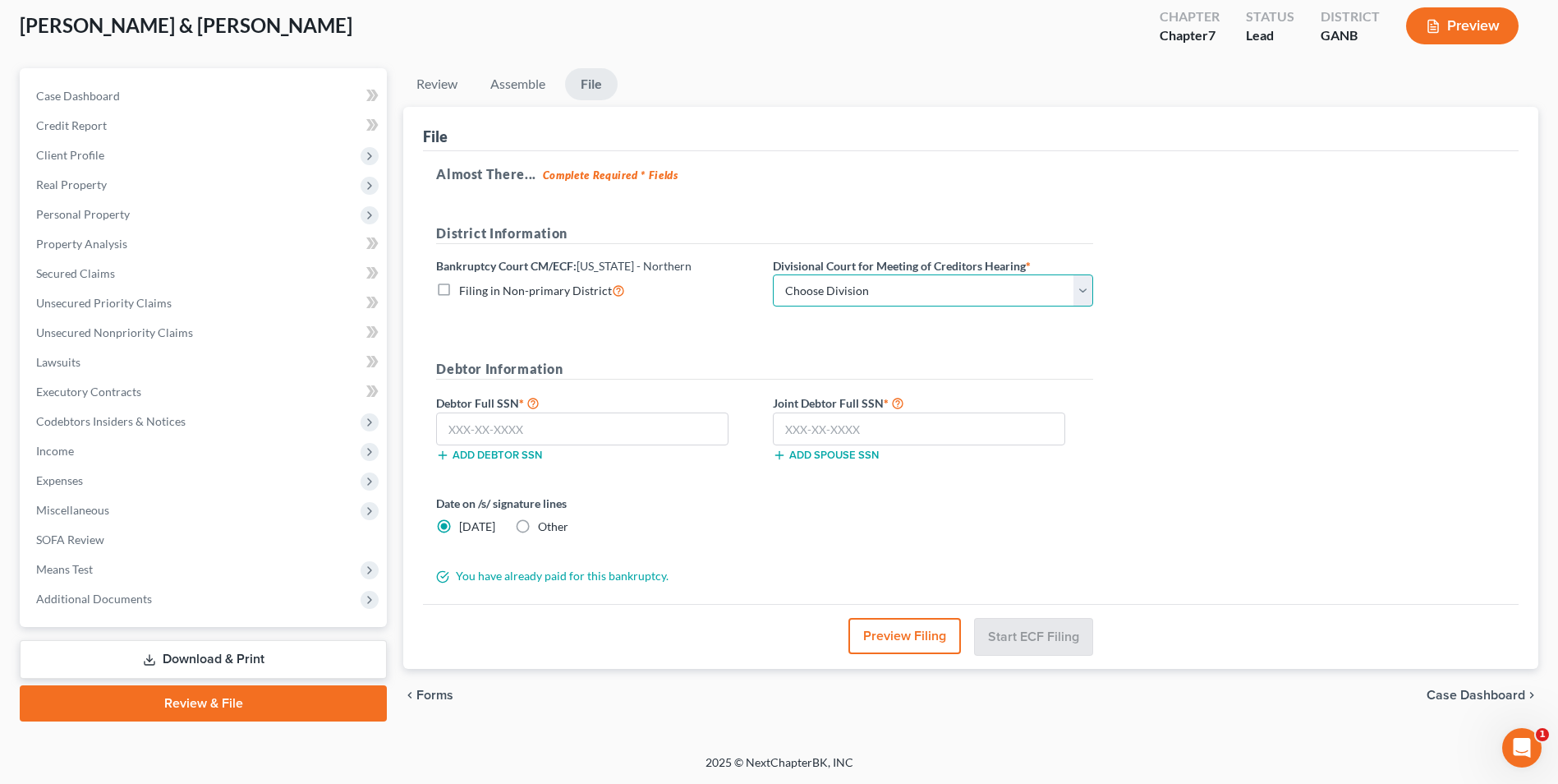
drag, startPoint x: 1089, startPoint y: 293, endPoint x: 1072, endPoint y: 290, distance: 17.3
click at [1088, 293] on select "Choose Division Atlanta Gainesville Newnan Rome" at bounding box center [933, 290] width 320 height 33
select select "3"
click at [773, 274] on select "Choose Division Atlanta Gainesville Newnan Rome" at bounding box center [933, 290] width 320 height 33
click at [706, 431] on input "text" at bounding box center [582, 428] width 293 height 33
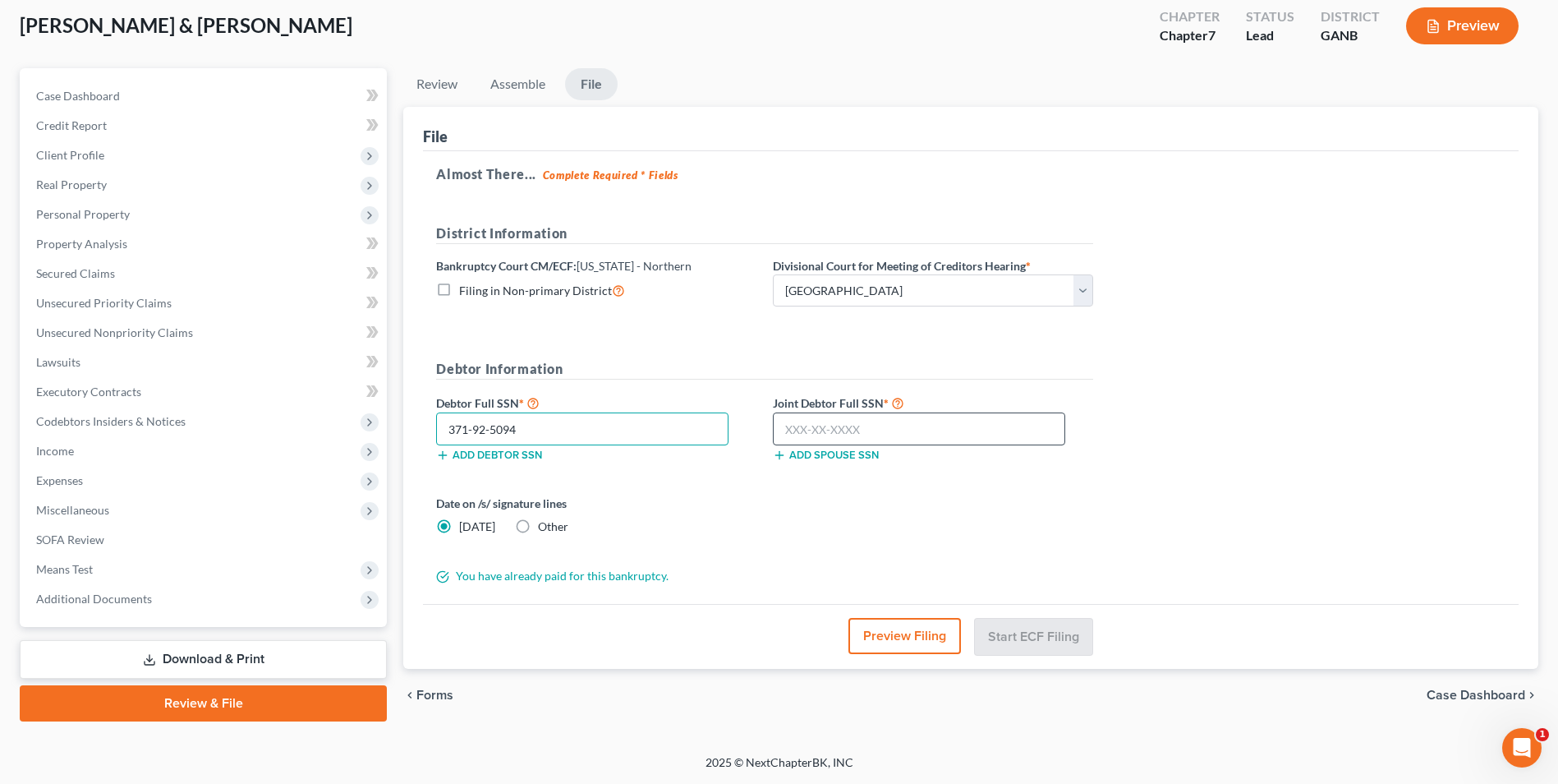
type input "371-92-5094"
click at [935, 424] on input "text" at bounding box center [919, 428] width 293 height 33
type input "253-49-5377"
click at [1038, 643] on button "Start ECF Filing" at bounding box center [1034, 635] width 118 height 36
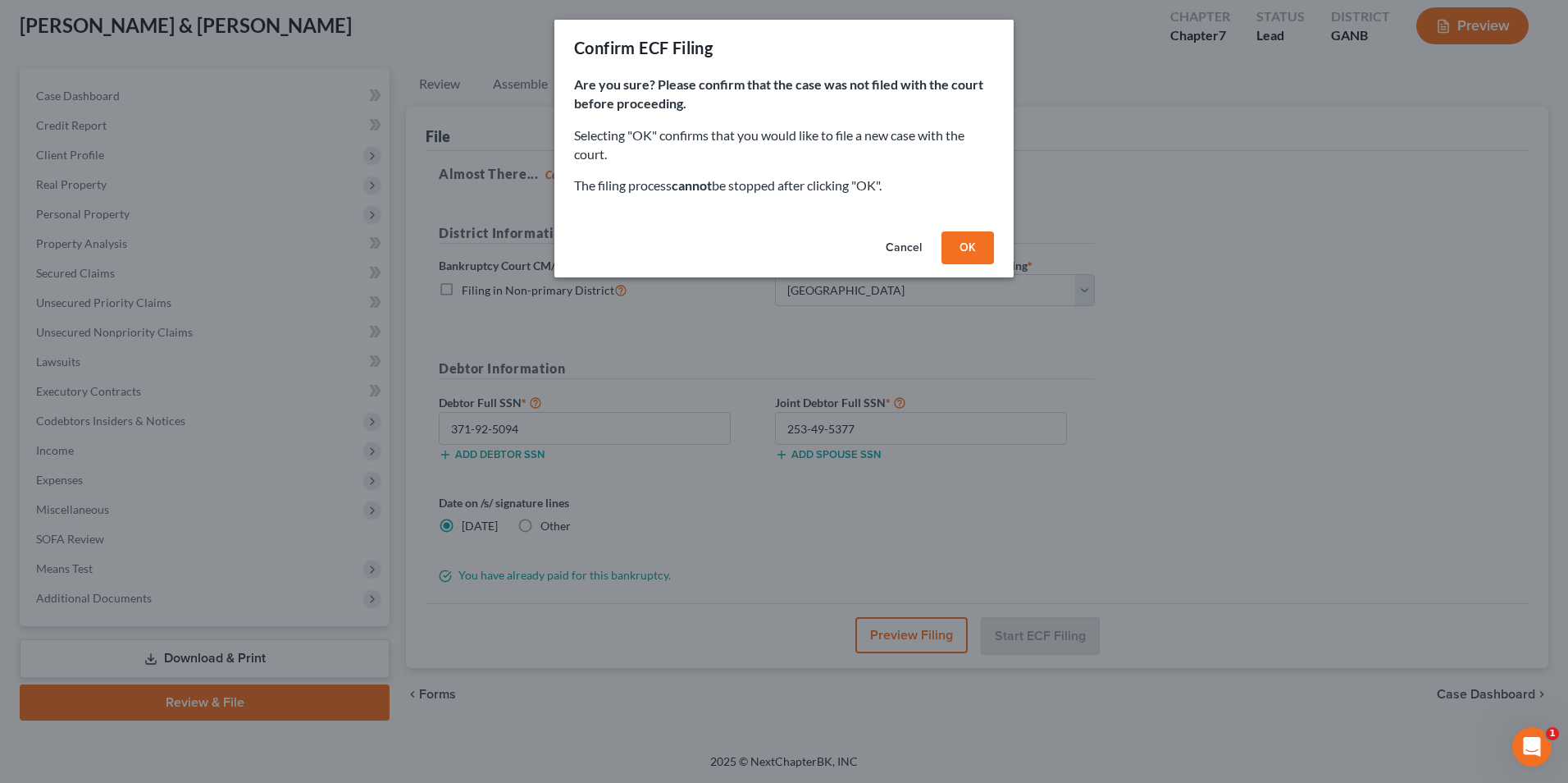
click at [964, 254] on button "OK" at bounding box center [968, 248] width 52 height 33
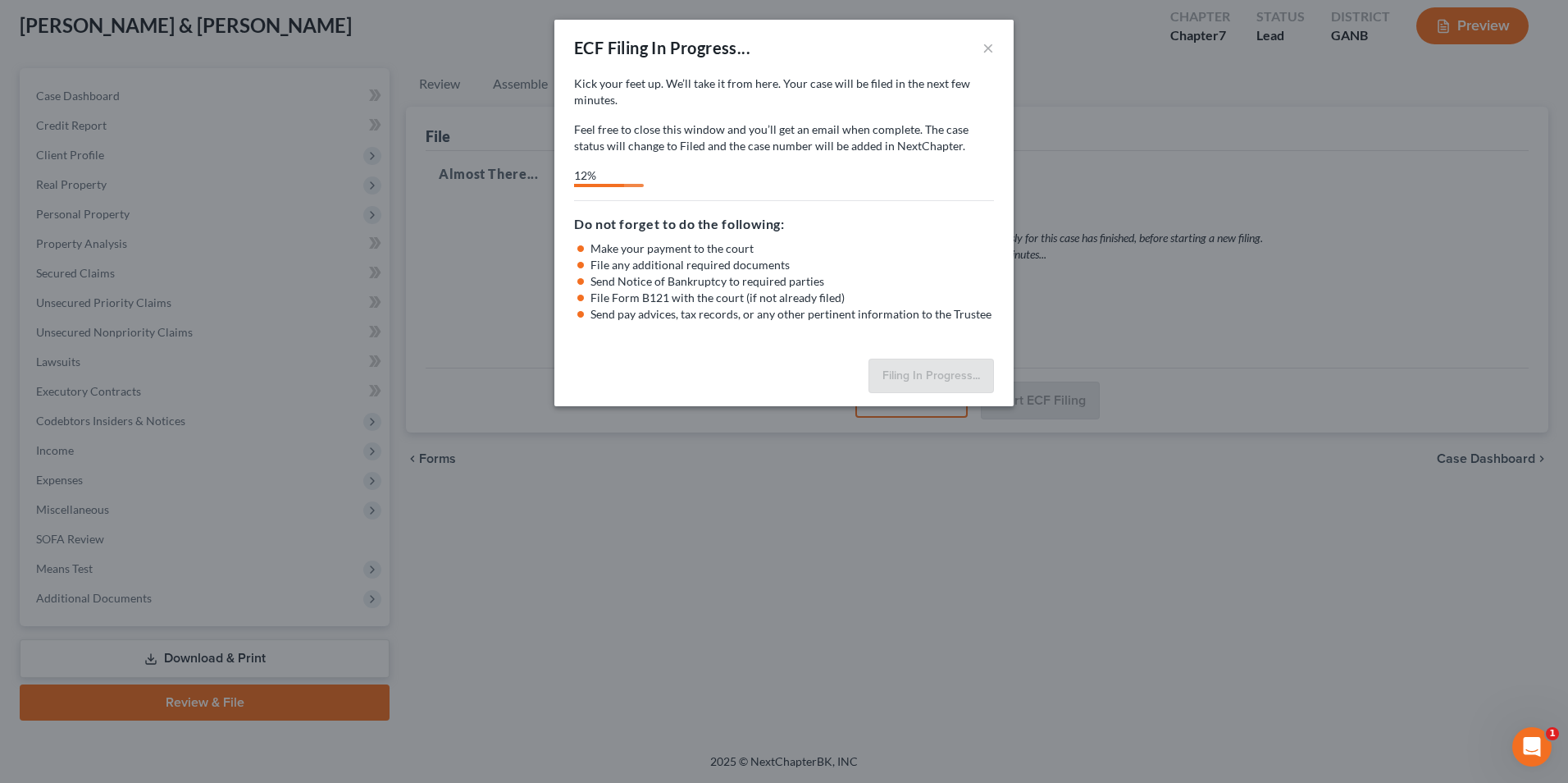
select select "3"
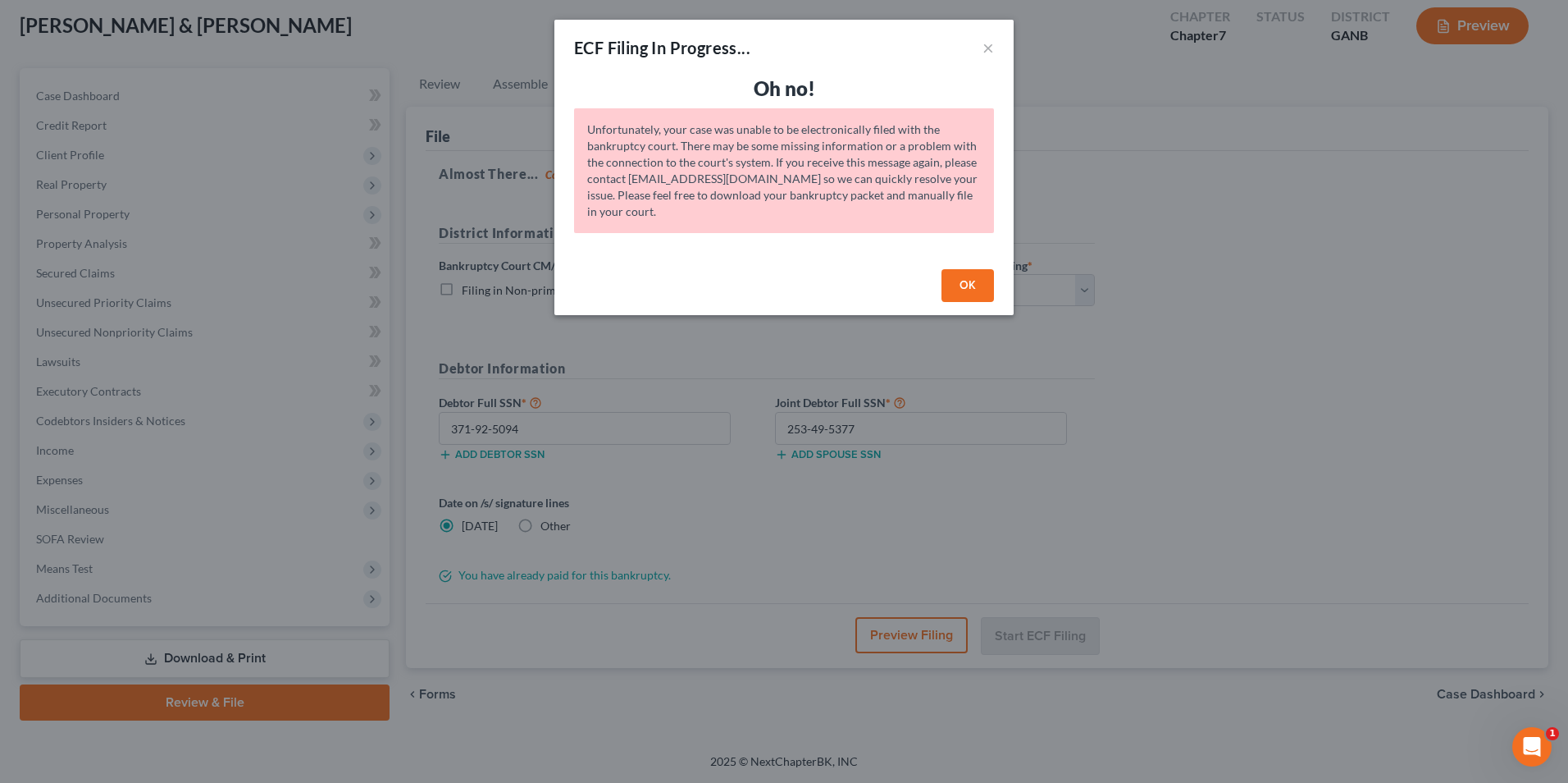
click at [957, 289] on button "OK" at bounding box center [968, 285] width 52 height 33
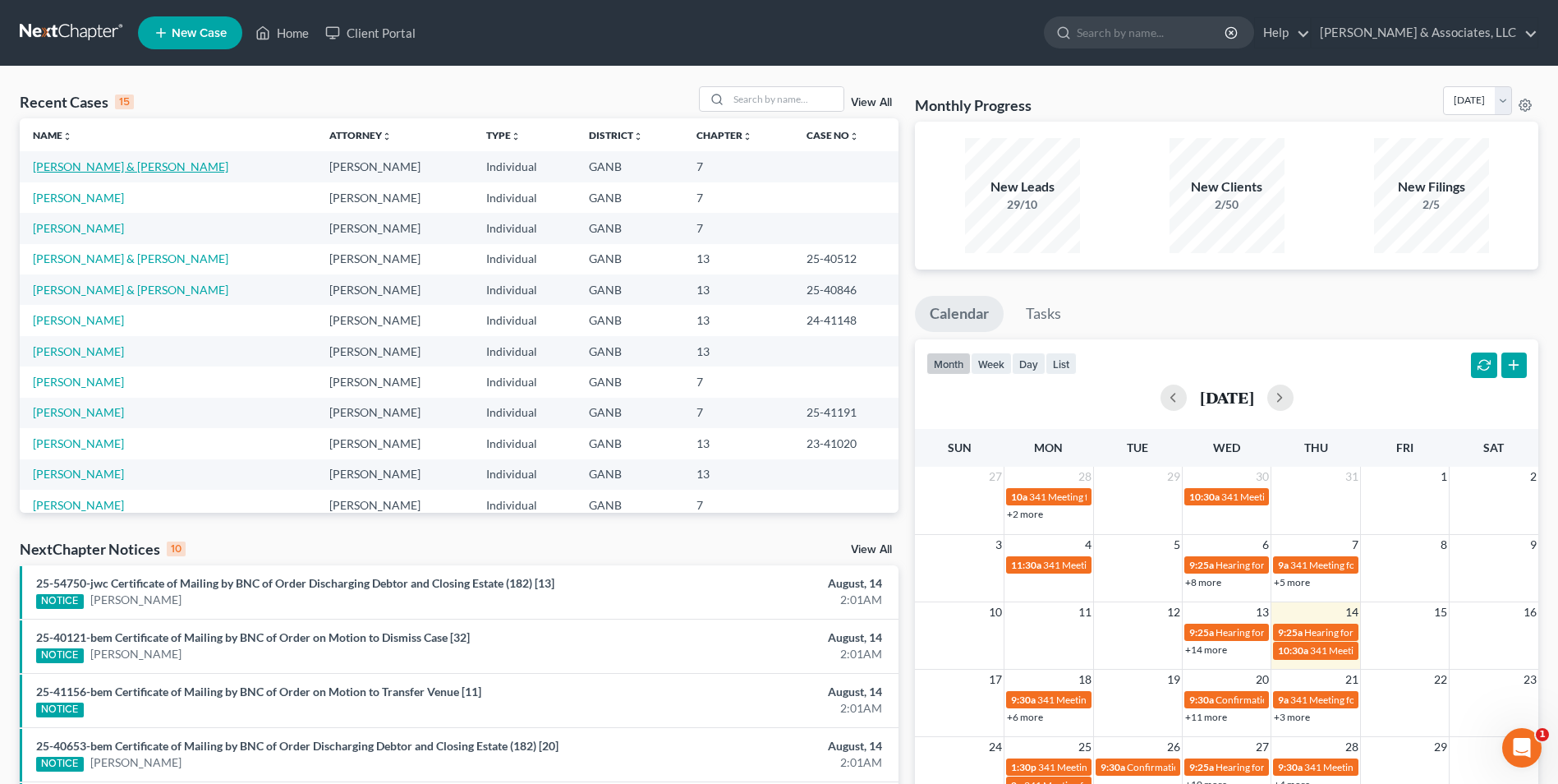
click at [127, 167] on link "[PERSON_NAME] & [PERSON_NAME]" at bounding box center [130, 166] width 196 height 14
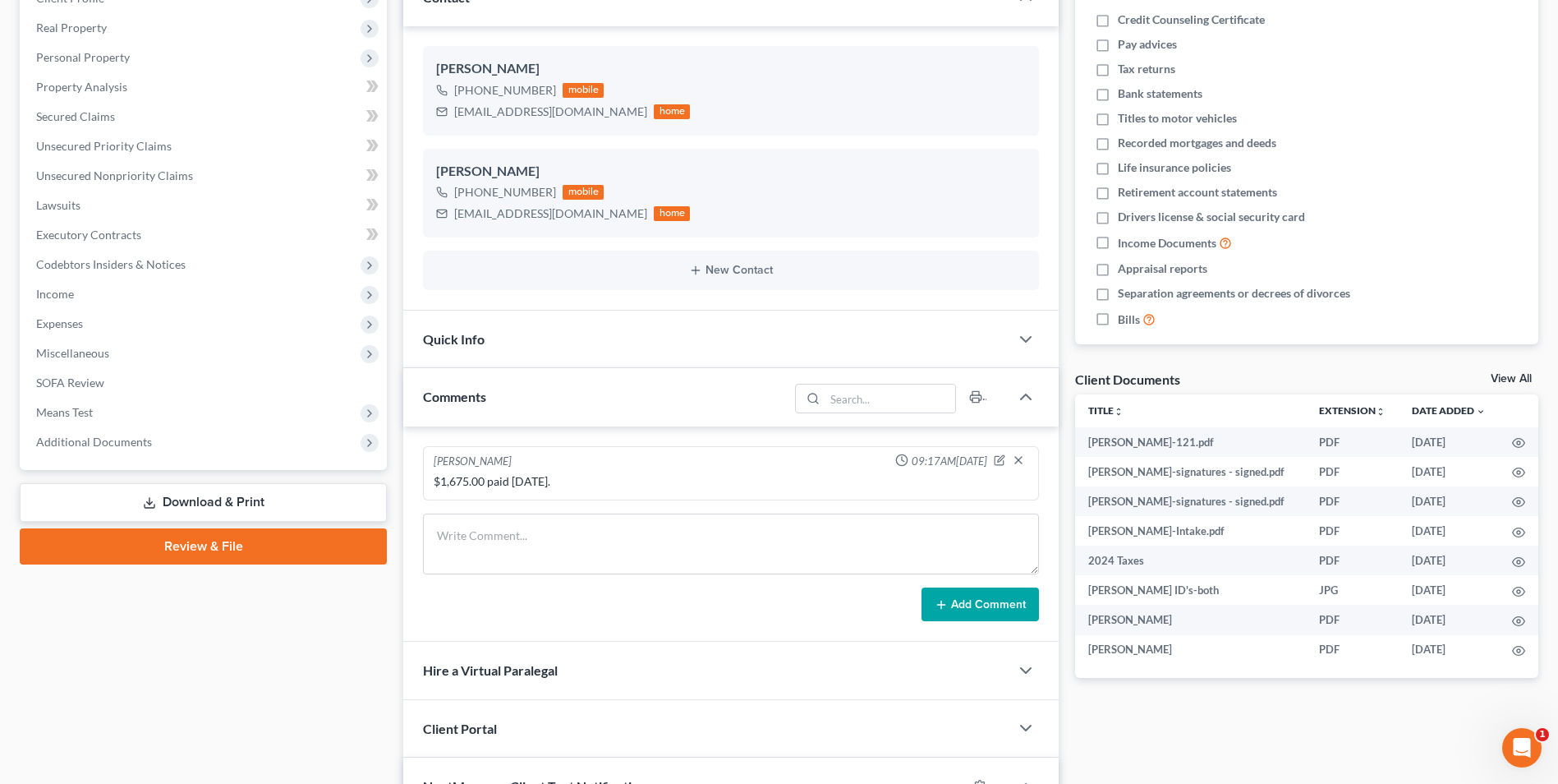
scroll to position [413, 0]
click at [280, 558] on link "Review & File" at bounding box center [203, 546] width 367 height 36
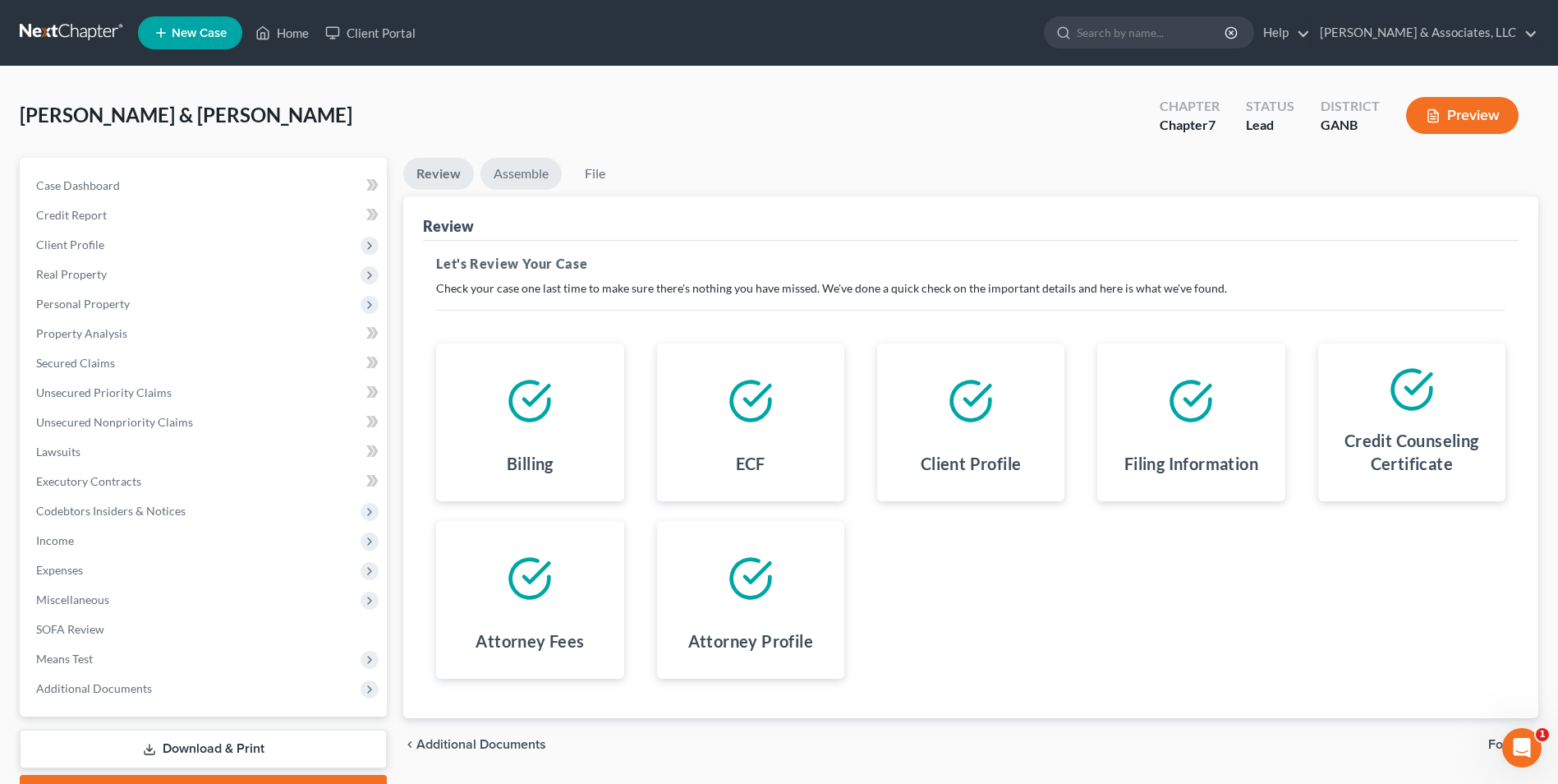
click at [529, 183] on link "Assemble" at bounding box center [521, 174] width 81 height 32
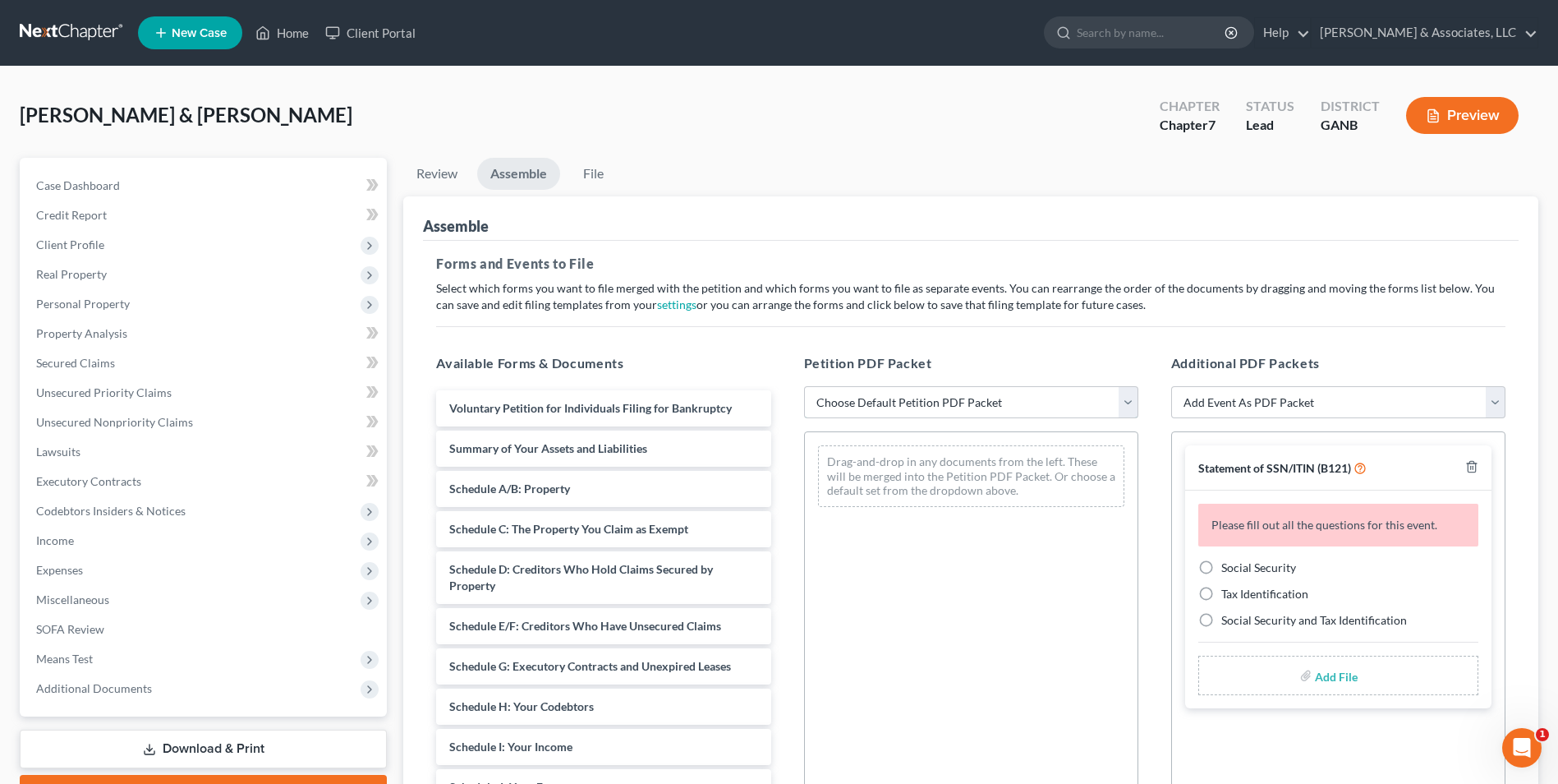
click at [1127, 407] on select "Choose Default Petition PDF Packet Complete Bankruptcy Petition (all forms and …" at bounding box center [970, 402] width 334 height 33
select select "0"
click at [804, 386] on select "Choose Default Petition PDF Packet Complete Bankruptcy Petition (all forms and …" at bounding box center [970, 402] width 334 height 33
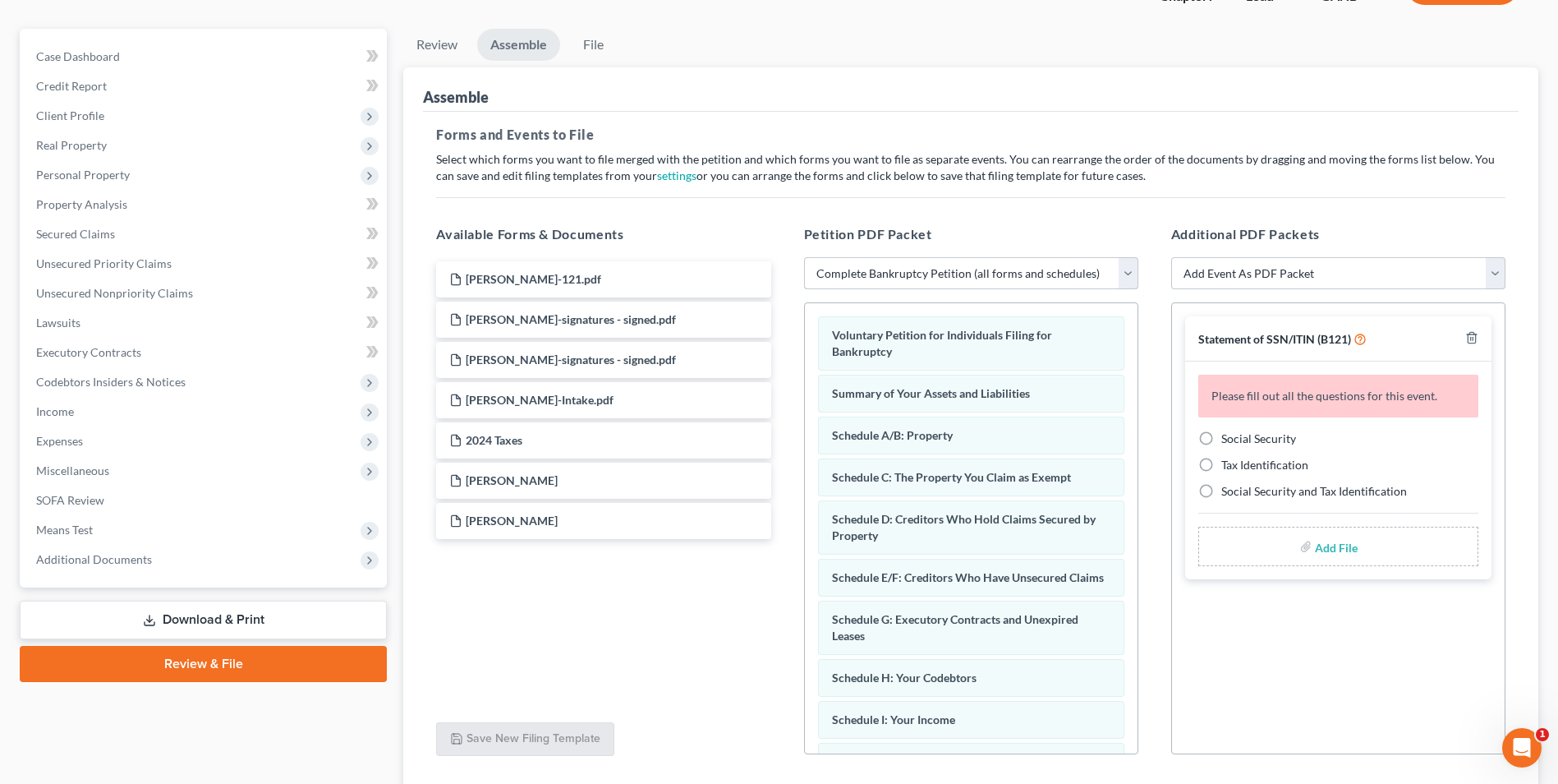
scroll to position [246, 0]
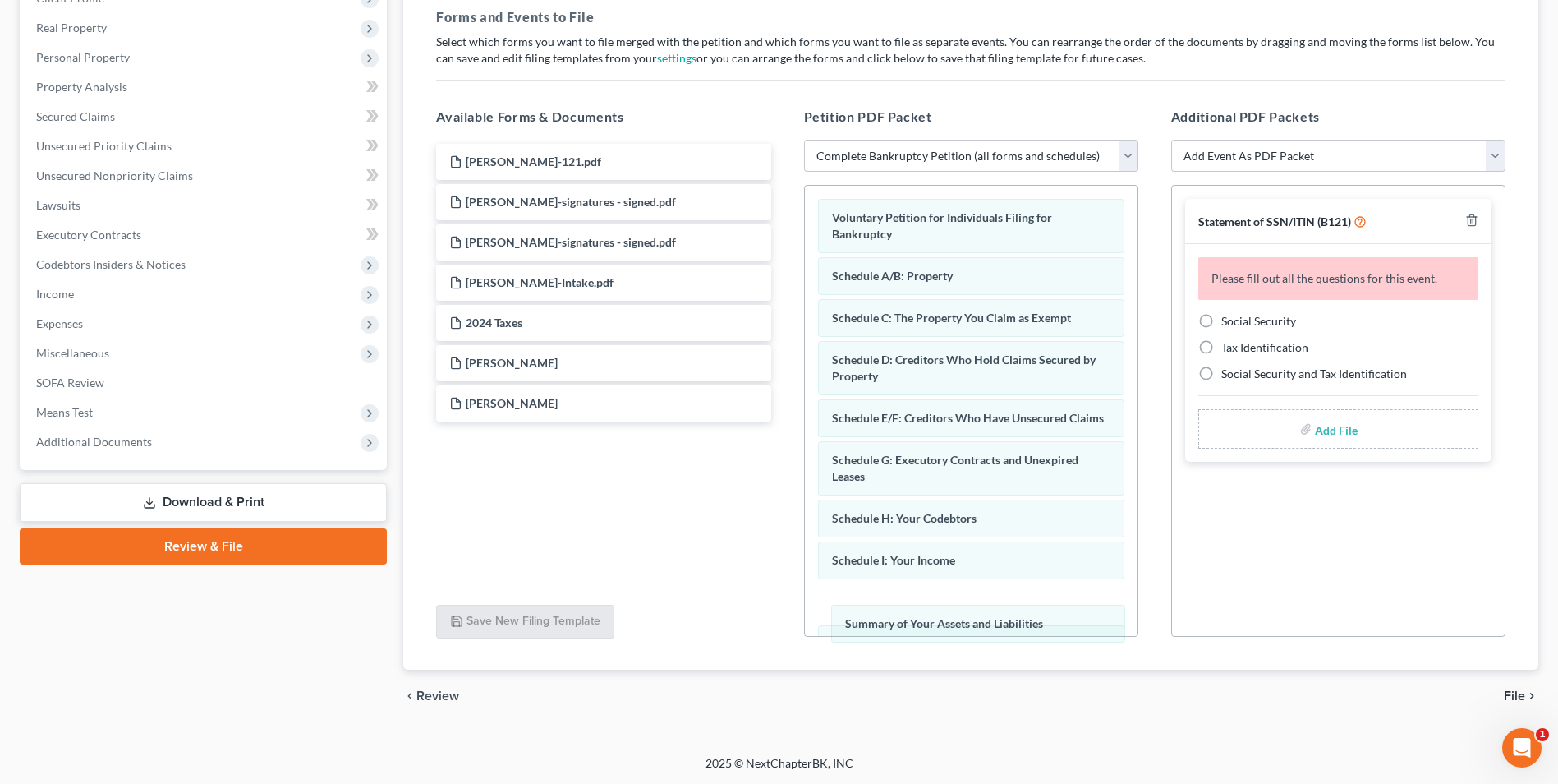
drag, startPoint x: 938, startPoint y: 276, endPoint x: 951, endPoint y: 606, distance: 330.3
click at [951, 620] on div "Summary of Your Assets and Liabilities Voluntary Petition for Individuals Filin…" at bounding box center [971, 663] width 333 height 957
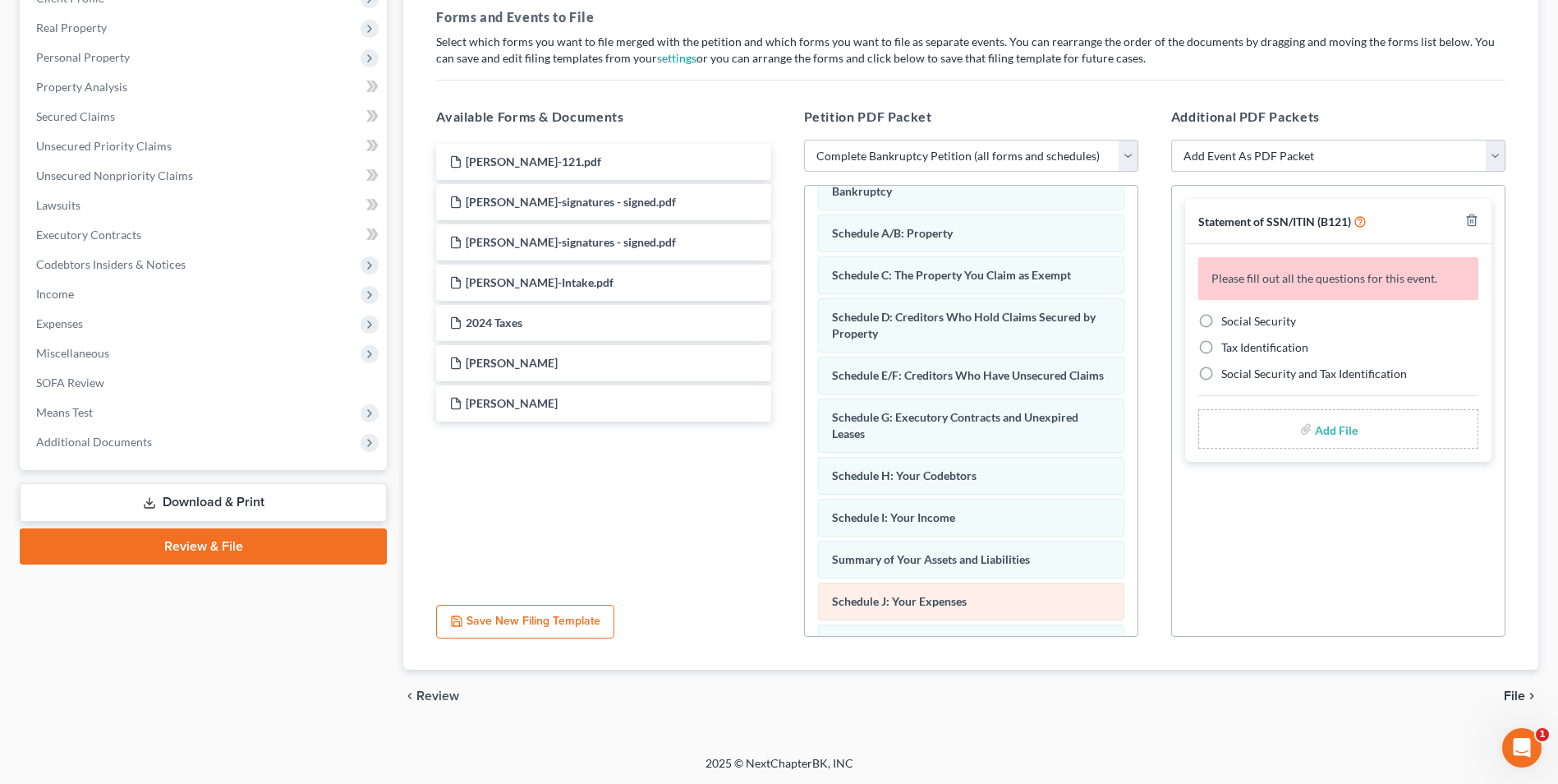
scroll to position [82, 0]
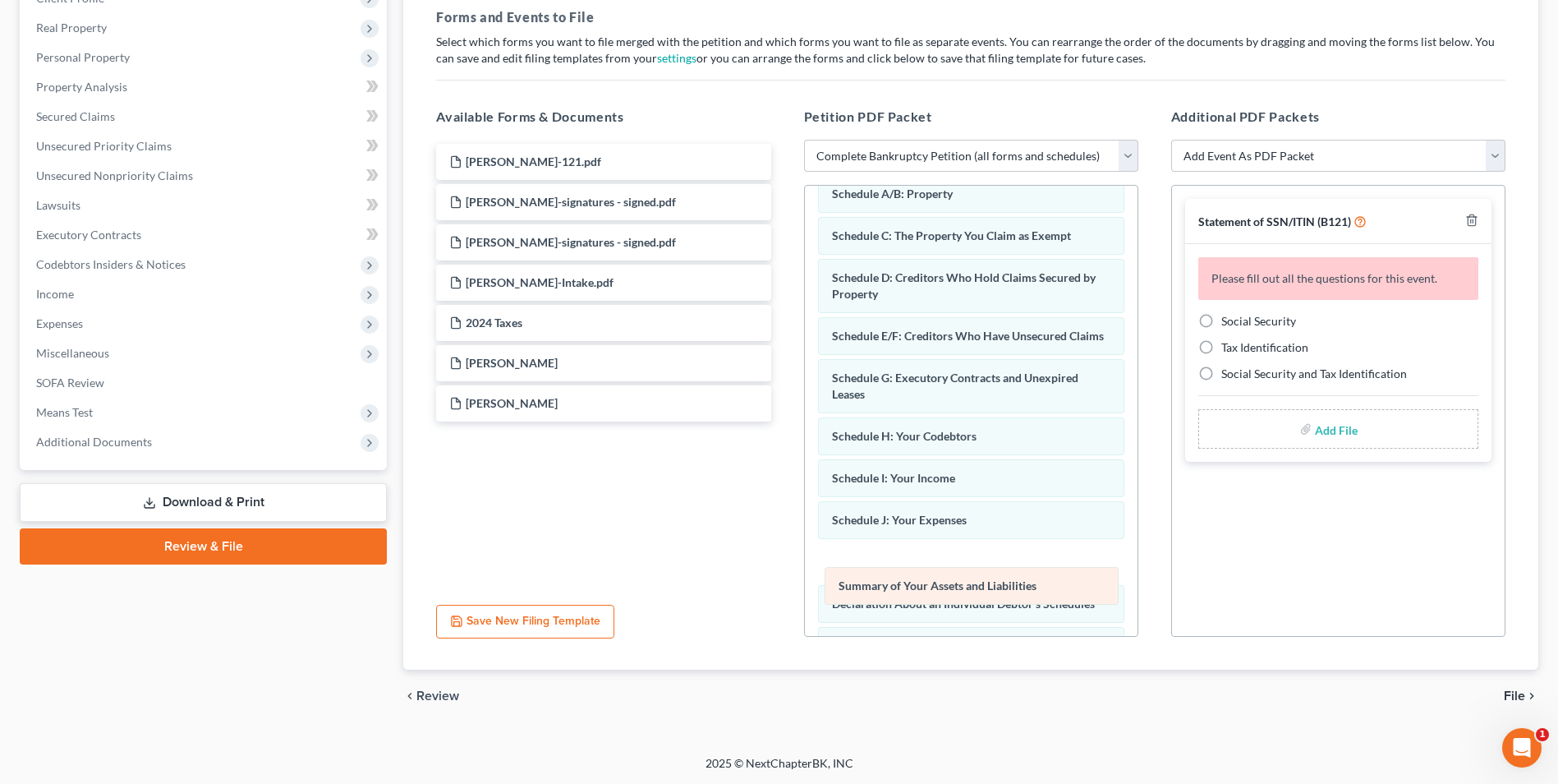
drag, startPoint x: 923, startPoint y: 543, endPoint x: 929, endPoint y: 592, distance: 49.4
click at [929, 592] on div "Summary of Your Assets and Liabilities Voluntary Petition for Individuals Filin…" at bounding box center [971, 582] width 333 height 957
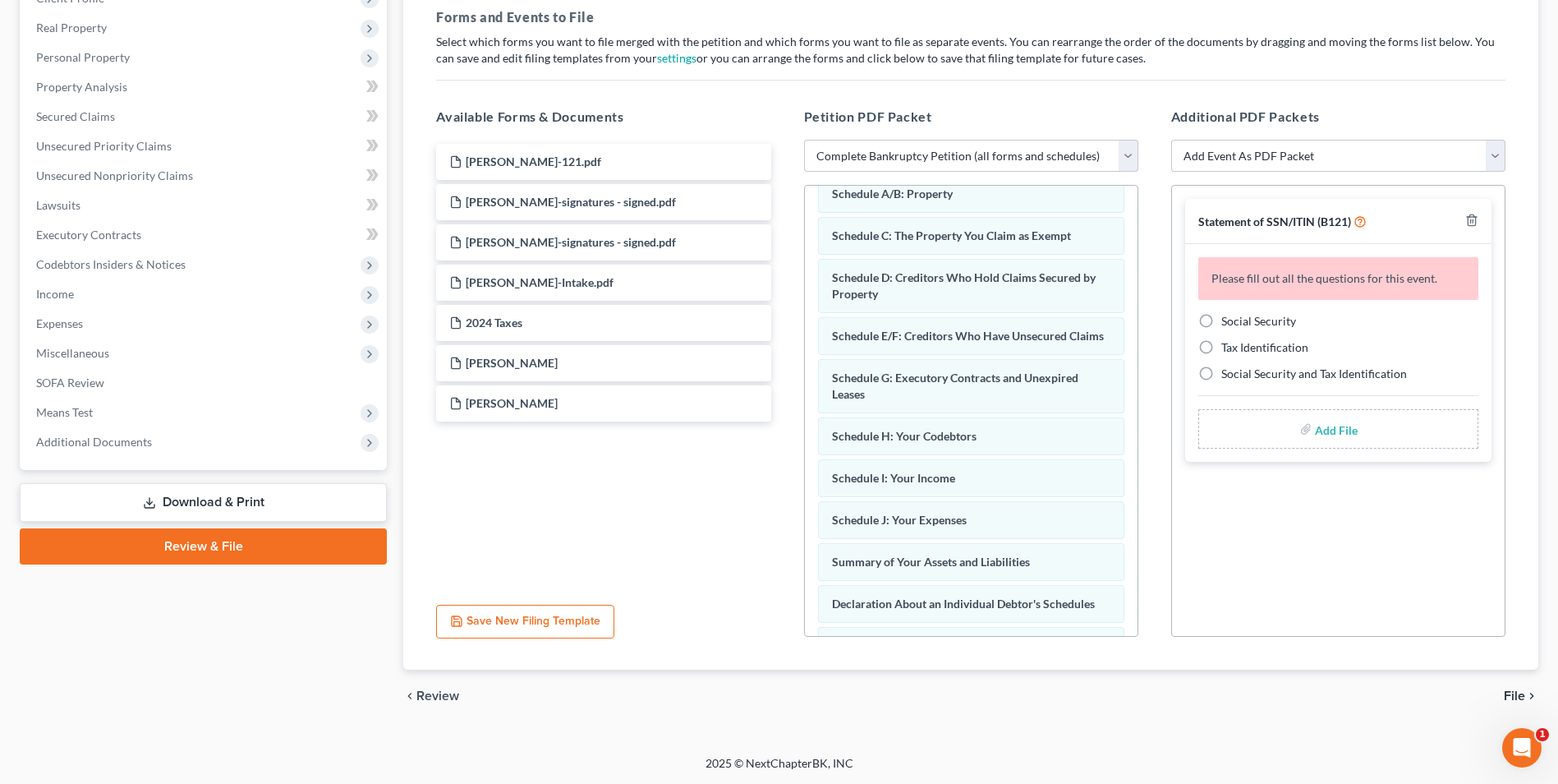
click at [1221, 322] on label "Social Security" at bounding box center [1259, 321] width 75 height 17
click at [1228, 322] on input "Social Security" at bounding box center [1232, 317] width 10 height 10
radio input "true"
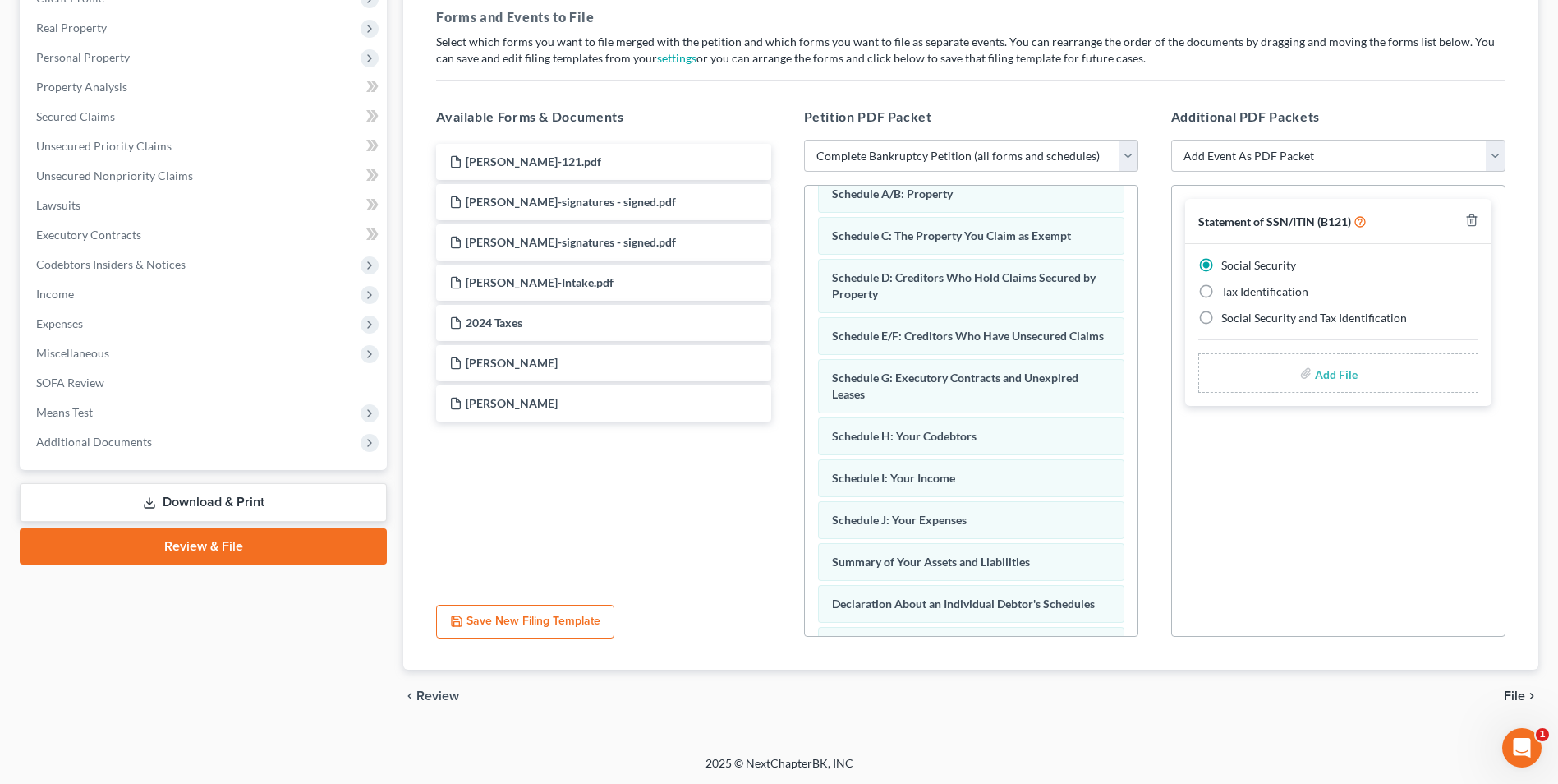
click at [1332, 373] on input "file" at bounding box center [1335, 373] width 39 height 30
type input "C:\fakepath\Watkins.121.pdf"
click at [1519, 690] on span "File" at bounding box center [1514, 696] width 22 height 13
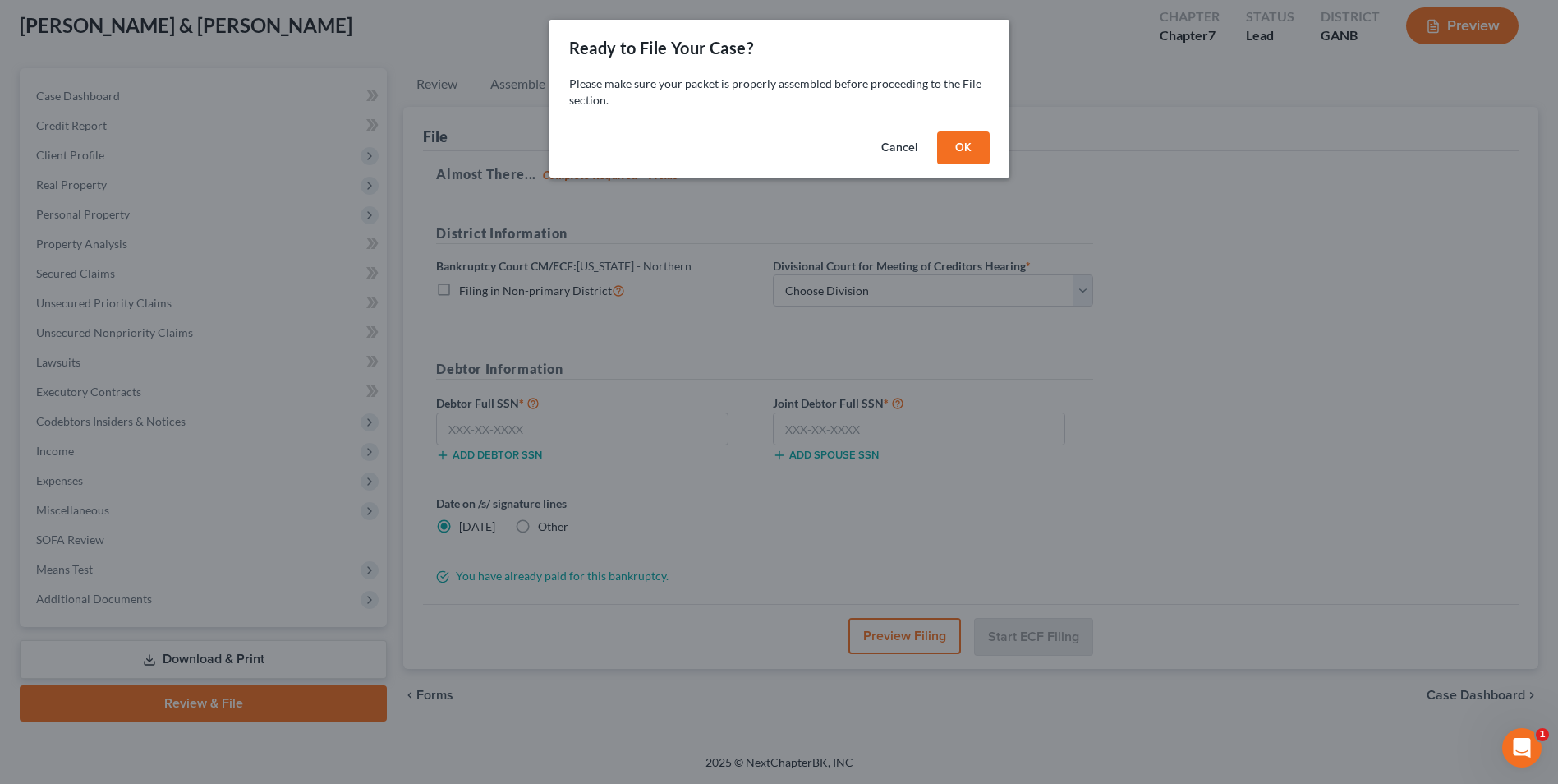
scroll to position [90, 0]
click at [993, 157] on button "OK" at bounding box center [969, 147] width 52 height 33
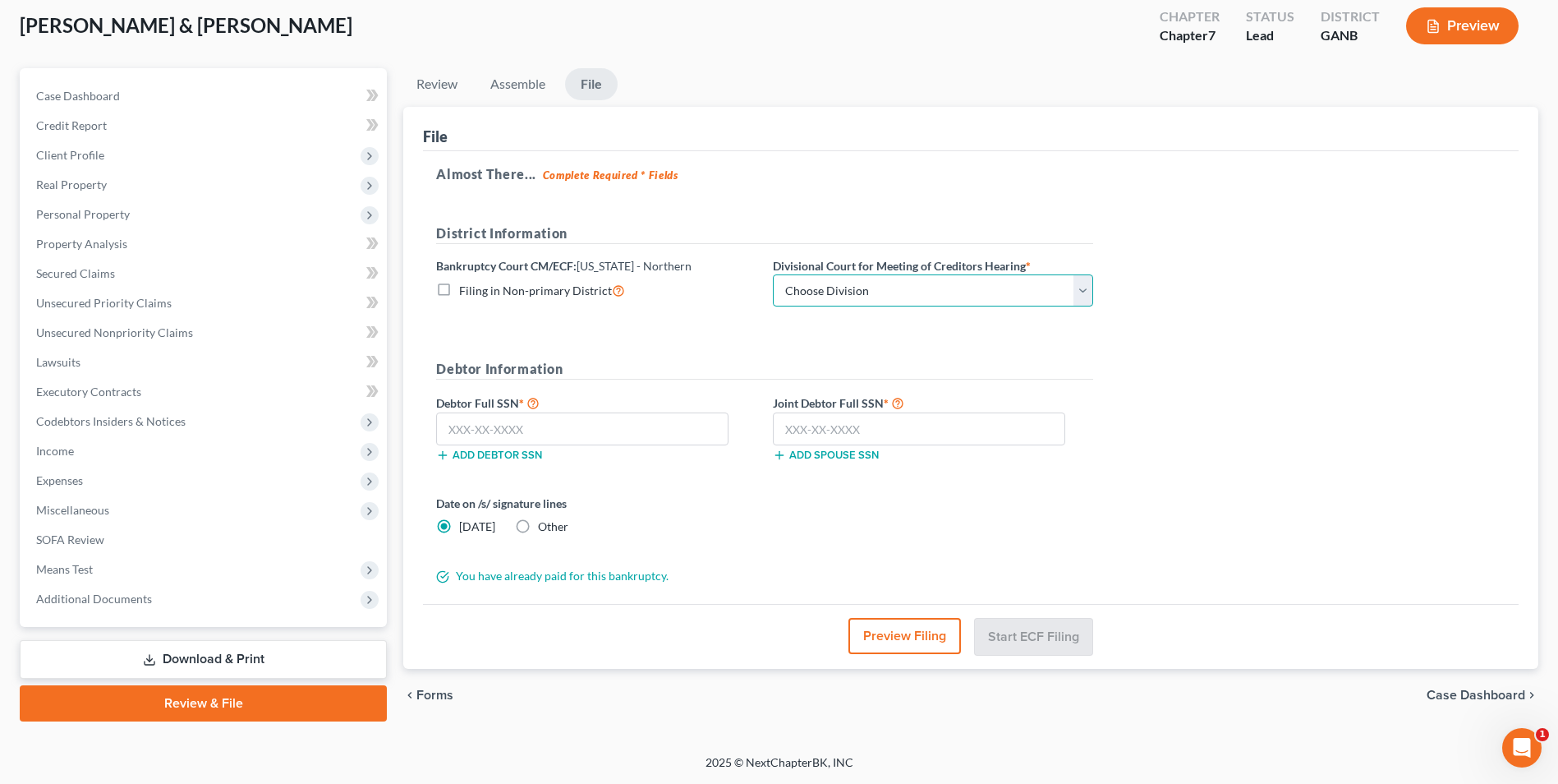
drag, startPoint x: 1087, startPoint y: 298, endPoint x: 1079, endPoint y: 298, distance: 8.0
click at [1087, 298] on select "Choose Division Atlanta Gainesville Newnan Rome" at bounding box center [933, 290] width 320 height 33
select select "3"
click at [773, 274] on select "Choose Division Atlanta Gainesville Newnan Rome" at bounding box center [933, 290] width 320 height 33
drag, startPoint x: 548, startPoint y: 428, endPoint x: 561, endPoint y: 414, distance: 19.1
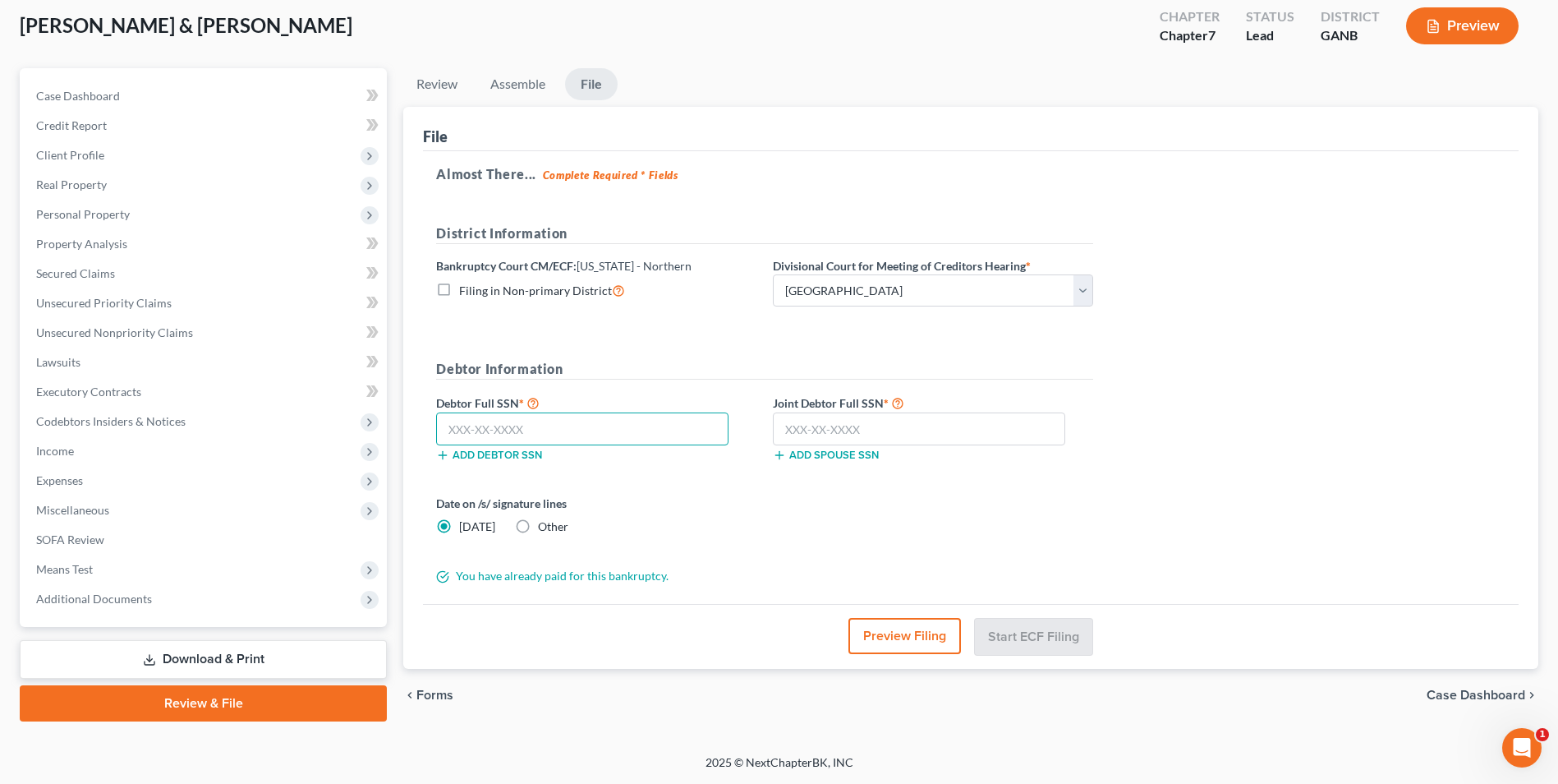
click at [550, 428] on input "text" at bounding box center [582, 428] width 293 height 33
type input "371-92-5094"
click at [837, 429] on input "text" at bounding box center [919, 428] width 293 height 33
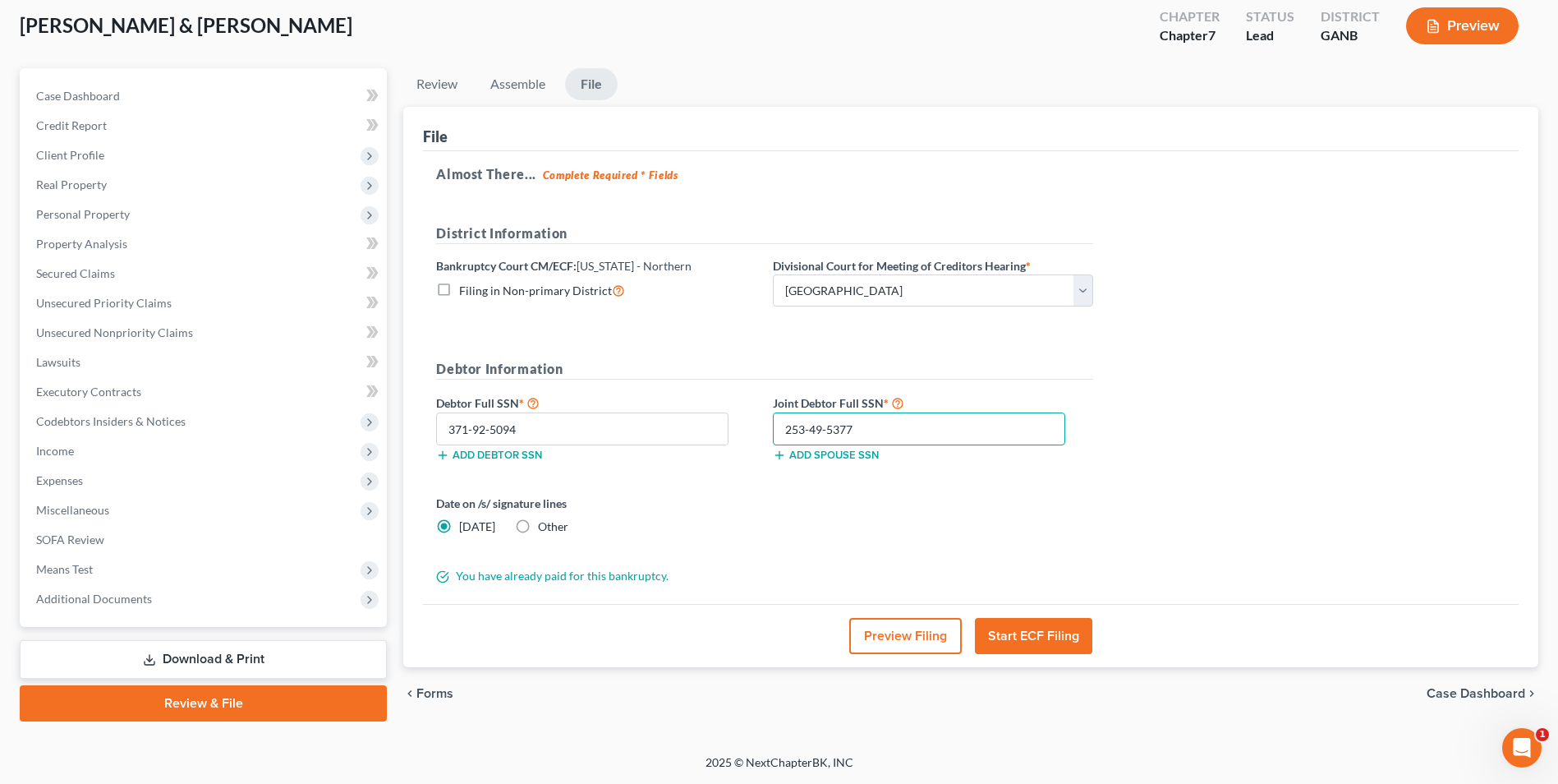
type input "253-49-5377"
click at [1042, 635] on button "Start ECF Filing" at bounding box center [1034, 635] width 118 height 36
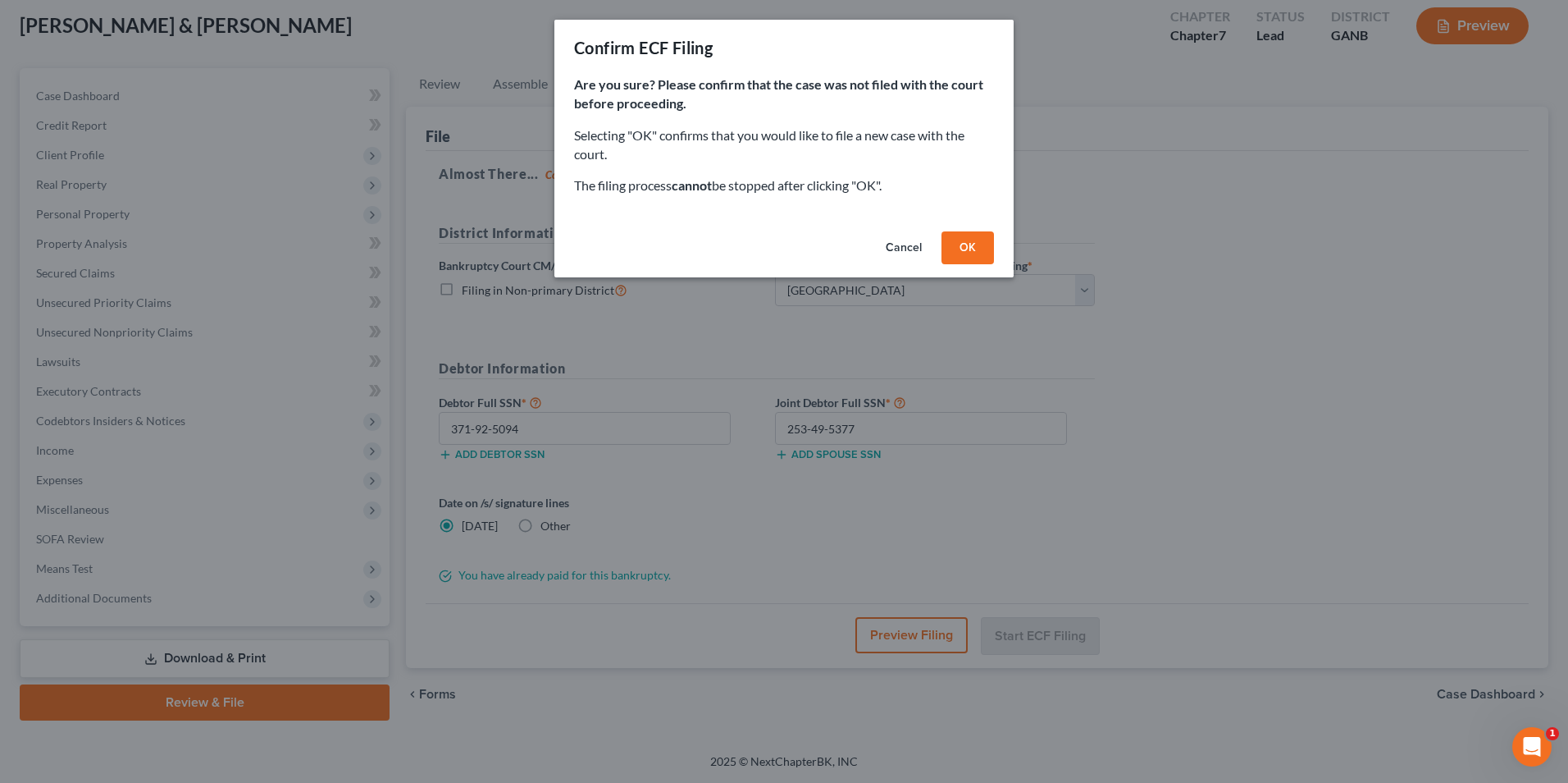
click at [970, 249] on button "OK" at bounding box center [968, 248] width 52 height 33
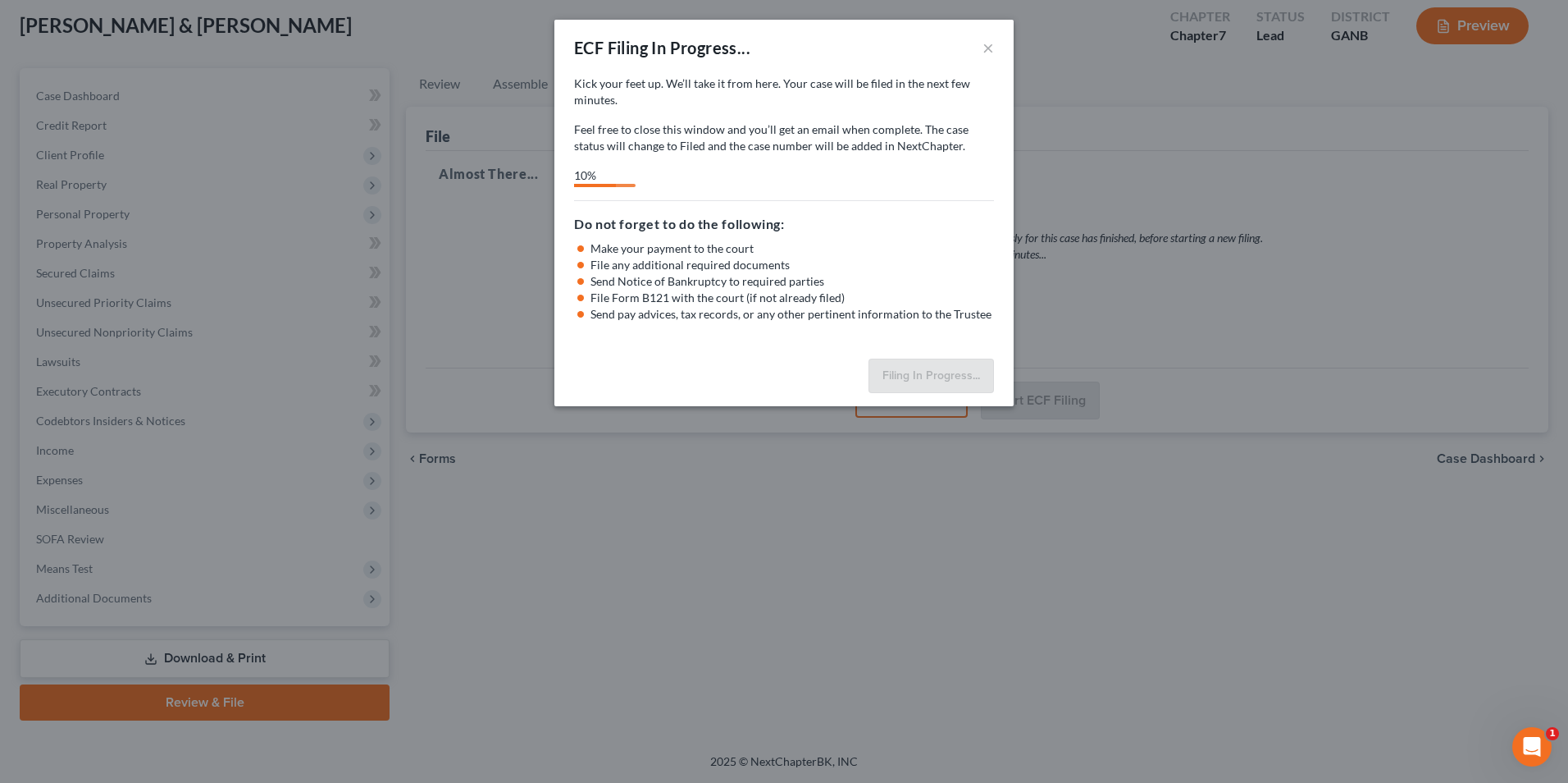
select select "3"
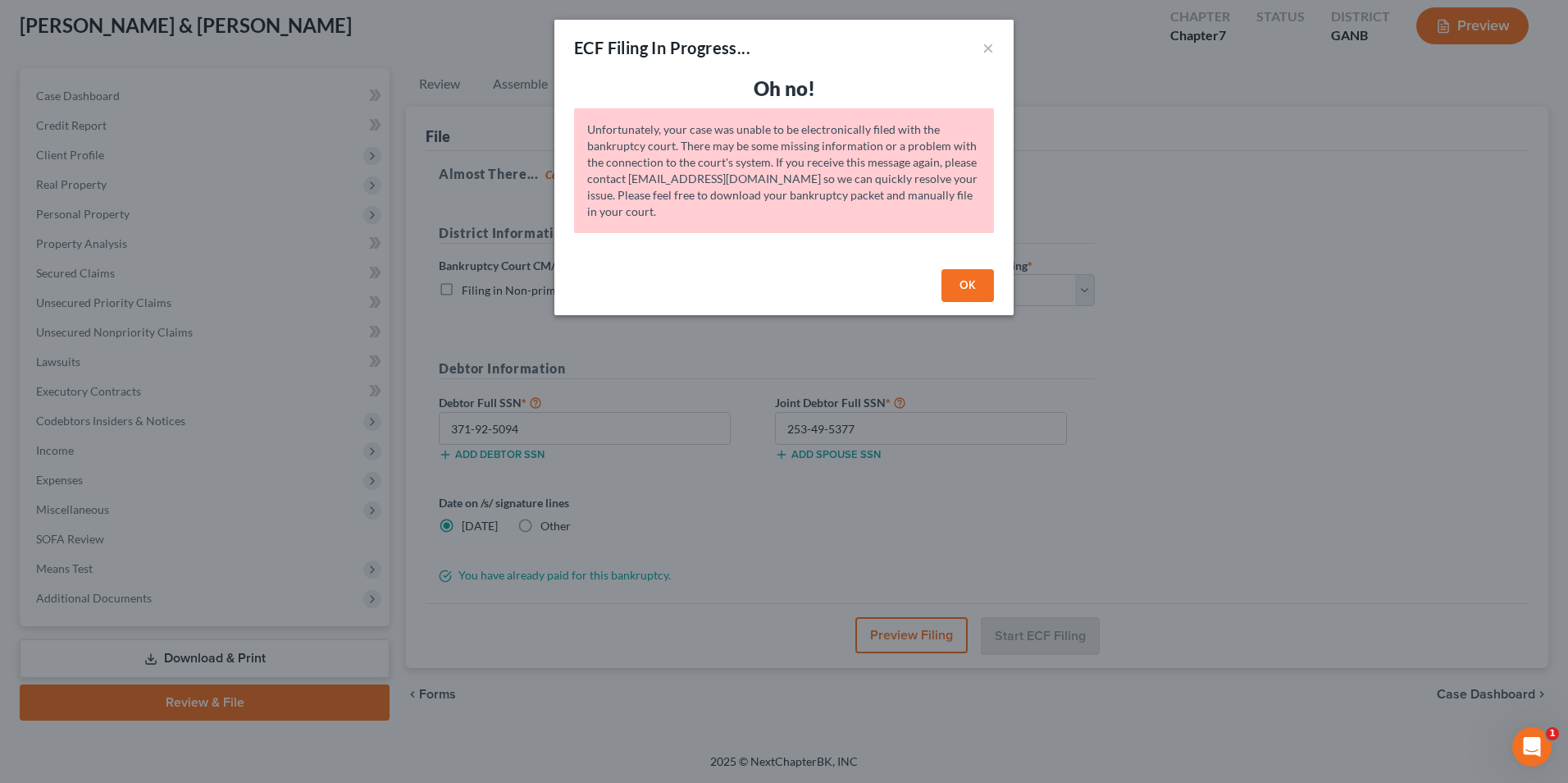
click at [976, 290] on button "OK" at bounding box center [968, 285] width 52 height 33
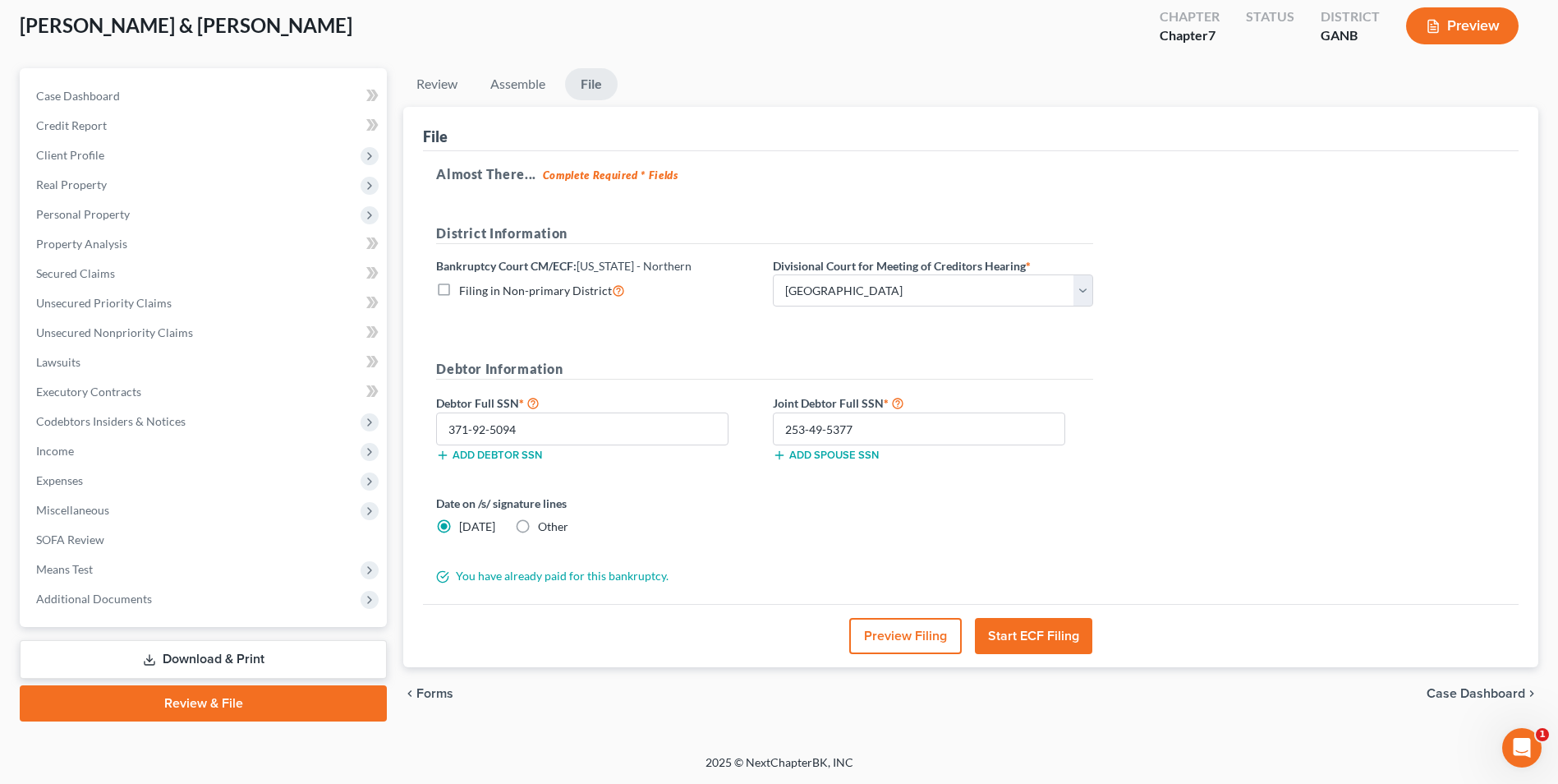
click at [1530, 747] on icon "Open Intercom Messenger" at bounding box center [1522, 748] width 27 height 27
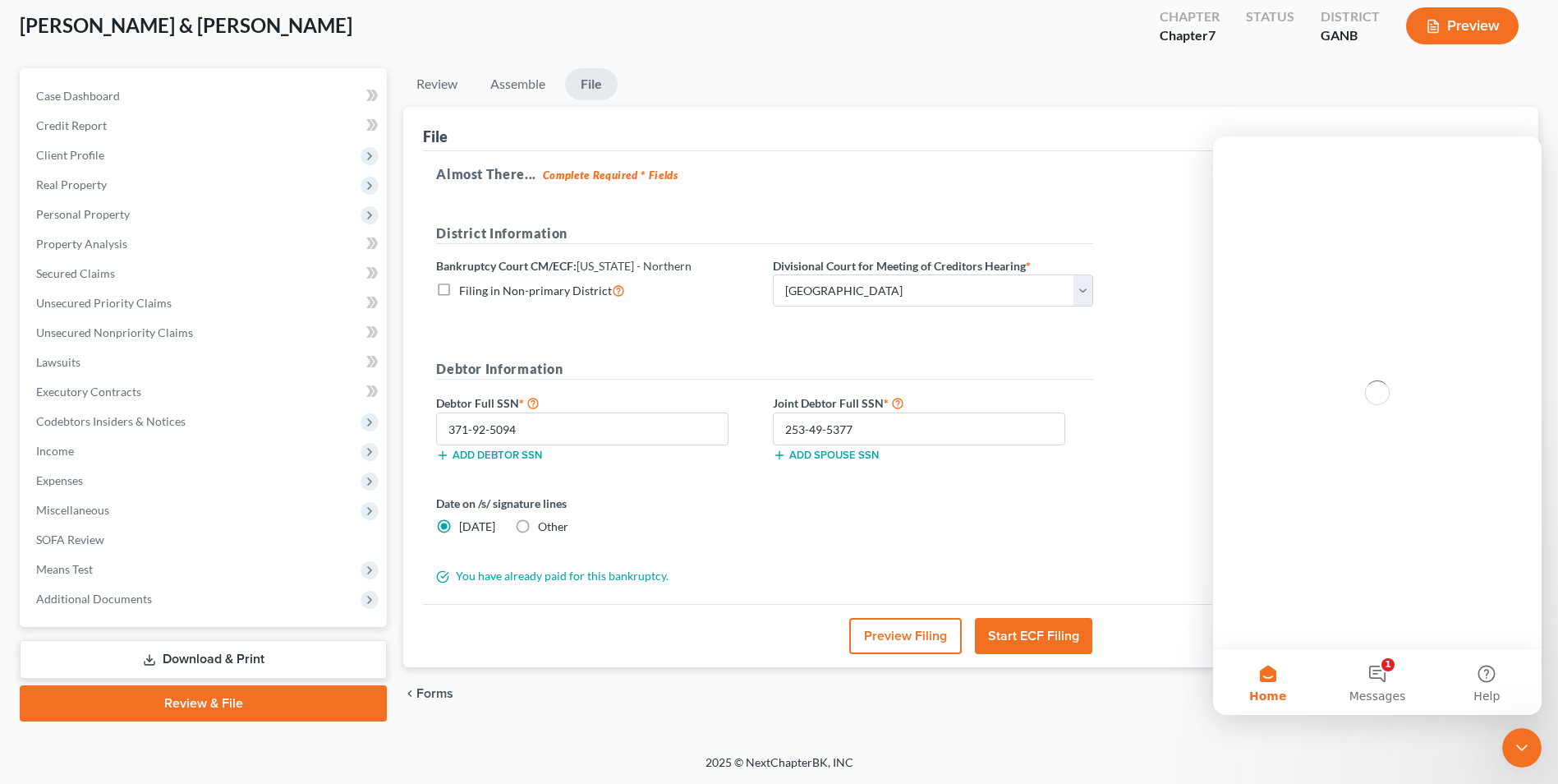
scroll to position [0, 0]
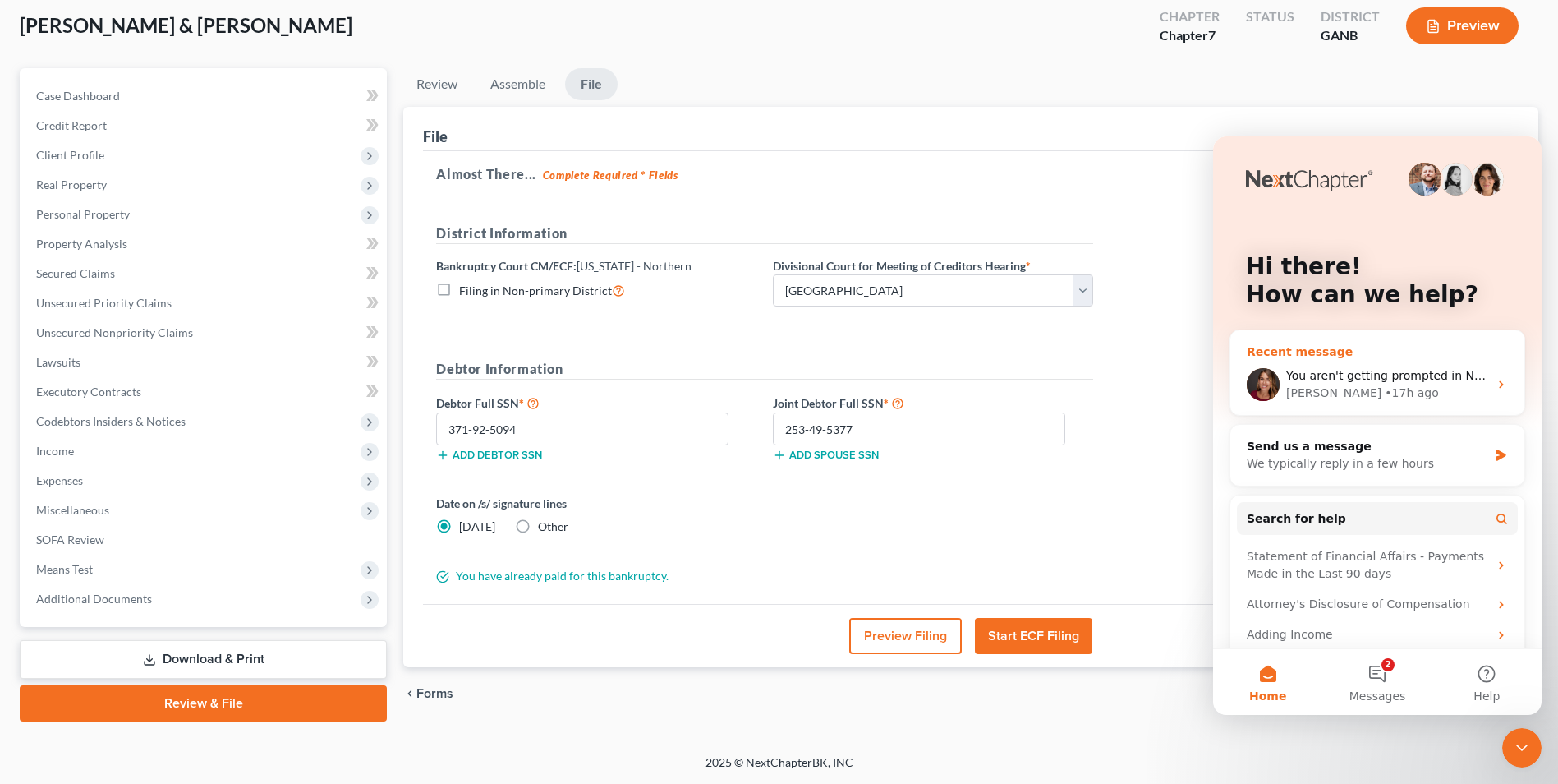
click at [1416, 387] on div "Katie • 17h ago" at bounding box center [1388, 393] width 202 height 17
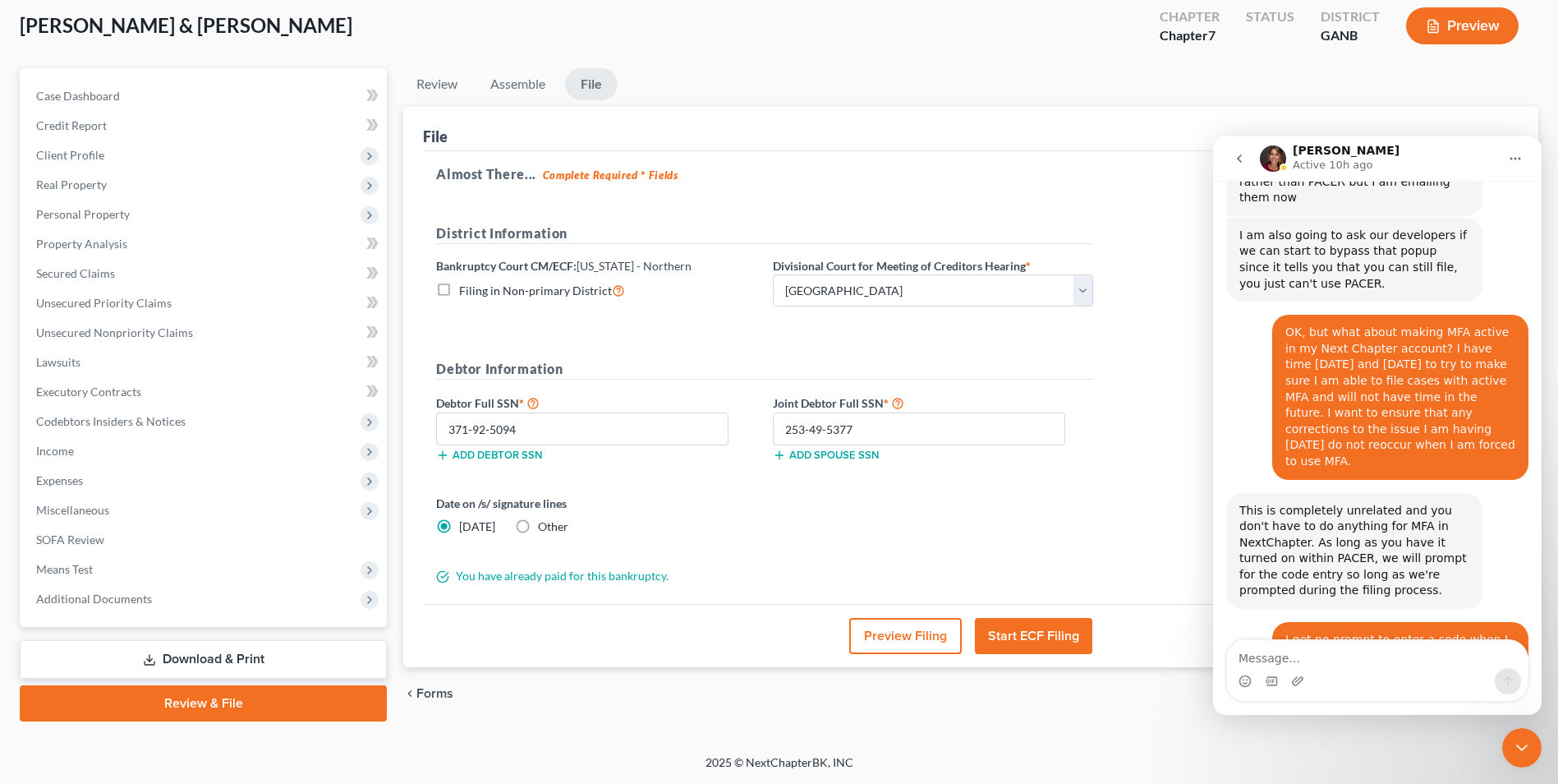
scroll to position [2497, 0]
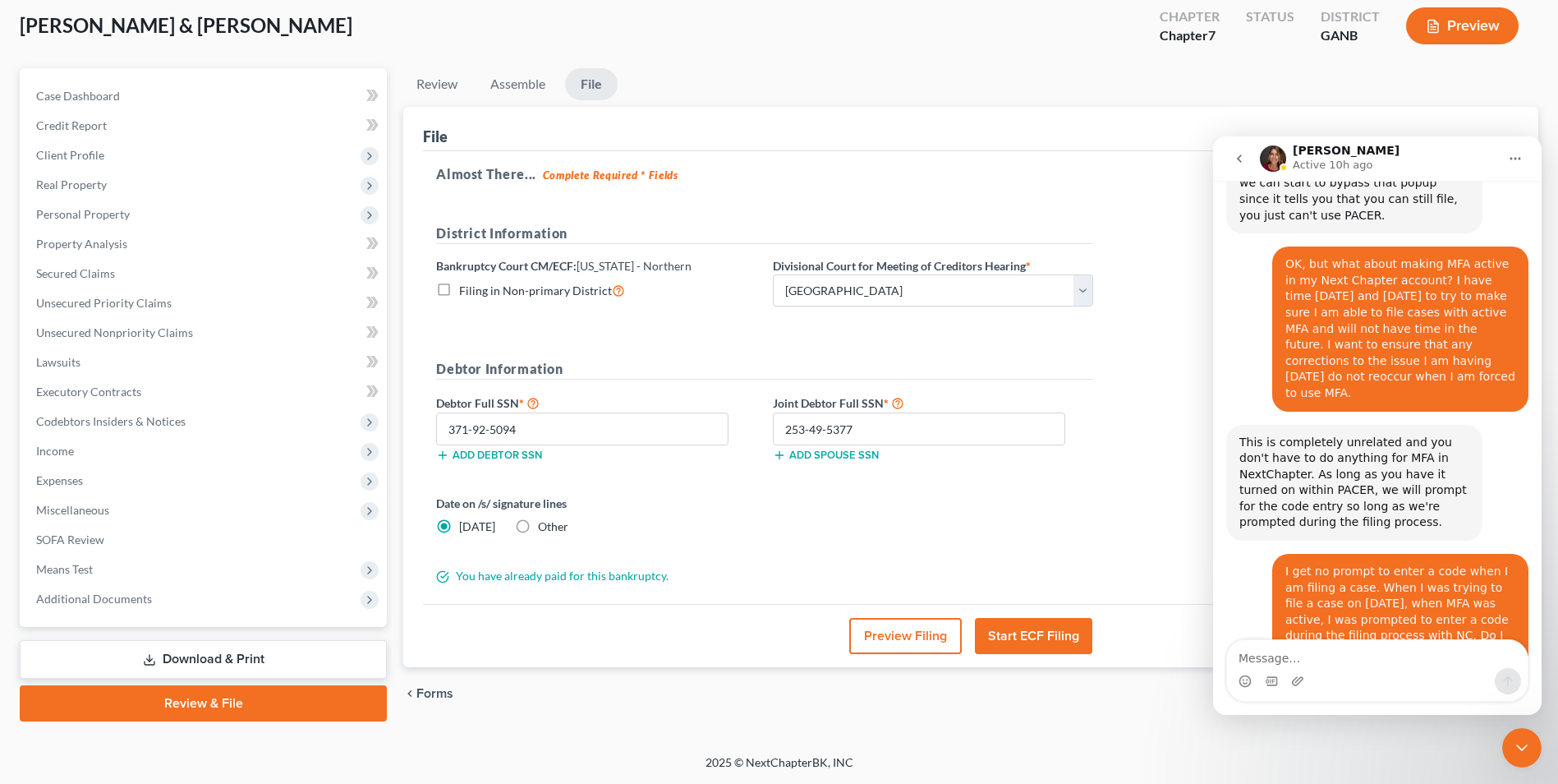
drag, startPoint x: 1385, startPoint y: 531, endPoint x: 1403, endPoint y: 501, distance: 35.0
drag, startPoint x: 1403, startPoint y: 501, endPoint x: 1410, endPoint y: 510, distance: 11.4
copy div "But we made a fix so we only ask for it if you have it enabled on the court's s…"
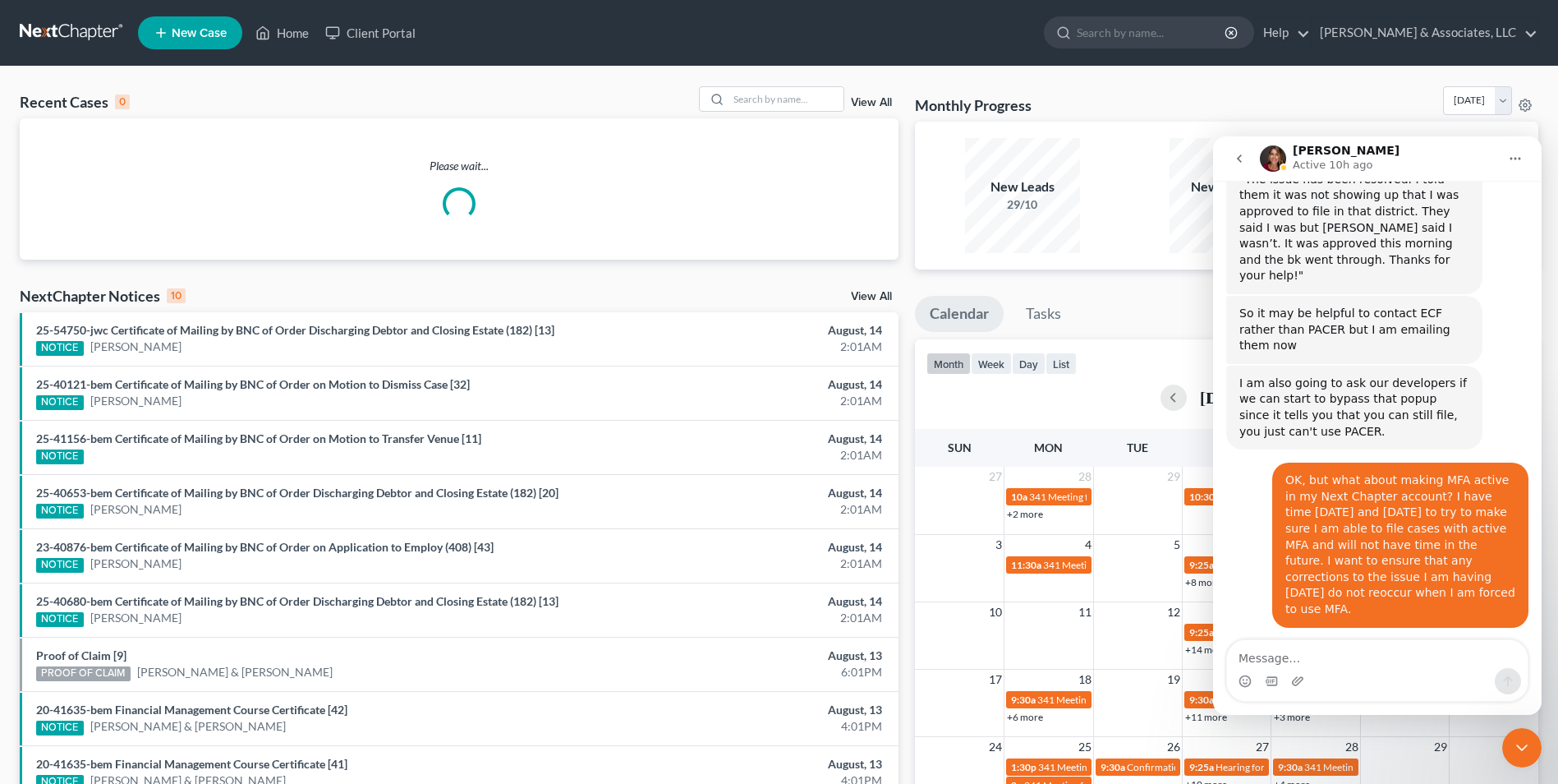
scroll to position [2497, 0]
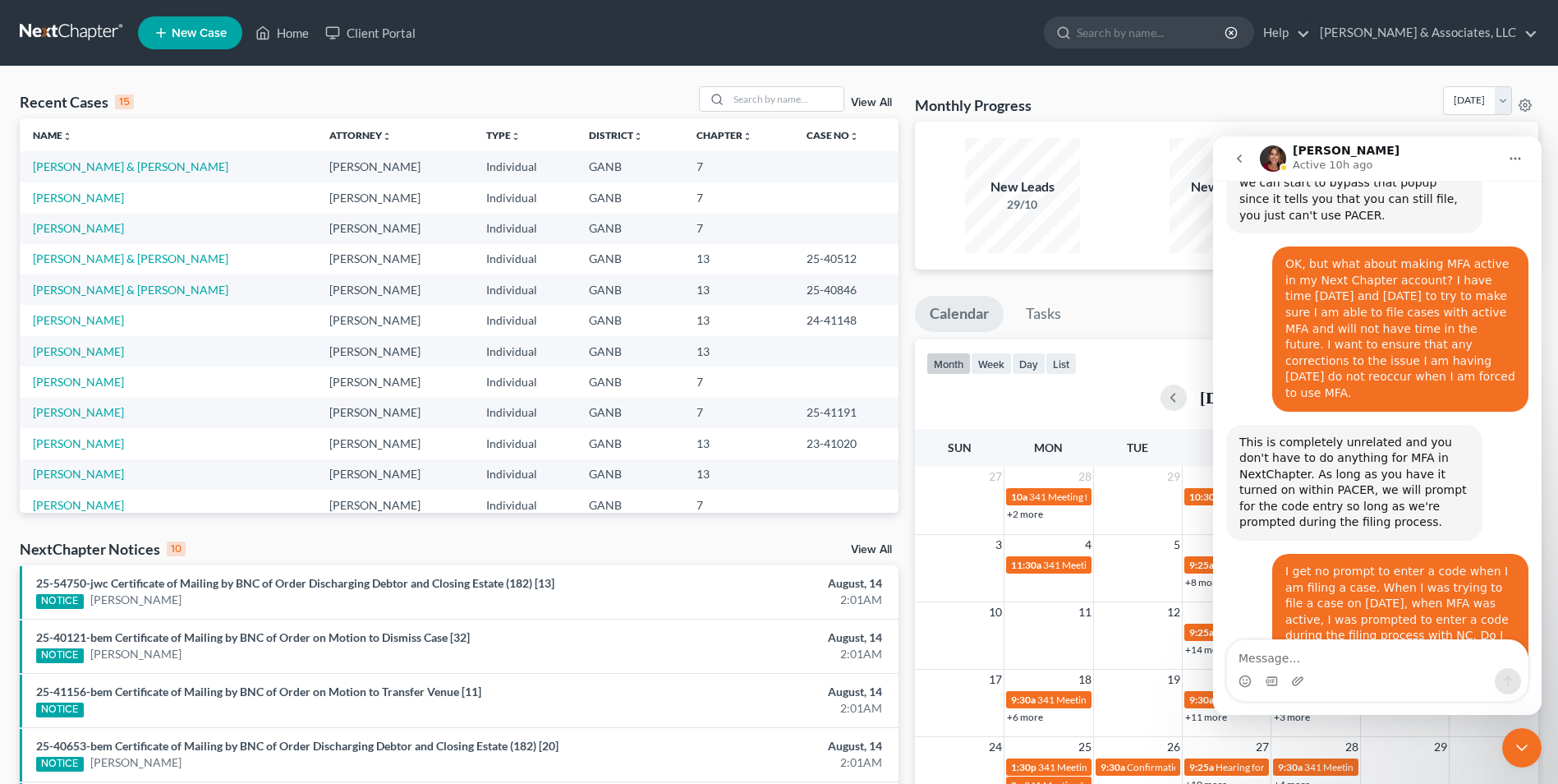
click at [1518, 750] on icon "Close Intercom Messenger" at bounding box center [1522, 747] width 20 height 20
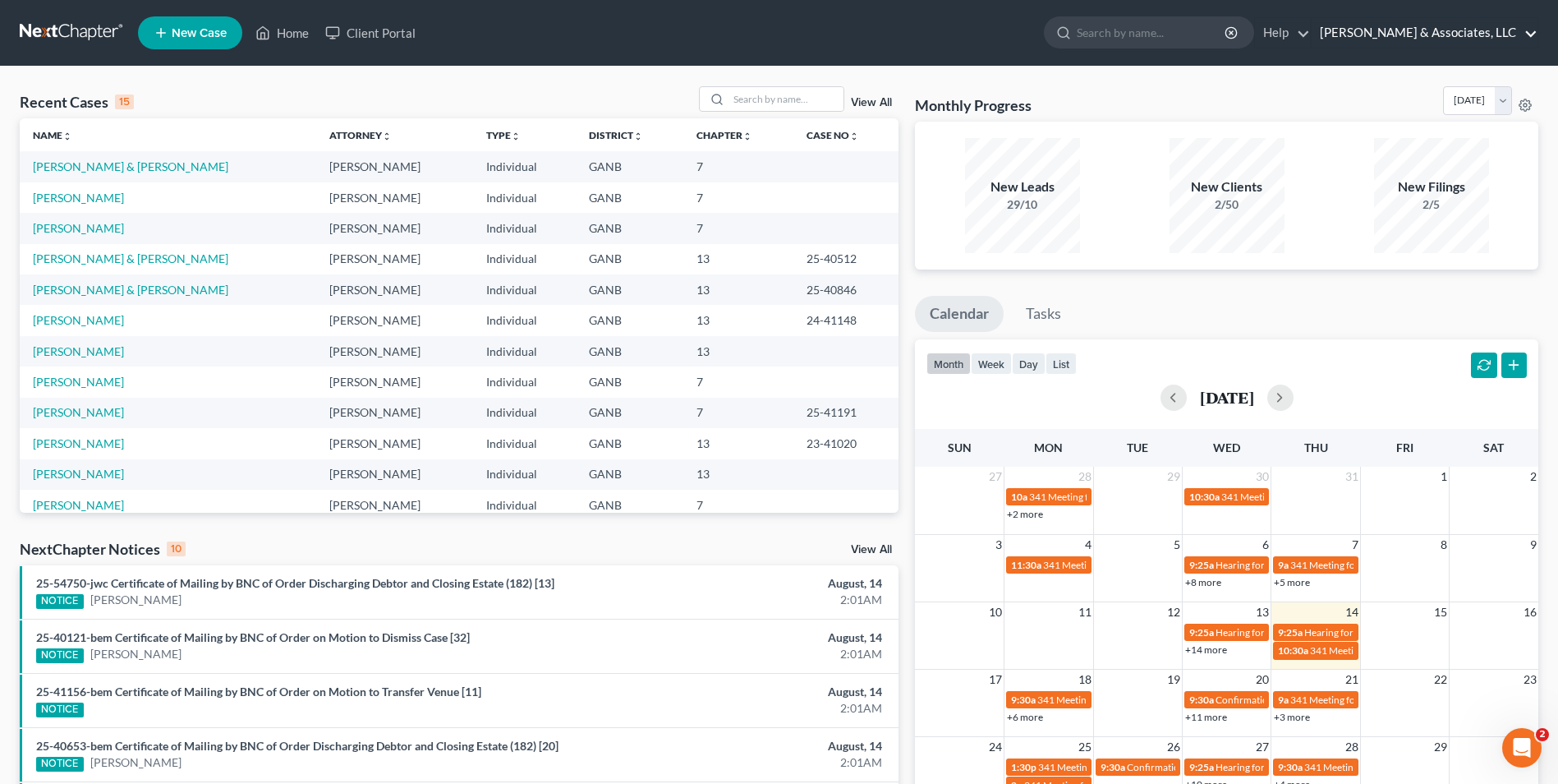
click at [1532, 37] on link "[PERSON_NAME] & Associates, LLC" at bounding box center [1424, 33] width 226 height 30
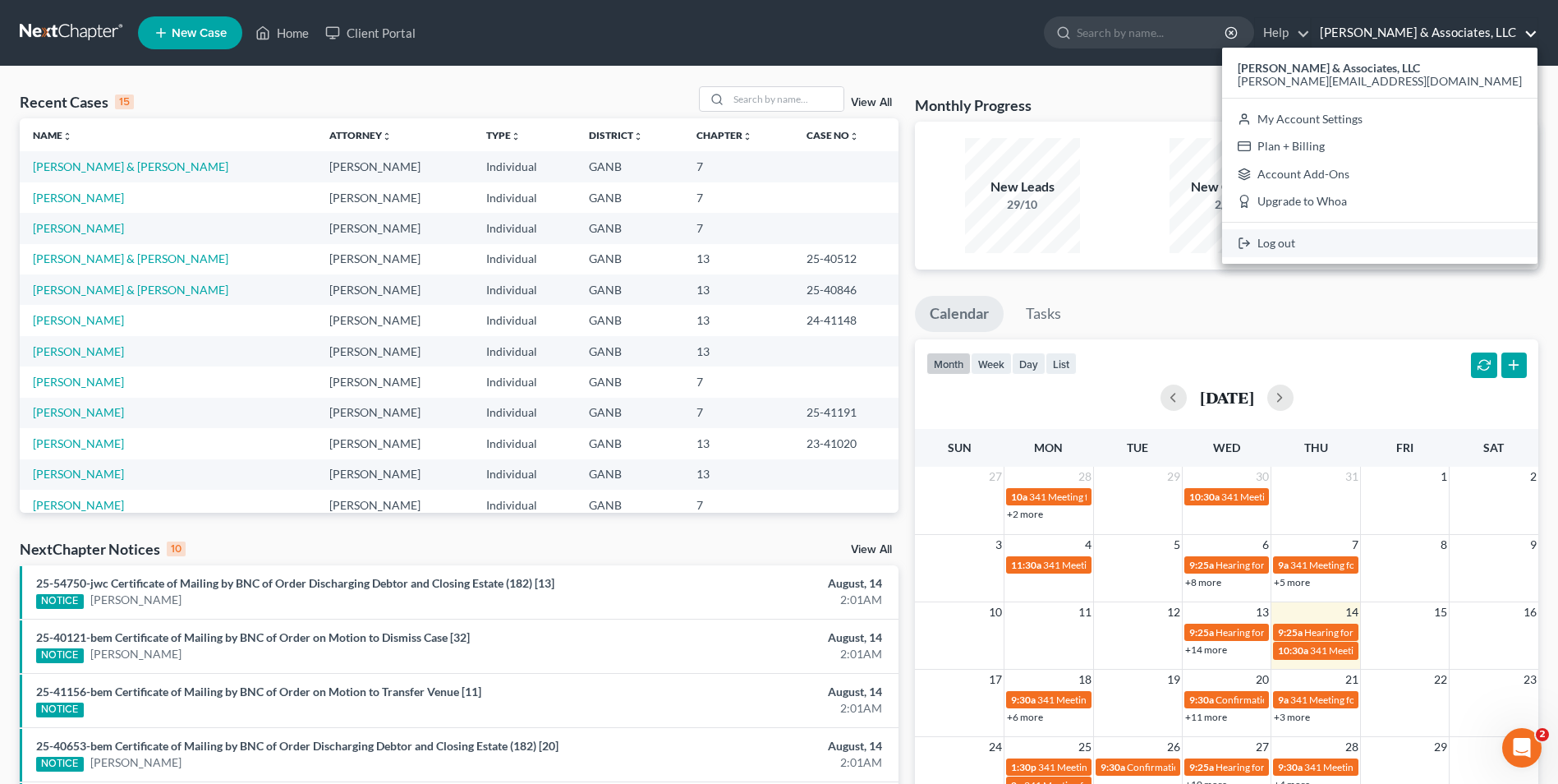
click at [1403, 239] on link "Log out" at bounding box center [1379, 243] width 315 height 28
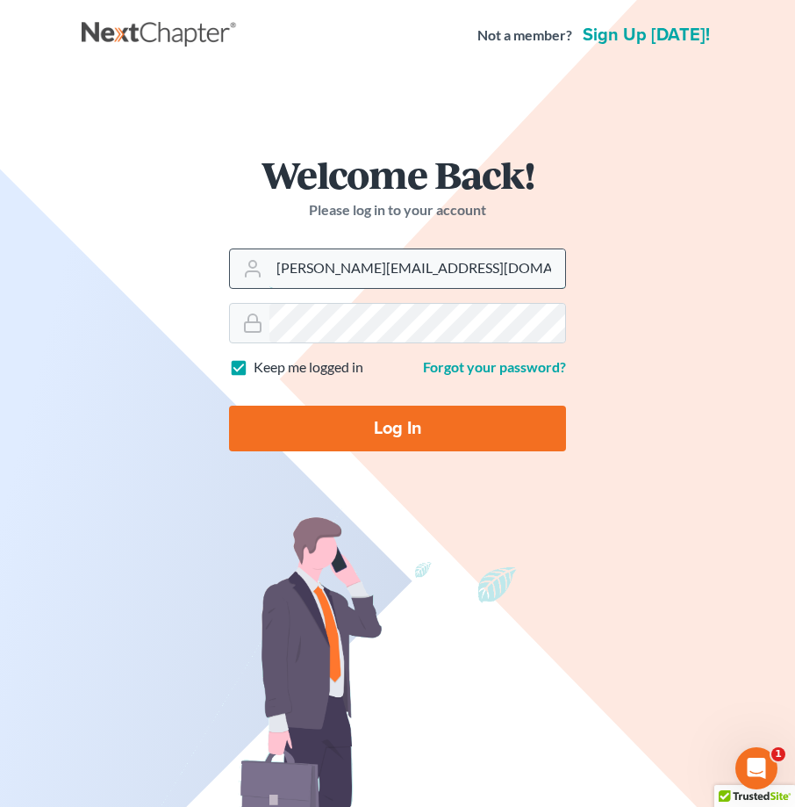
click at [455, 272] on input "[PERSON_NAME][EMAIL_ADDRESS][DOMAIN_NAME]" at bounding box center [418, 268] width 296 height 39
drag, startPoint x: 485, startPoint y: 268, endPoint x: 218, endPoint y: 279, distance: 268.0
click at [218, 279] on form "Welcome Back! Please log in to your account Email Address [PERSON_NAME][EMAIL_A…" at bounding box center [397, 310] width 421 height 394
type input "[PERSON_NAME][EMAIL_ADDRESS][DOMAIN_NAME]"
click at [285, 427] on input "Log In" at bounding box center [397, 429] width 337 height 46
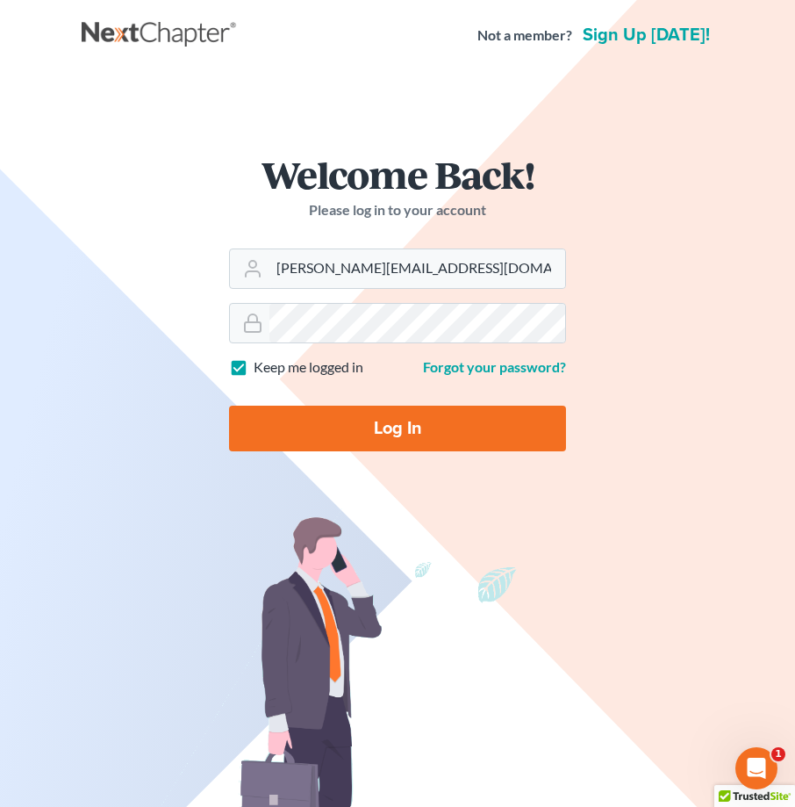
type input "Thinking..."
